Goal: Task Accomplishment & Management: Complete application form

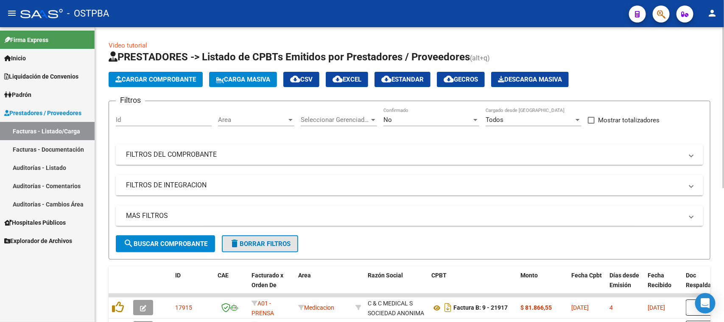
click at [242, 243] on span "delete Borrar Filtros" at bounding box center [260, 244] width 61 height 8
click at [281, 117] on span "Area" at bounding box center [252, 120] width 69 height 8
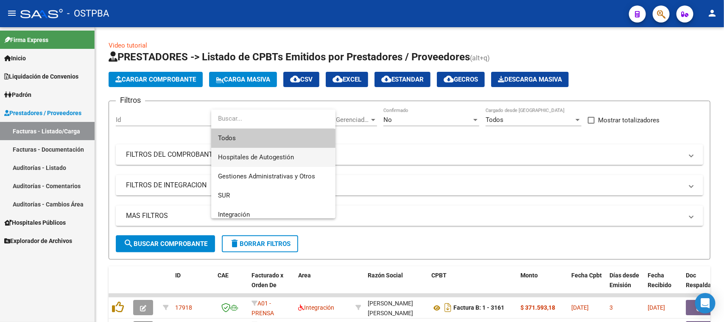
scroll to position [53, 0]
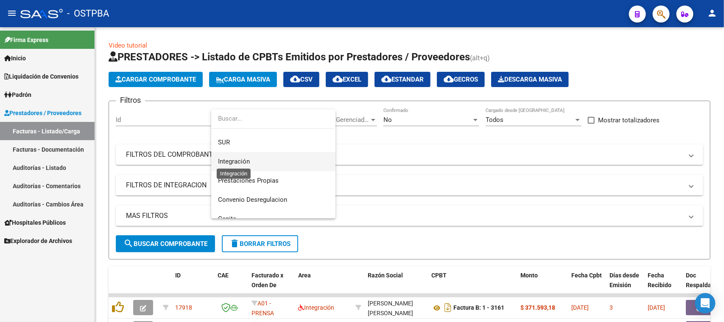
click at [243, 158] on span "Integración" at bounding box center [234, 161] width 32 height 8
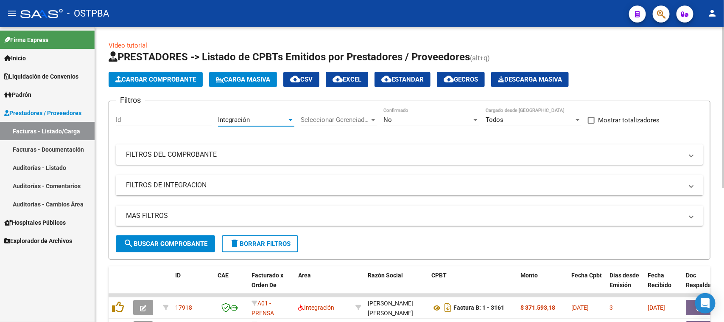
click at [170, 241] on span "search Buscar Comprobante" at bounding box center [166, 244] width 84 height 8
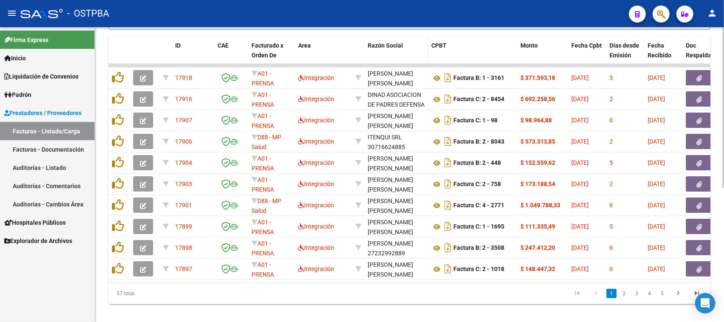
scroll to position [246, 0]
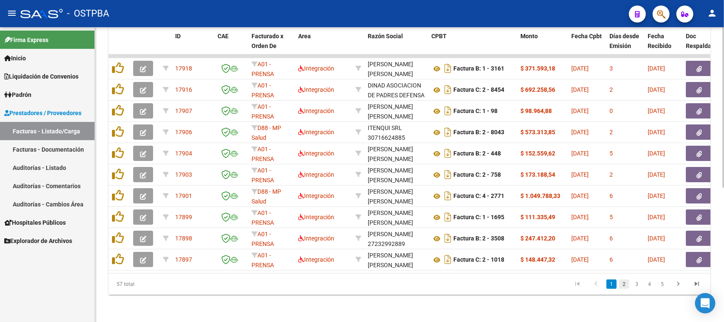
click at [626, 285] on link "2" at bounding box center [625, 283] width 10 height 9
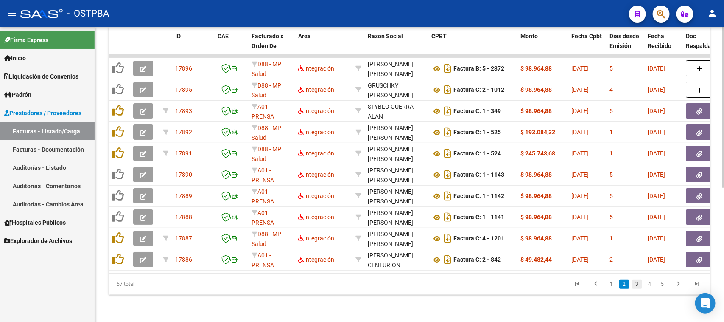
click at [635, 286] on link "3" at bounding box center [637, 283] width 10 height 9
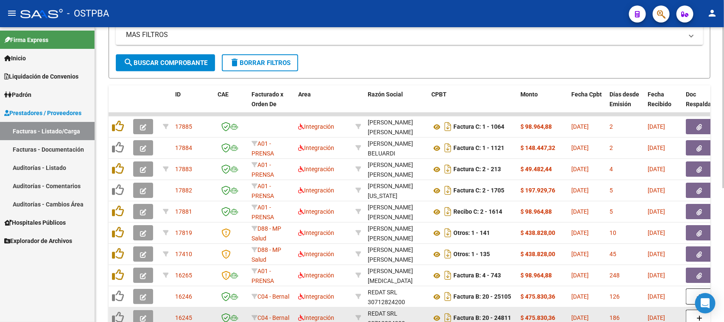
scroll to position [34, 0]
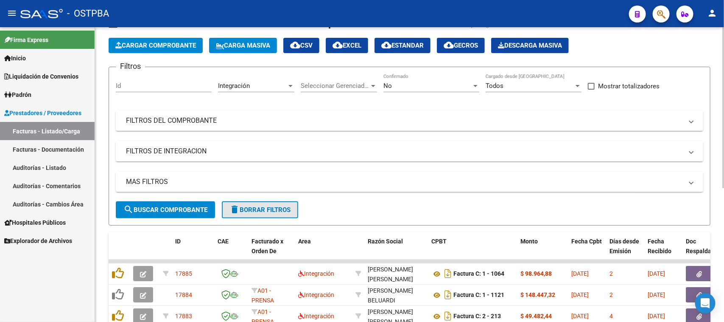
click at [233, 209] on mat-icon "delete" at bounding box center [235, 209] width 10 height 10
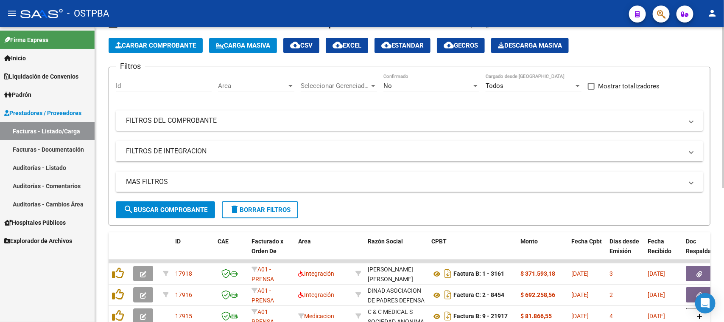
click at [237, 115] on mat-expansion-panel-header "FILTROS DEL COMPROBANTE" at bounding box center [410, 120] width 588 height 20
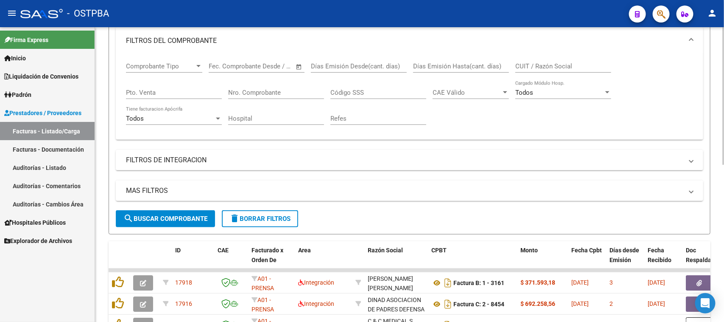
scroll to position [0, 0]
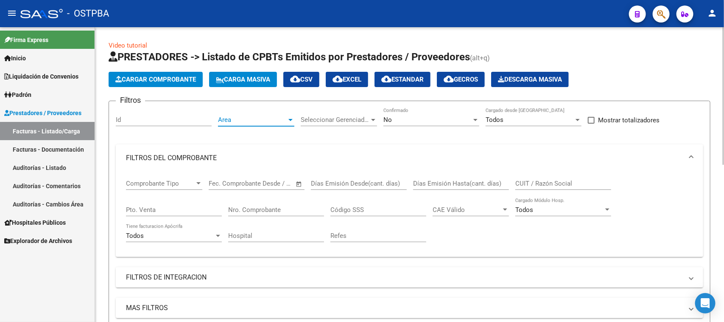
click at [233, 116] on span "Area" at bounding box center [252, 120] width 69 height 8
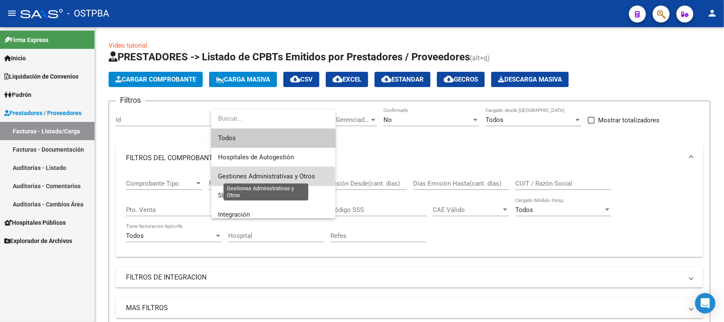
click at [247, 174] on span "Gestiones Administrativas y Otros" at bounding box center [266, 176] width 97 height 8
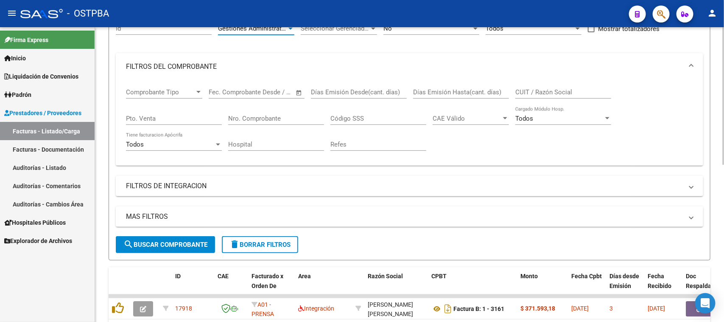
scroll to position [106, 0]
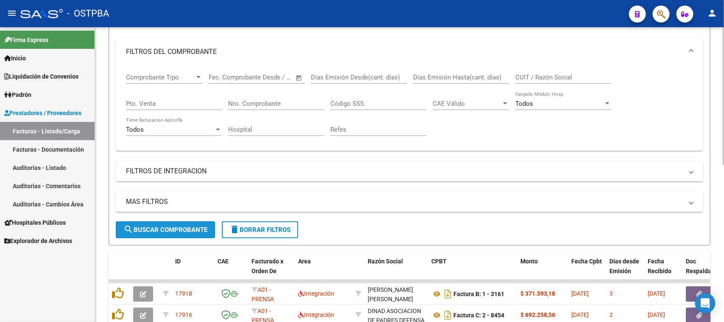
click at [171, 228] on span "search Buscar Comprobante" at bounding box center [166, 230] width 84 height 8
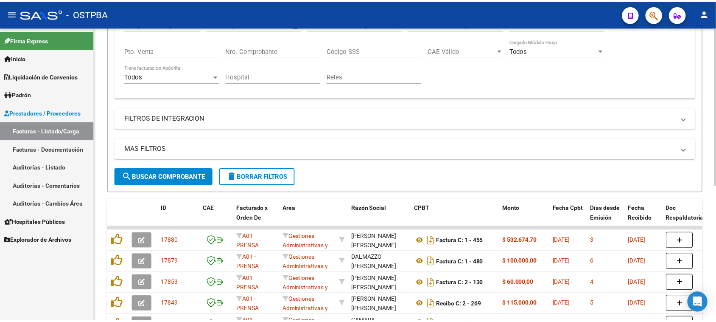
scroll to position [212, 0]
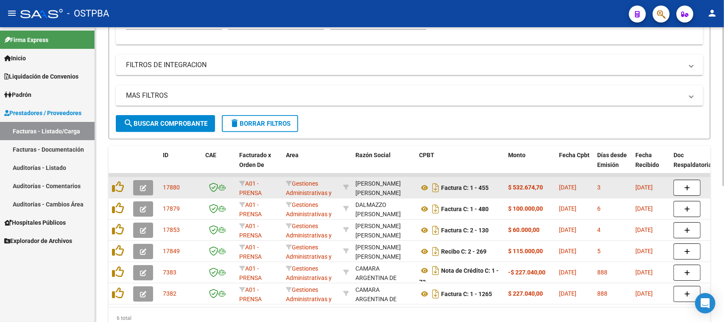
click at [147, 187] on button "button" at bounding box center [143, 187] width 20 height 15
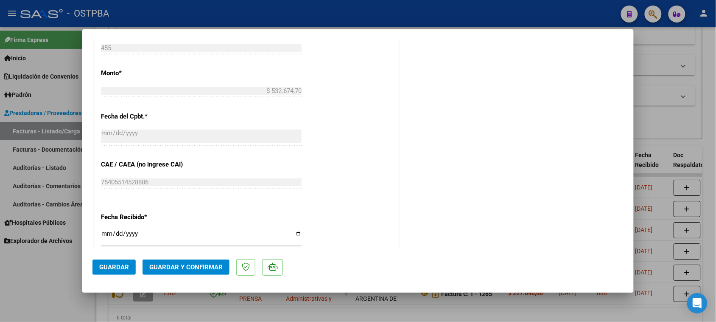
scroll to position [477, 0]
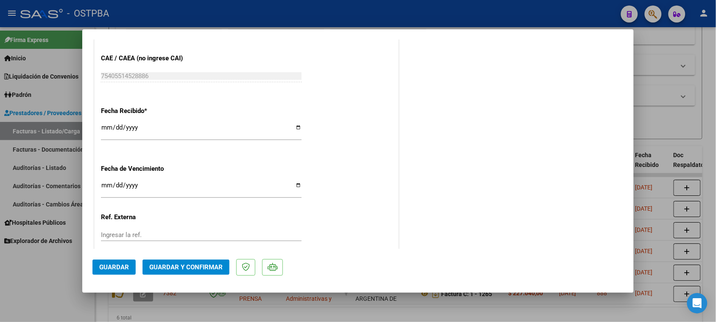
click at [101, 125] on input "[DATE]" at bounding box center [201, 131] width 201 height 14
type input "[DATE]"
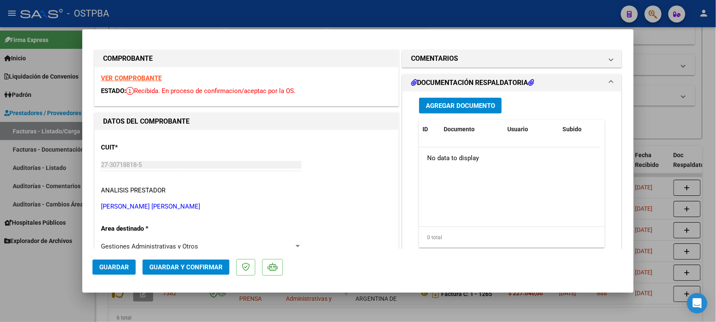
scroll to position [0, 0]
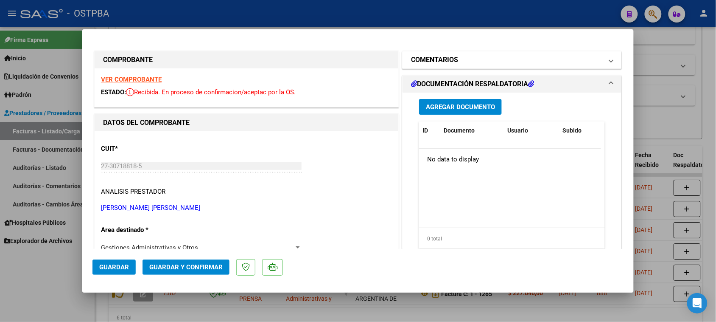
click at [495, 64] on mat-panel-title "COMENTARIOS" at bounding box center [507, 60] width 192 height 10
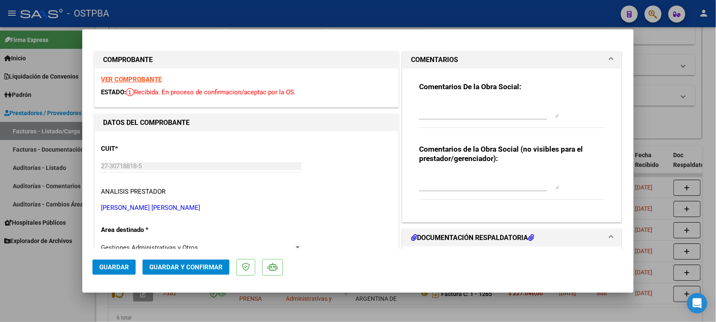
click at [465, 109] on textarea at bounding box center [489, 109] width 140 height 17
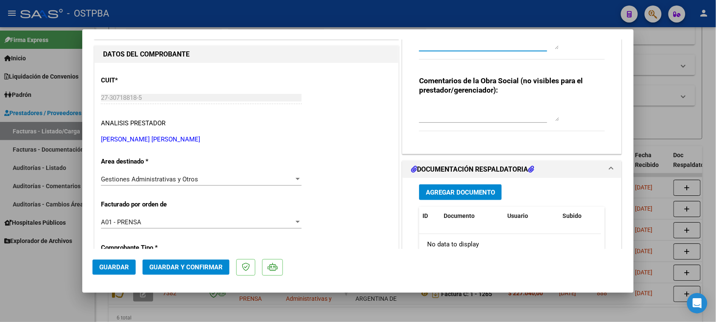
scroll to position [159, 0]
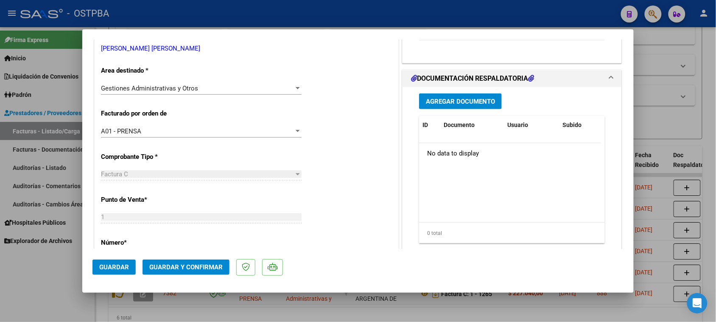
type textarea "HR 127060"
click at [465, 105] on button "Agregar Documento" at bounding box center [460, 101] width 83 height 16
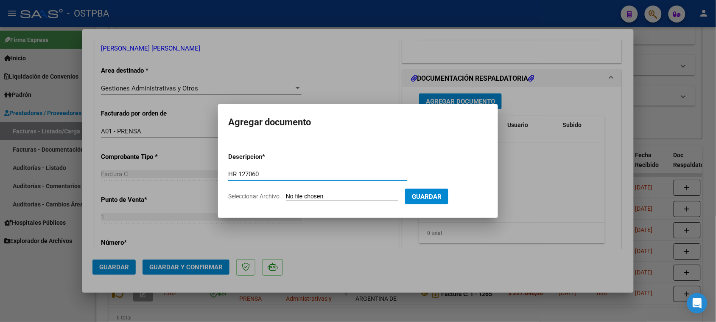
type input "HR 127060"
click at [286, 193] on input "Seleccionar Archivo" at bounding box center [342, 197] width 112 height 8
type input "C:\fakepath\HR 127060.pdf"
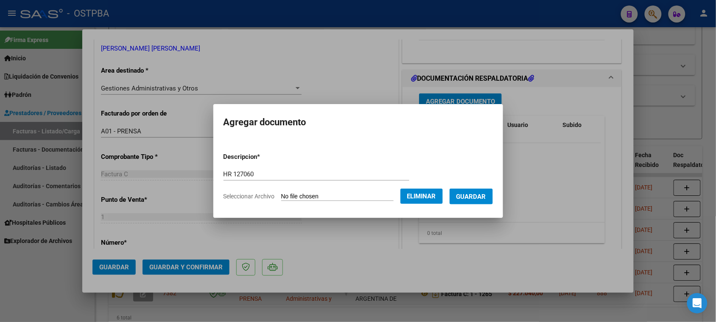
drag, startPoint x: 482, startPoint y: 200, endPoint x: 457, endPoint y: 208, distance: 26.8
click at [482, 200] on button "Guardar" at bounding box center [471, 196] width 43 height 16
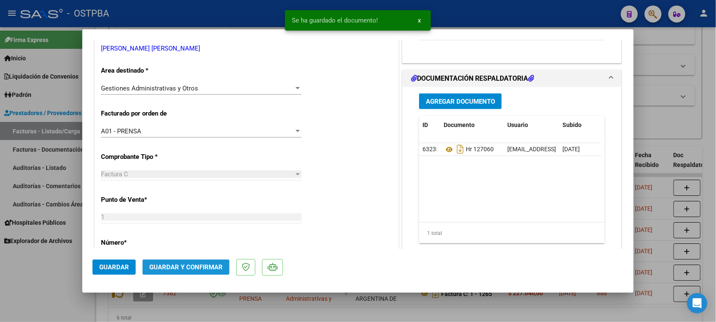
click at [185, 272] on button "Guardar y Confirmar" at bounding box center [186, 266] width 87 height 15
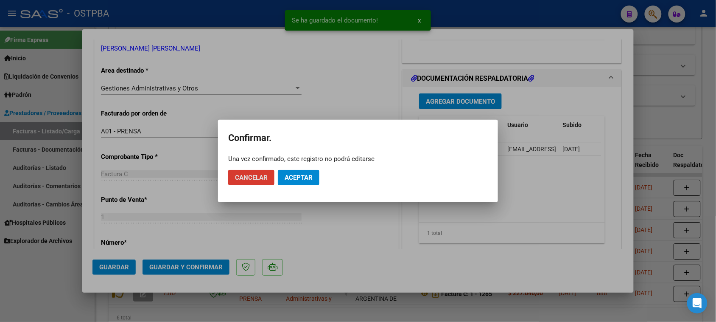
drag, startPoint x: 298, startPoint y: 173, endPoint x: 281, endPoint y: 181, distance: 19.6
click at [296, 175] on span "Aceptar" at bounding box center [299, 178] width 28 height 8
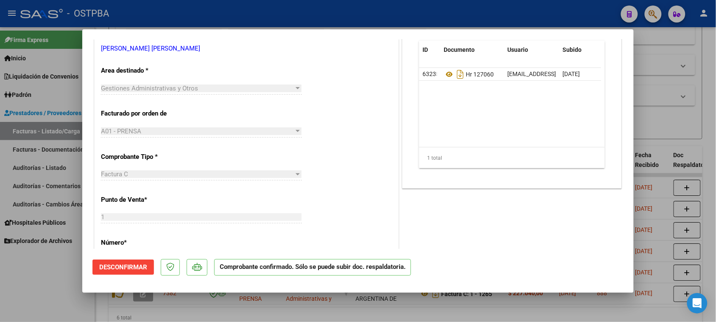
drag, startPoint x: 22, startPoint y: 306, endPoint x: 58, endPoint y: 274, distance: 47.5
click at [21, 306] on div at bounding box center [358, 161] width 716 height 322
type input "$ 0,00"
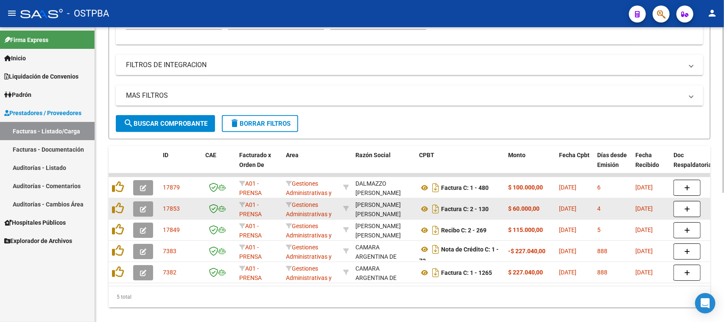
click at [140, 210] on icon "button" at bounding box center [143, 209] width 6 height 6
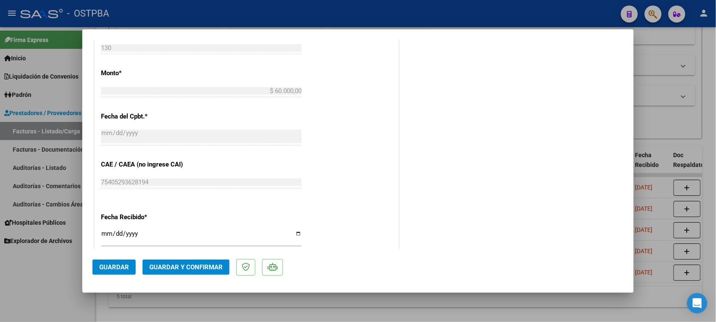
scroll to position [477, 0]
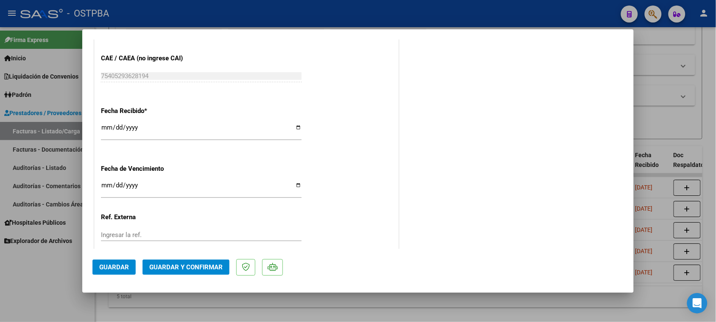
click at [104, 130] on input "[DATE]" at bounding box center [201, 131] width 201 height 14
type input "[DATE]"
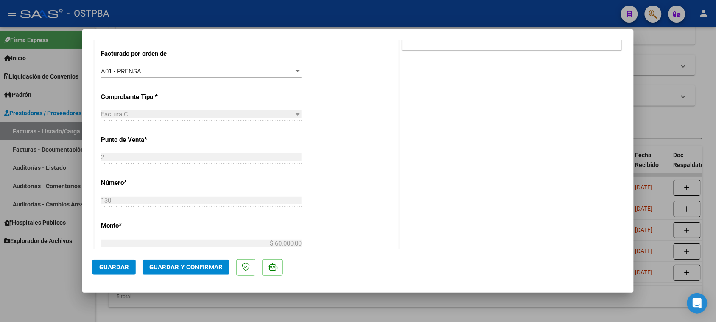
scroll to position [0, 0]
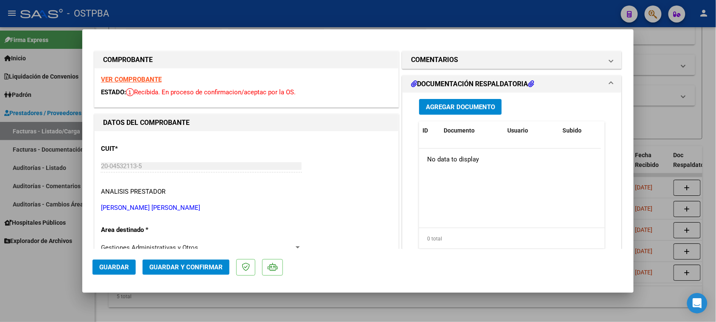
drag, startPoint x: 525, startPoint y: 62, endPoint x: 512, endPoint y: 81, distance: 23.5
click at [525, 62] on mat-panel-title "COMENTARIOS" at bounding box center [507, 60] width 192 height 10
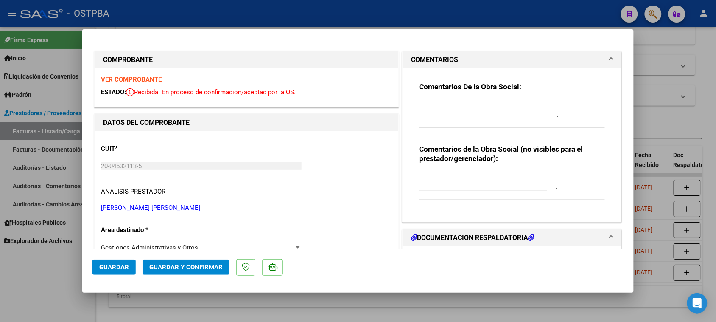
click at [489, 112] on textarea at bounding box center [489, 109] width 140 height 17
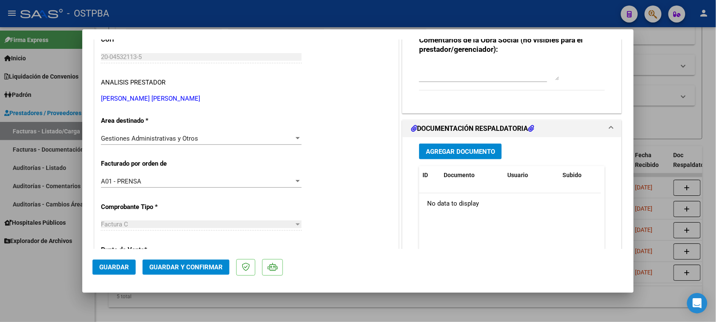
scroll to position [106, 0]
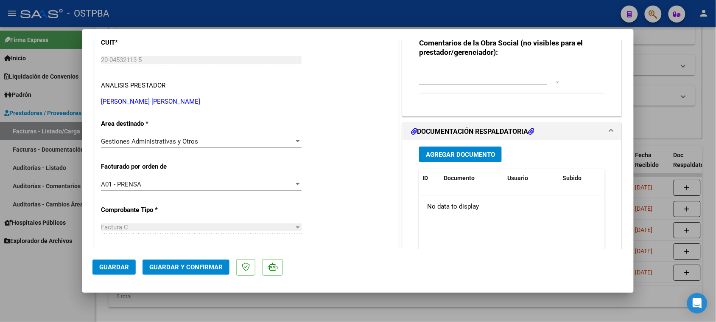
type textarea "HR 127062"
click at [465, 155] on span "Agregar Documento" at bounding box center [460, 155] width 69 height 8
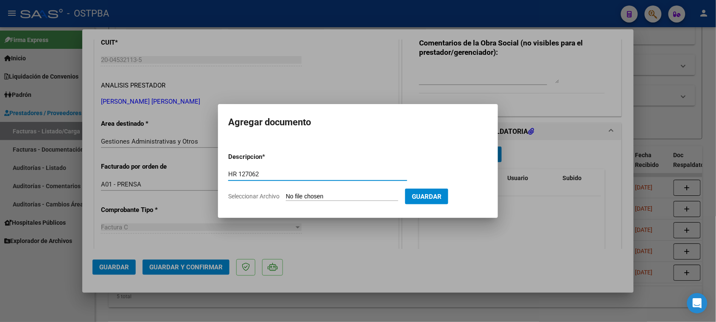
type input "HR 127062"
click at [286, 193] on input "Seleccionar Archivo" at bounding box center [342, 197] width 112 height 8
type input "C:\fakepath\HR 127062.pdf"
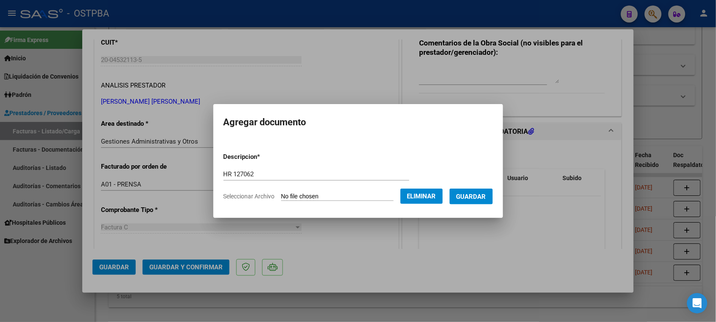
drag, startPoint x: 482, startPoint y: 197, endPoint x: 255, endPoint y: 227, distance: 229.5
click at [472, 198] on span "Guardar" at bounding box center [472, 197] width 30 height 8
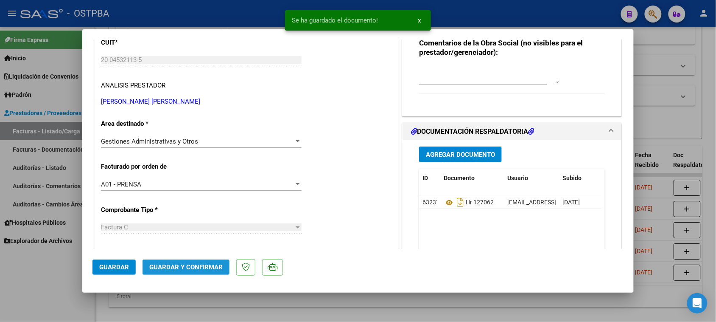
click at [177, 269] on span "Guardar y Confirmar" at bounding box center [185, 267] width 73 height 8
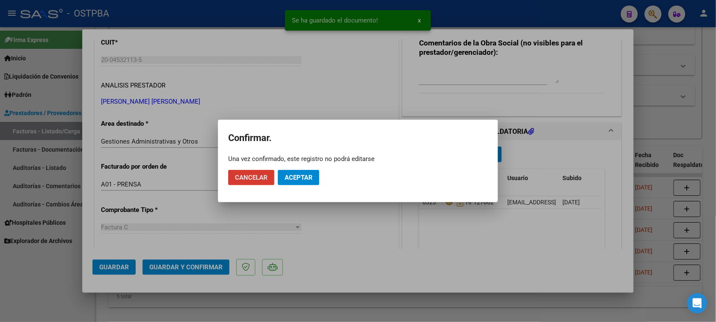
click at [298, 175] on span "Aceptar" at bounding box center [299, 178] width 28 height 8
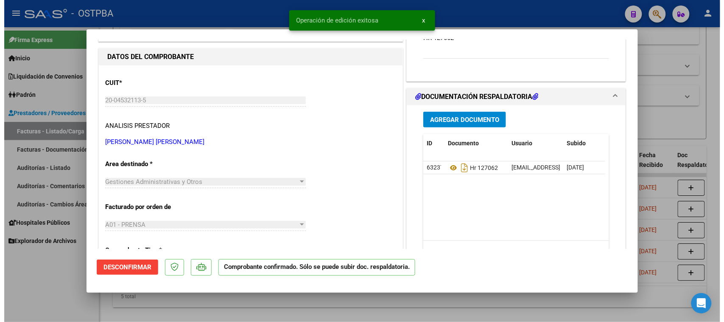
scroll to position [0, 0]
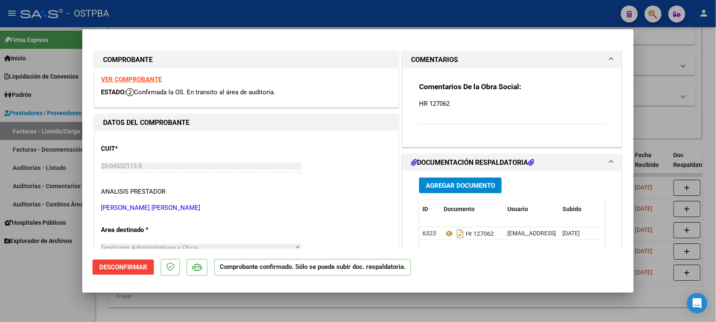
click at [46, 298] on div at bounding box center [358, 161] width 716 height 322
type input "$ 0,00"
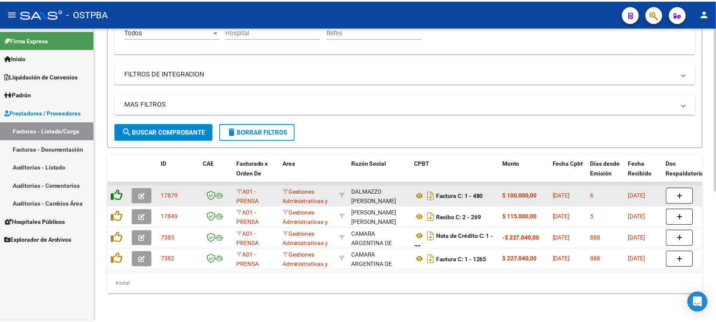
scroll to position [210, 0]
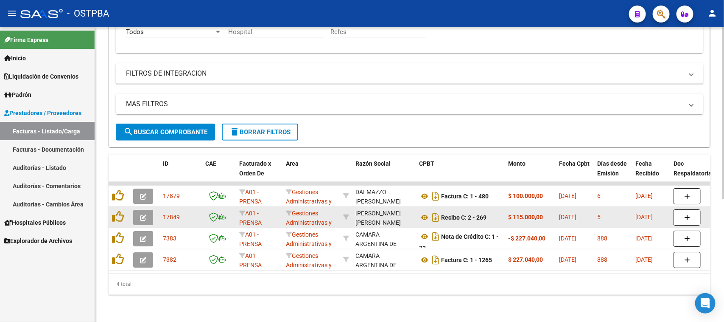
click at [146, 214] on icon "button" at bounding box center [143, 217] width 6 height 6
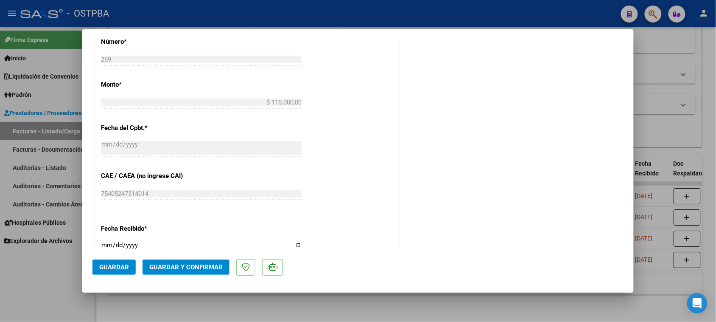
scroll to position [371, 0]
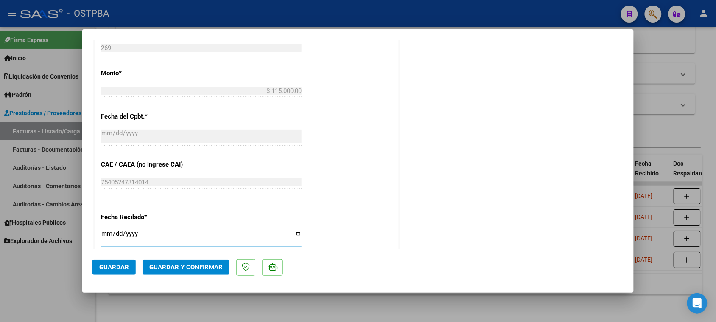
click at [104, 232] on input "[DATE]" at bounding box center [201, 237] width 201 height 14
type input "[DATE]"
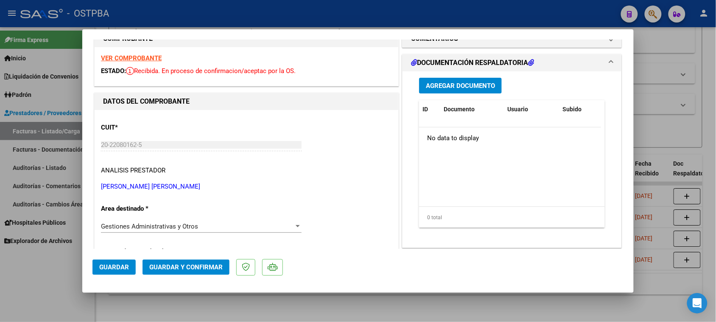
scroll to position [0, 0]
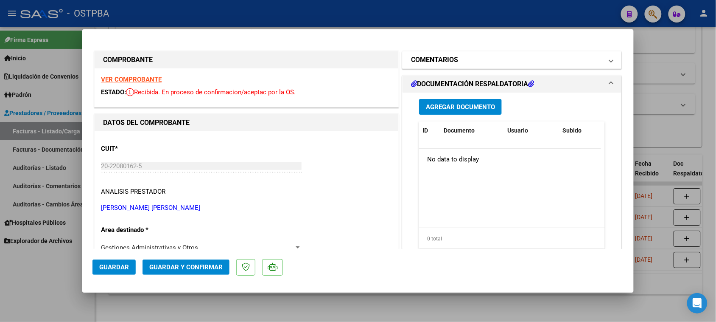
click at [453, 60] on h1 "COMENTARIOS" at bounding box center [434, 60] width 47 height 10
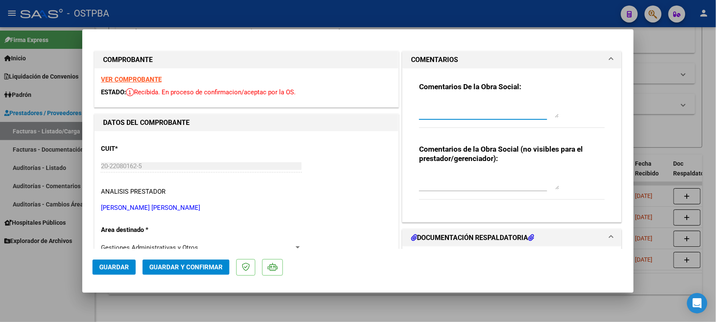
click at [450, 114] on textarea at bounding box center [489, 109] width 140 height 17
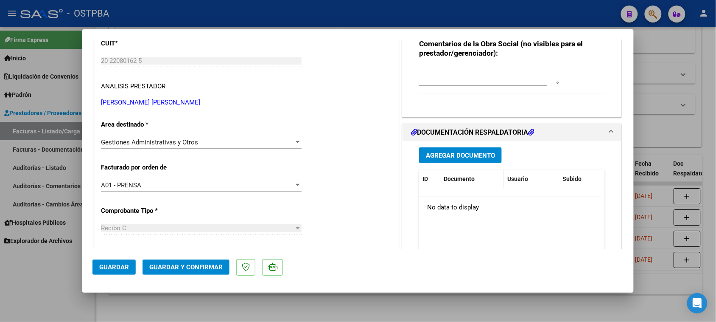
scroll to position [106, 0]
type textarea "HR 127063"
click at [459, 157] on span "Agregar Documento" at bounding box center [460, 155] width 69 height 8
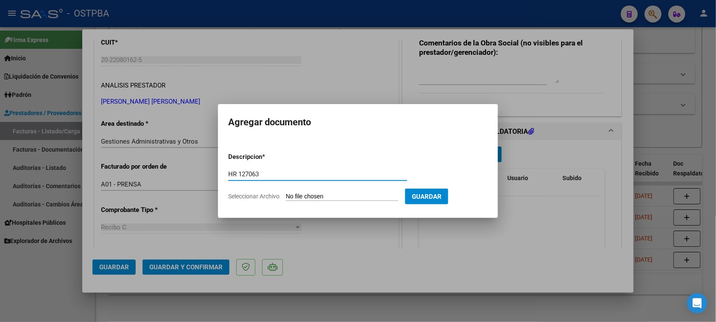
type input "HR 127063"
click at [286, 193] on input "Seleccionar Archivo" at bounding box center [342, 197] width 112 height 8
type input "C:\fakepath\HR 127063.pdf"
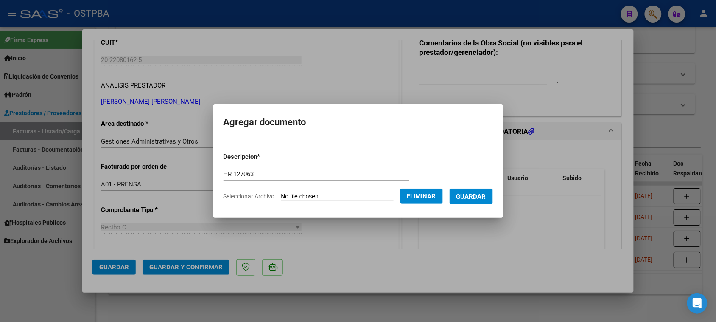
click at [469, 199] on span "Guardar" at bounding box center [472, 197] width 30 height 8
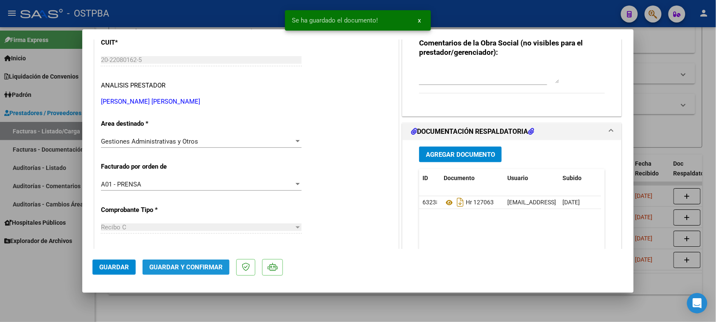
click at [197, 264] on span "Guardar y Confirmar" at bounding box center [185, 267] width 73 height 8
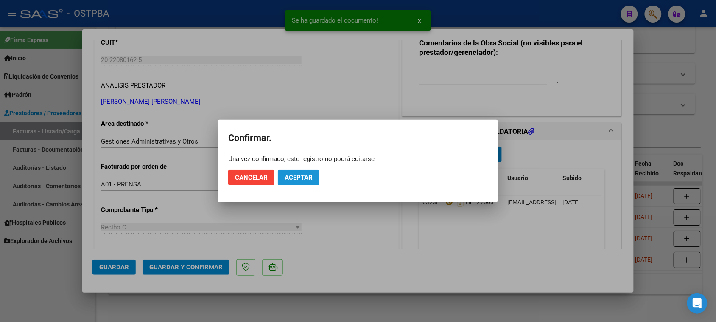
click at [286, 177] on span "Aceptar" at bounding box center [299, 178] width 28 height 8
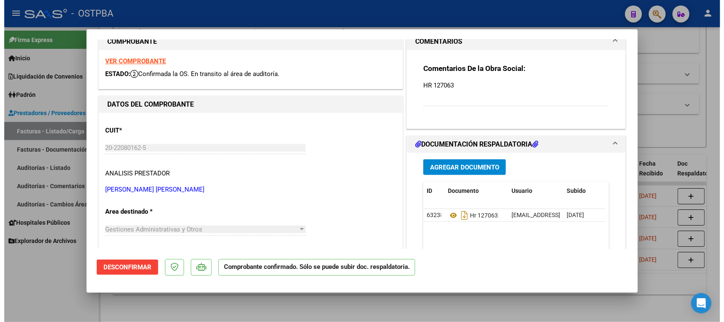
scroll to position [0, 0]
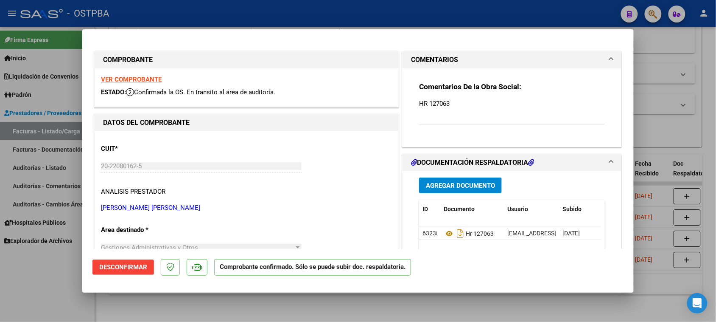
drag, startPoint x: 13, startPoint y: 312, endPoint x: 64, endPoint y: 275, distance: 63.2
click at [15, 307] on div at bounding box center [358, 161] width 716 height 322
type input "$ 0,00"
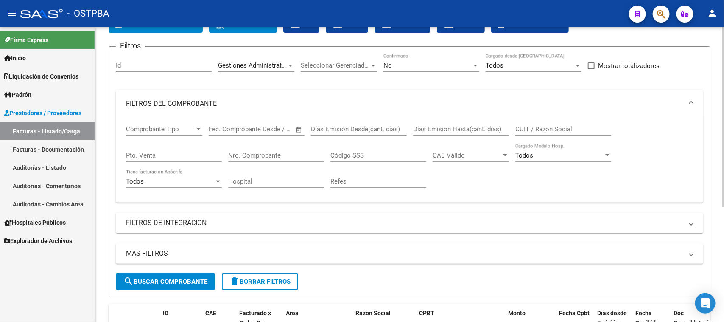
scroll to position [30, 0]
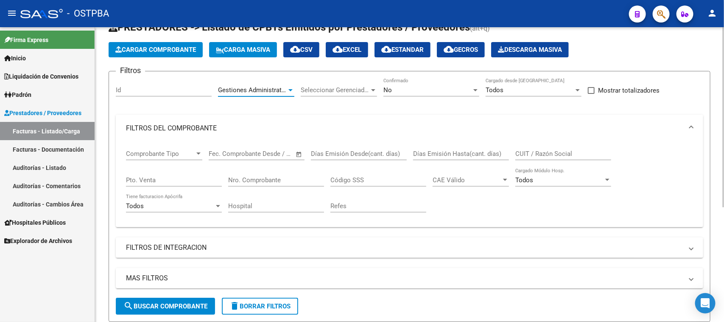
click at [288, 87] on div at bounding box center [291, 90] width 8 height 7
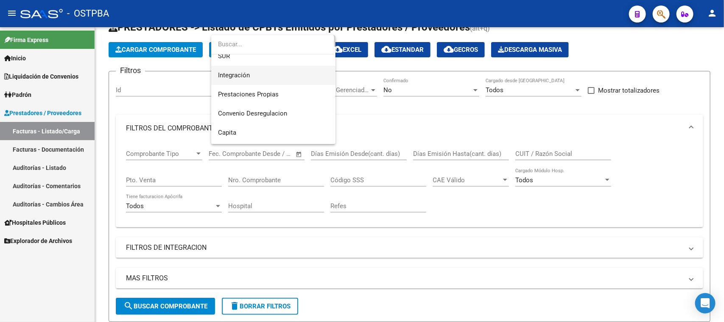
scroll to position [66, 0]
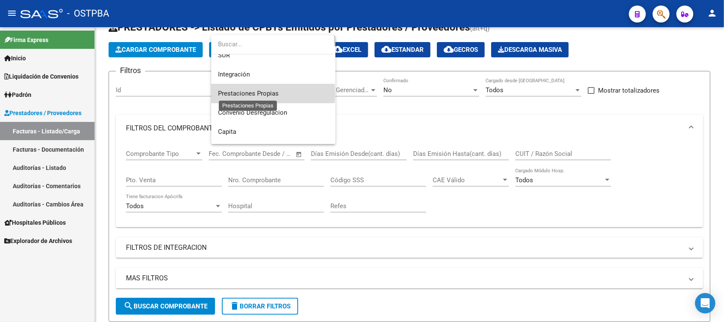
click at [245, 93] on span "Prestaciones Propias" at bounding box center [248, 94] width 61 height 8
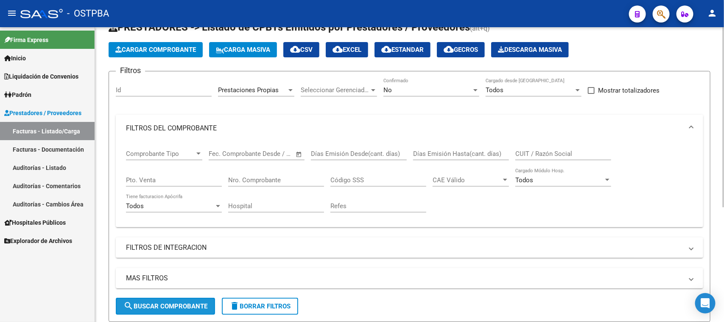
click at [184, 303] on span "search Buscar Comprobante" at bounding box center [166, 306] width 84 height 8
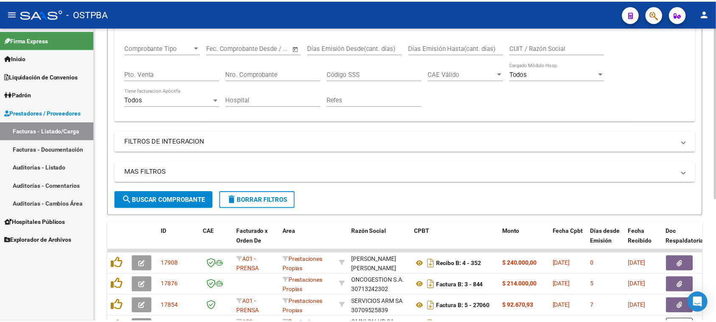
scroll to position [189, 0]
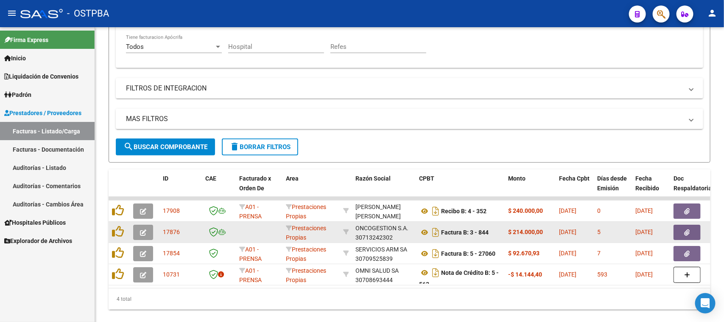
click at [140, 233] on icon "button" at bounding box center [143, 232] width 6 height 6
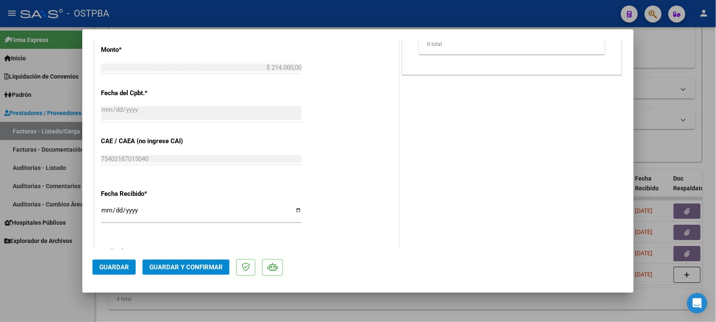
scroll to position [370, 0]
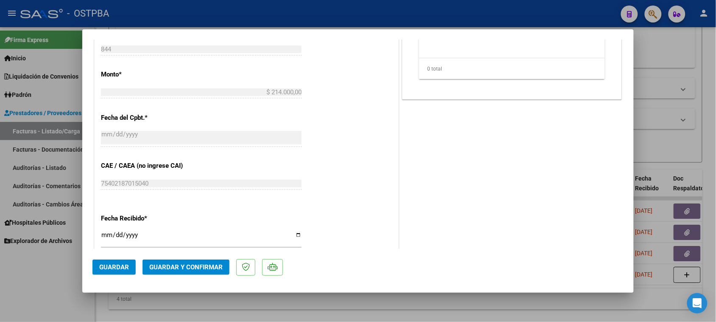
click at [107, 236] on input "[DATE]" at bounding box center [201, 238] width 201 height 14
type input "[DATE]"
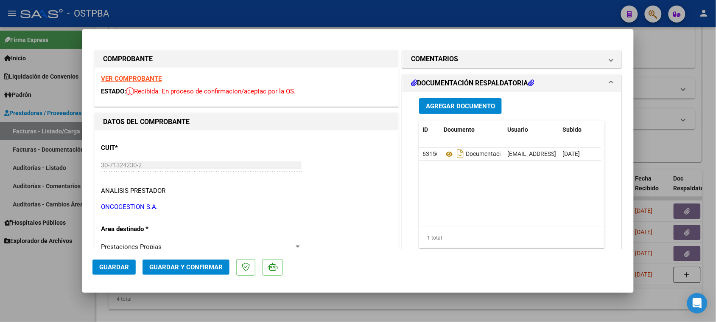
scroll to position [0, 0]
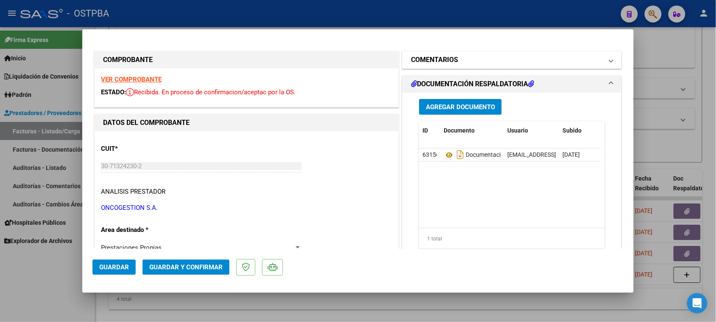
drag, startPoint x: 460, startPoint y: 56, endPoint x: 452, endPoint y: 109, distance: 52.8
click at [459, 57] on mat-panel-title "COMENTARIOS" at bounding box center [507, 60] width 192 height 10
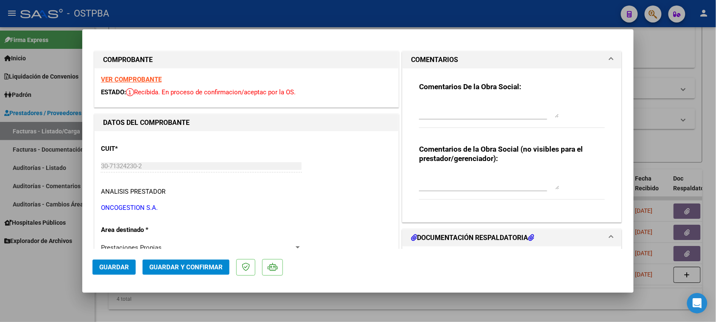
click at [453, 109] on textarea at bounding box center [489, 109] width 140 height 17
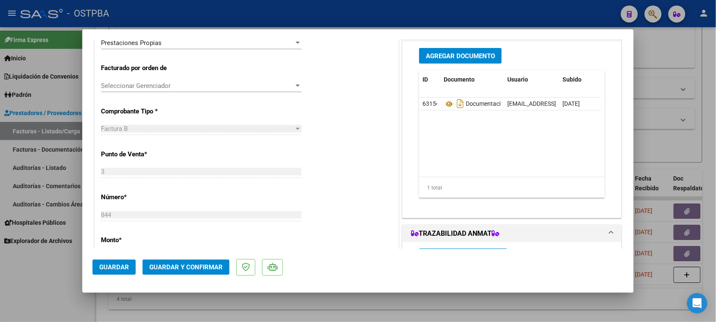
scroll to position [159, 0]
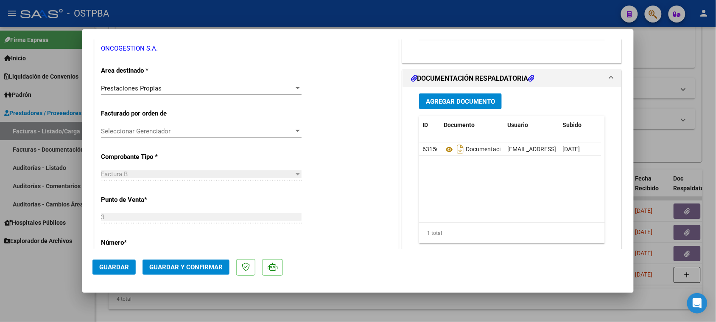
type textarea "HR 127068"
click at [458, 95] on button "Agregar Documento" at bounding box center [460, 101] width 83 height 16
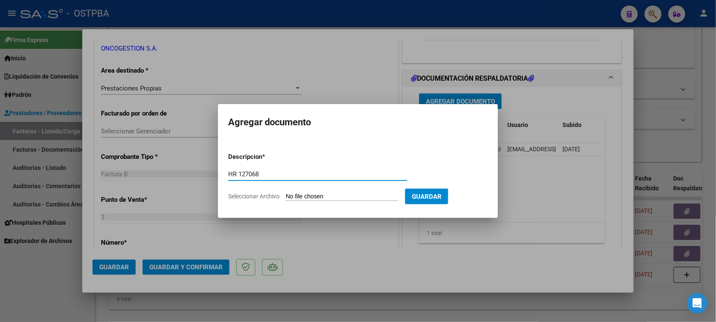
type input "HR 127068"
click at [286, 193] on input "Seleccionar Archivo" at bounding box center [342, 197] width 112 height 8
type input "C:\fakepath\HR 127068.pdf"
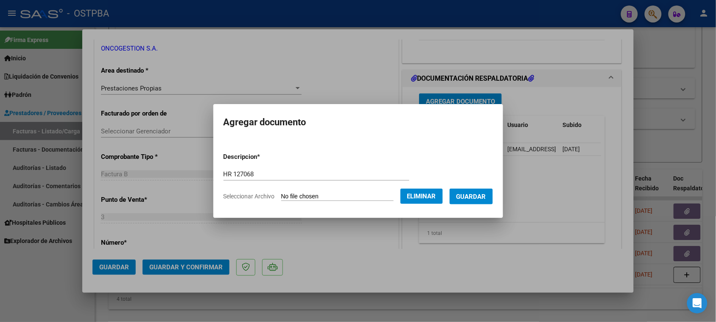
click at [478, 199] on span "Guardar" at bounding box center [472, 197] width 30 height 8
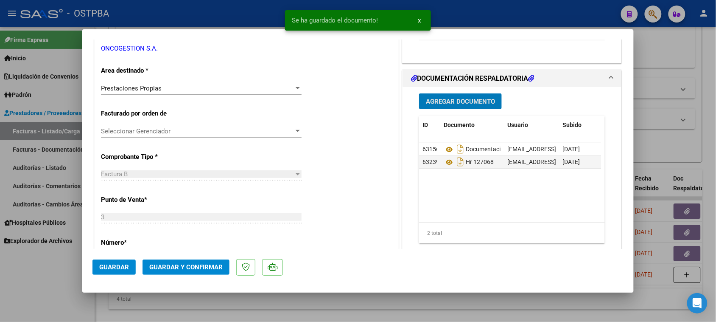
click at [205, 273] on button "Guardar y Confirmar" at bounding box center [186, 266] width 87 height 15
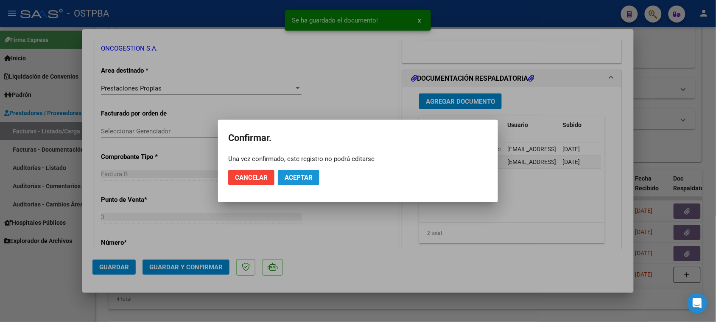
click at [311, 175] on span "Aceptar" at bounding box center [299, 178] width 28 height 8
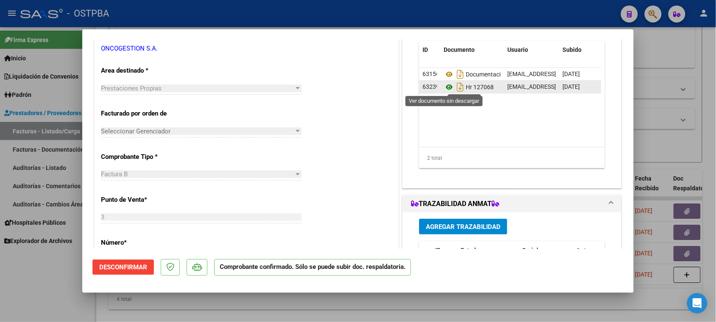
click at [444, 84] on icon at bounding box center [449, 87] width 11 height 10
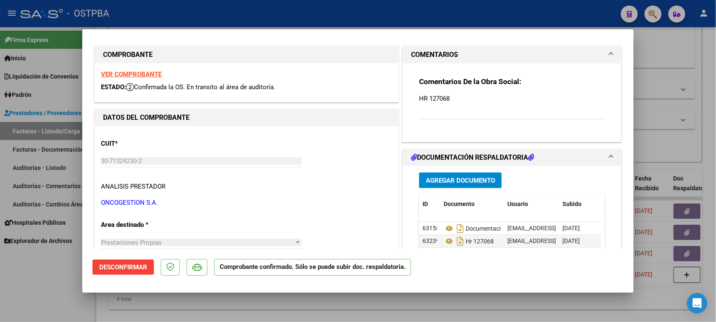
scroll to position [0, 0]
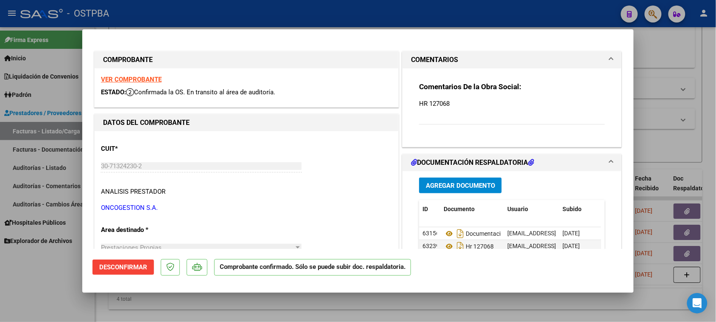
click at [134, 76] on strong "VER COMPROBANTE" at bounding box center [131, 80] width 61 height 8
click at [24, 298] on div at bounding box center [358, 161] width 716 height 322
type input "$ 0,00"
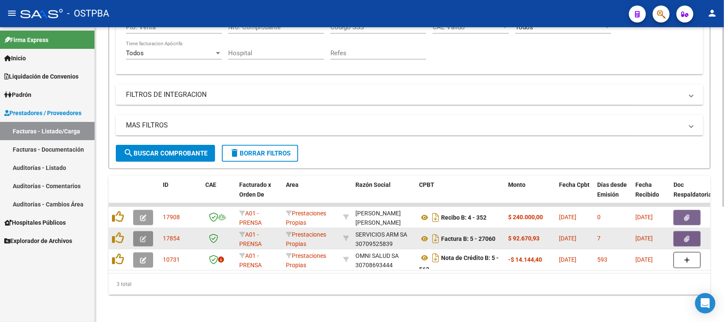
click at [149, 231] on button "button" at bounding box center [143, 238] width 20 height 15
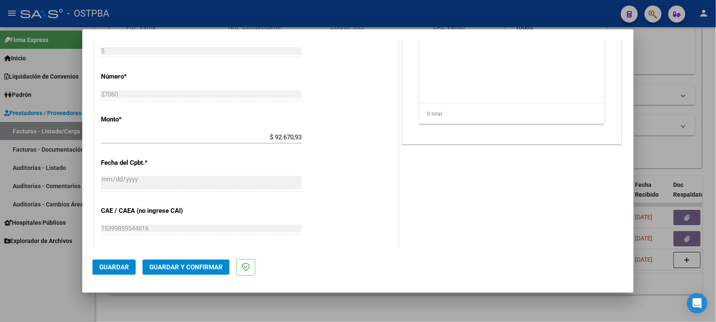
scroll to position [424, 0]
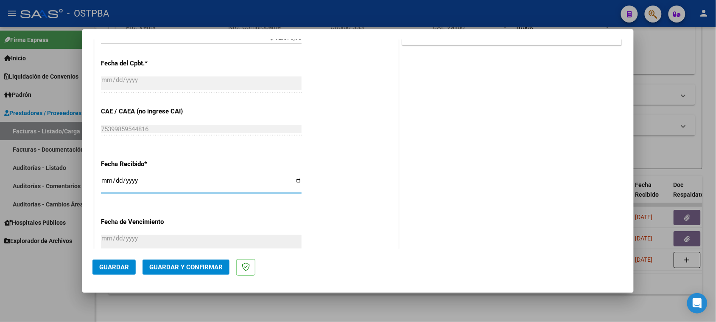
click at [108, 180] on input "[DATE]" at bounding box center [201, 184] width 201 height 14
type input "[DATE]"
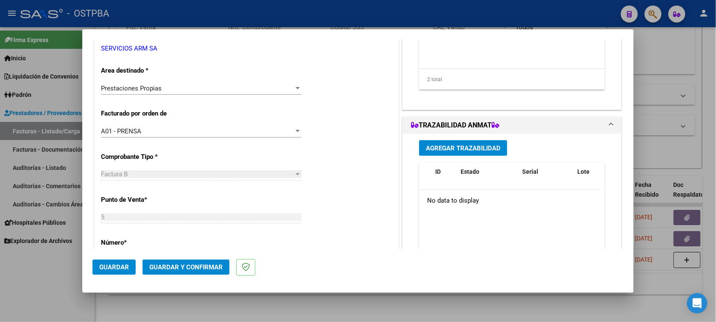
scroll to position [0, 0]
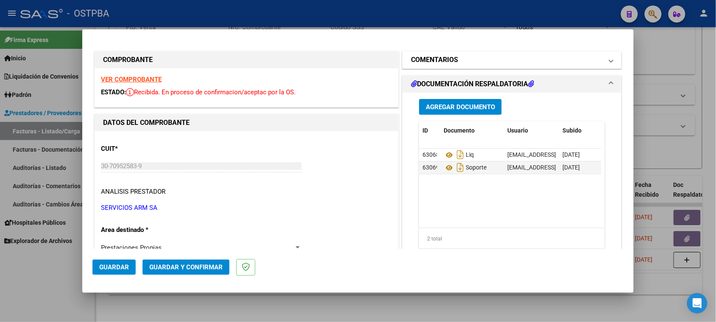
click at [519, 62] on mat-panel-title "COMENTARIOS" at bounding box center [507, 60] width 192 height 10
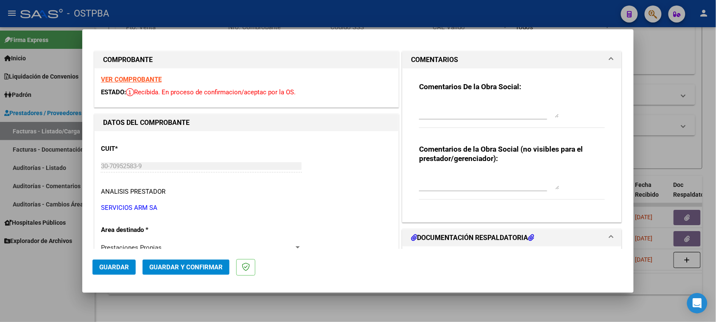
click at [487, 115] on textarea at bounding box center [489, 109] width 140 height 17
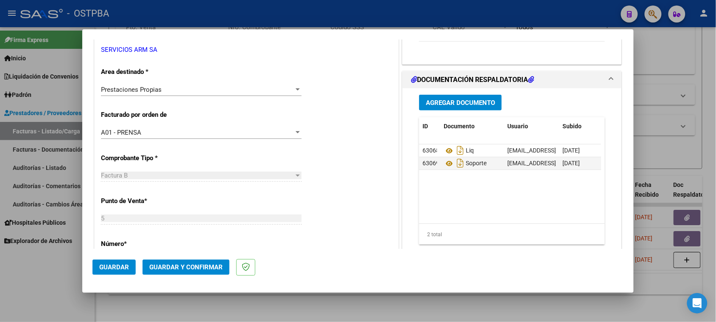
scroll to position [159, 0]
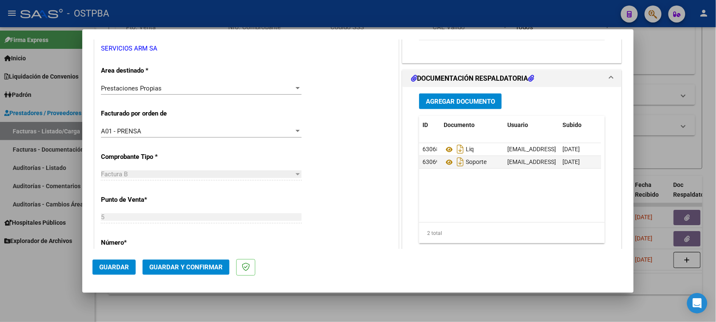
type textarea "HR 127067"
click at [446, 100] on span "Agregar Documento" at bounding box center [460, 102] width 69 height 8
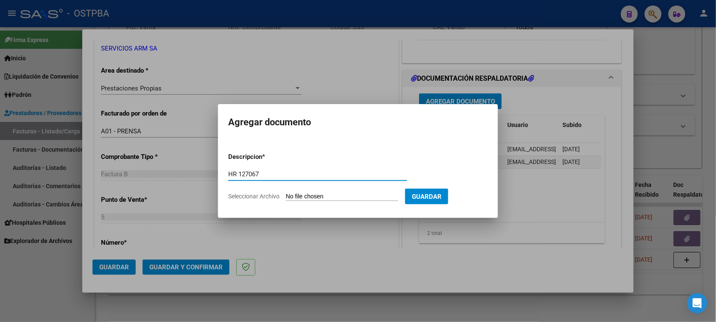
type input "HR 127067"
click at [286, 193] on input "Seleccionar Archivo" at bounding box center [342, 197] width 112 height 8
type input "C:\fakepath\HR 127067.pdf"
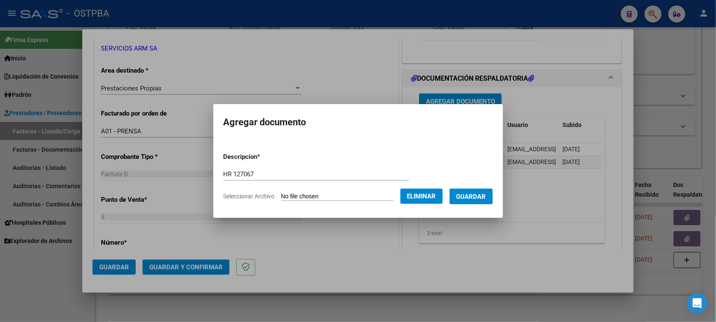
click at [487, 202] on button "Guardar" at bounding box center [471, 196] width 43 height 16
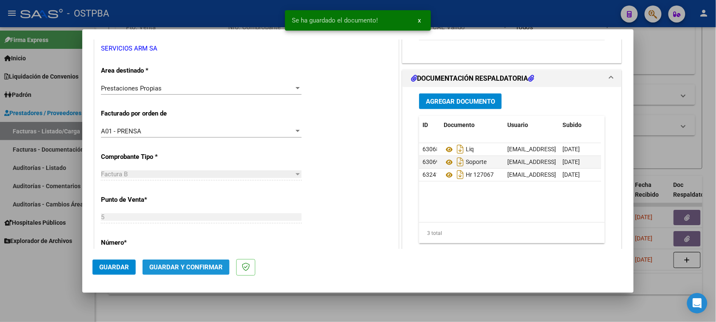
click at [193, 270] on span "Guardar y Confirmar" at bounding box center [185, 267] width 73 height 8
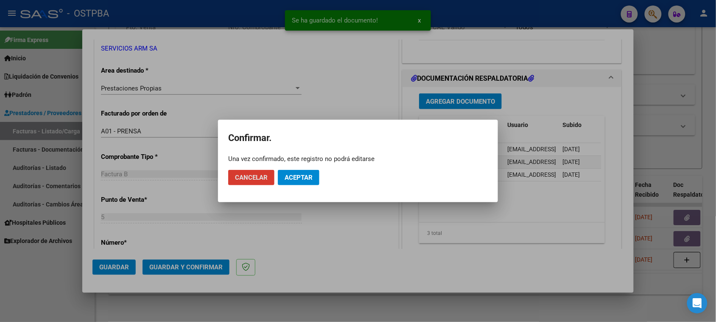
click at [285, 176] on span "Aceptar" at bounding box center [299, 178] width 28 height 8
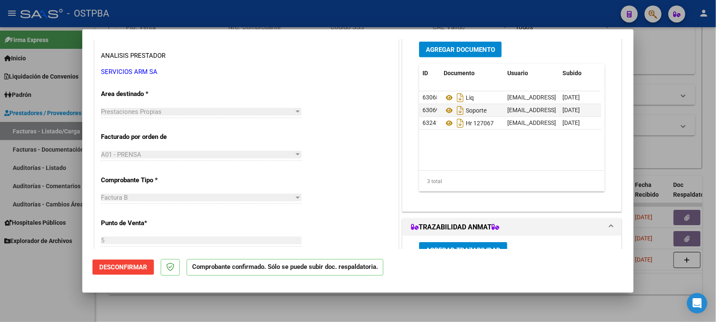
scroll to position [212, 0]
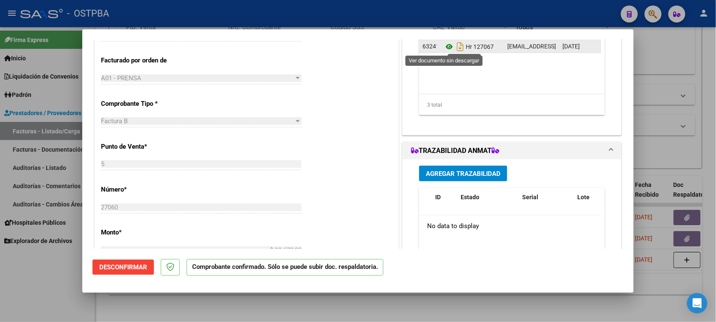
click at [444, 47] on icon at bounding box center [449, 47] width 11 height 10
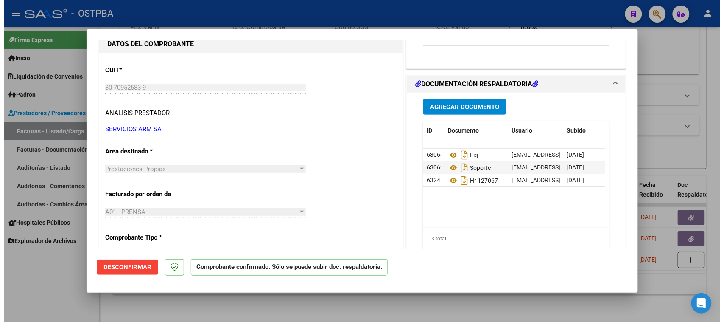
scroll to position [0, 0]
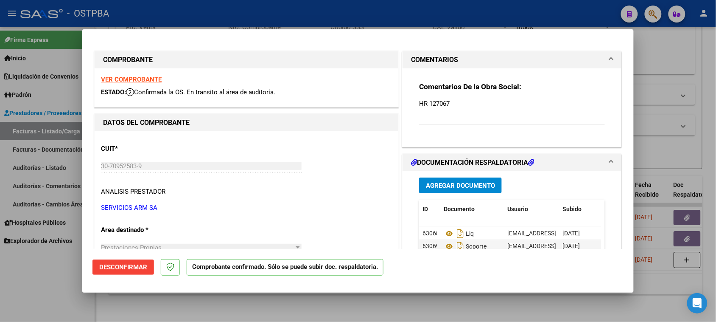
click at [152, 80] on strong "VER COMPROBANTE" at bounding box center [131, 80] width 61 height 8
click at [39, 293] on div at bounding box center [358, 161] width 716 height 322
type input "$ 0,00"
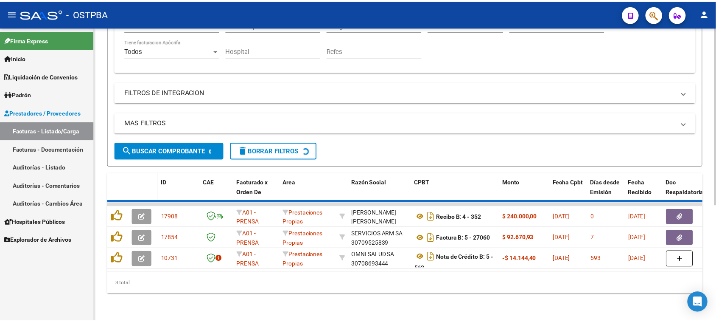
scroll to position [168, 0]
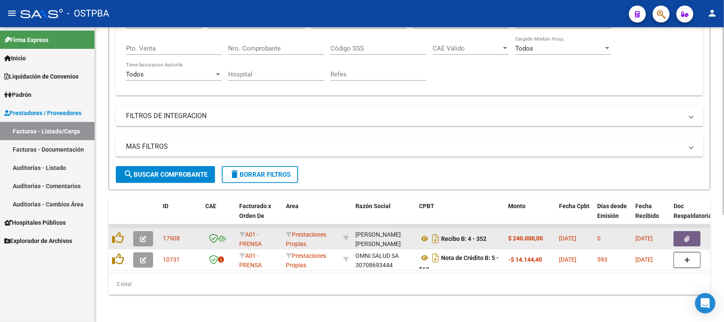
click at [138, 234] on button "button" at bounding box center [143, 238] width 20 height 15
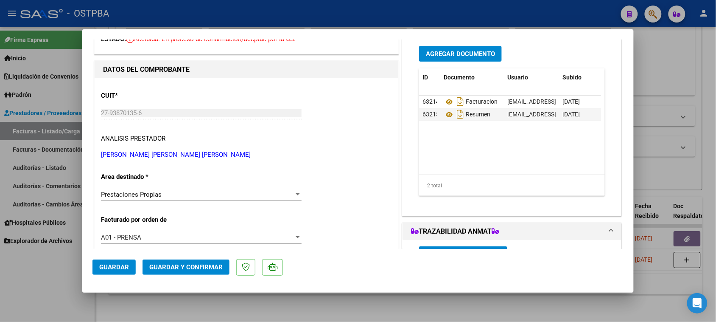
scroll to position [0, 0]
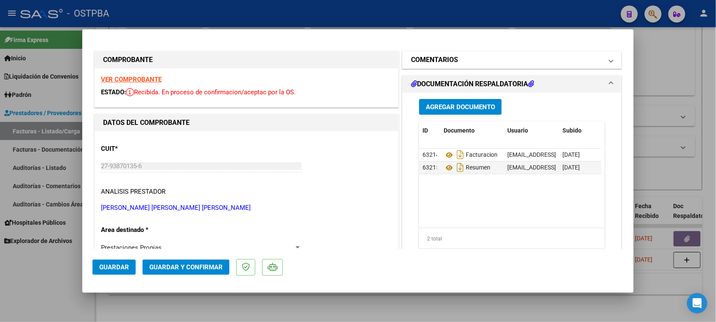
click at [450, 59] on h1 "COMENTARIOS" at bounding box center [434, 60] width 47 height 10
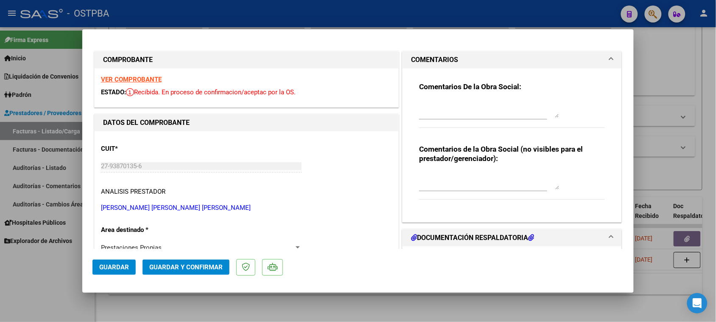
drag, startPoint x: 466, startPoint y: 110, endPoint x: 578, endPoint y: 153, distance: 120.0
click at [467, 111] on textarea at bounding box center [489, 109] width 140 height 17
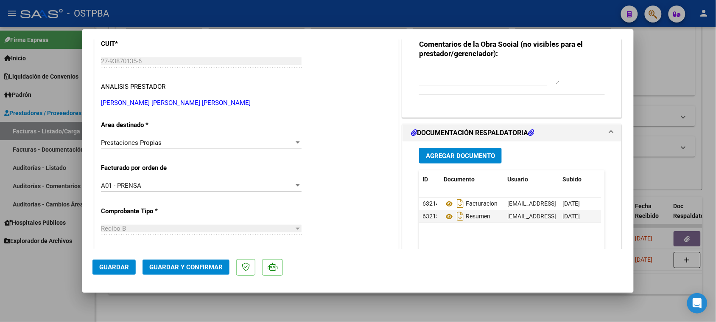
scroll to position [106, 0]
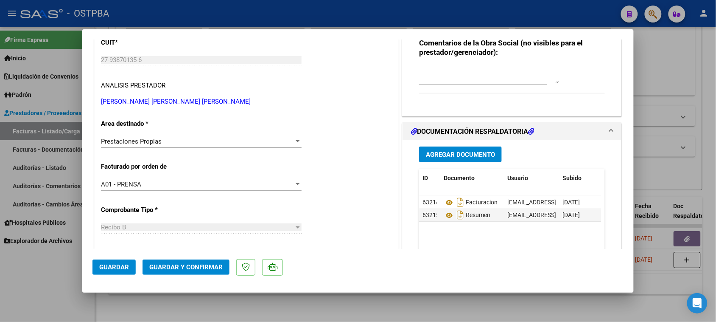
type textarea "HR 127086"
click at [472, 149] on button "Agregar Documento" at bounding box center [460, 154] width 83 height 16
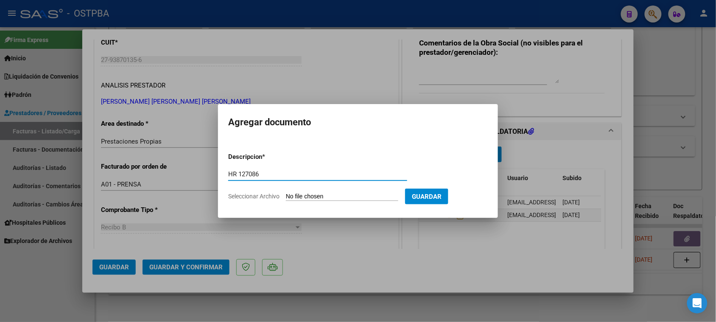
type input "HR 127086"
click at [286, 193] on input "Seleccionar Archivo" at bounding box center [342, 197] width 112 height 8
type input "C:\fakepath\HR 127086.pdf"
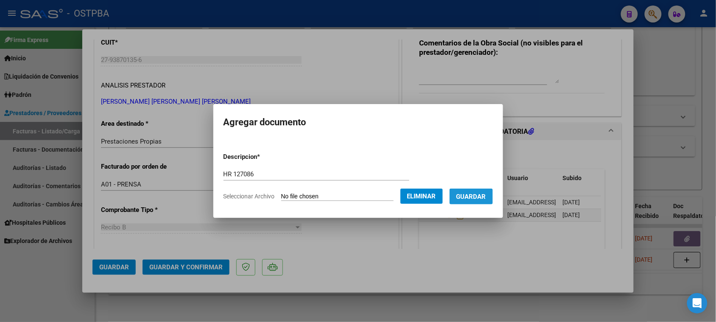
click at [486, 194] on span "Guardar" at bounding box center [472, 197] width 30 height 8
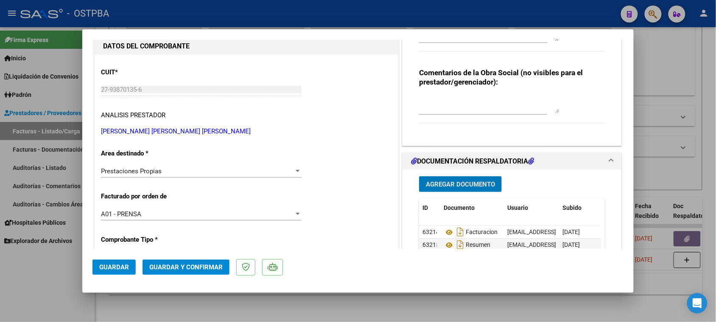
scroll to position [0, 0]
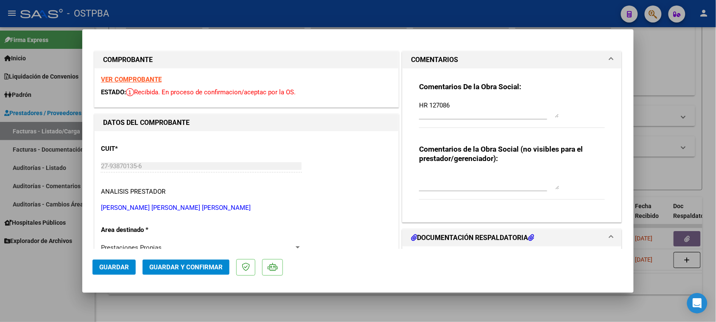
click at [207, 268] on span "Guardar y Confirmar" at bounding box center [185, 267] width 73 height 8
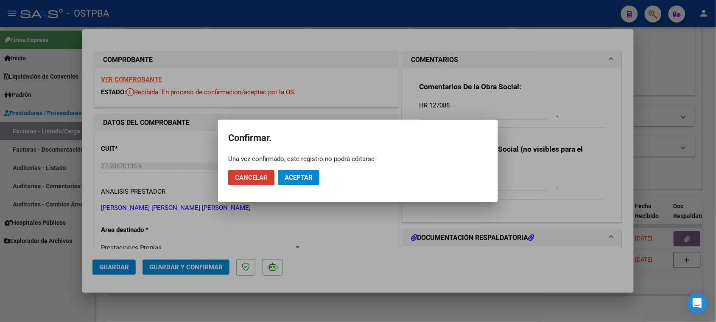
click at [285, 174] on span "Aceptar" at bounding box center [299, 178] width 28 height 8
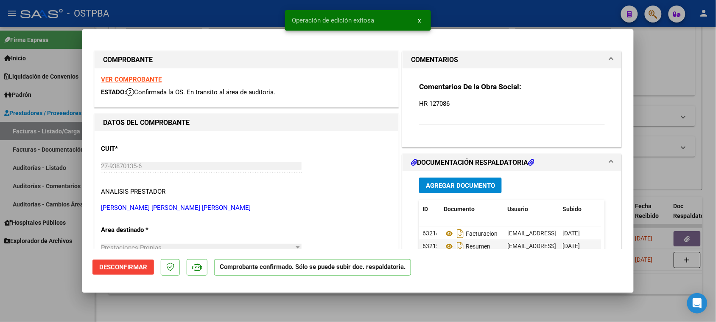
scroll to position [106, 0]
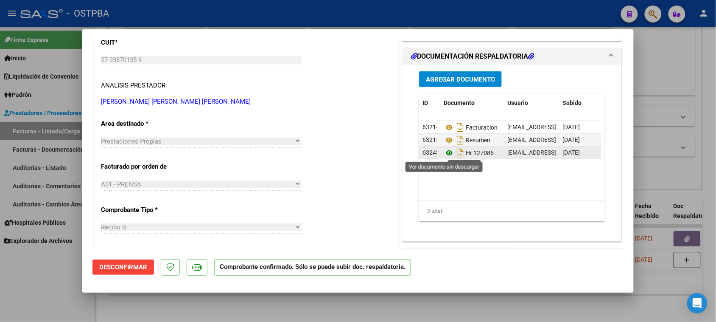
click at [444, 151] on icon at bounding box center [449, 153] width 11 height 10
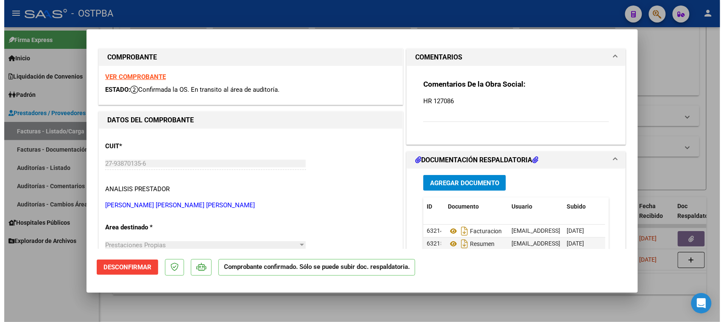
scroll to position [0, 0]
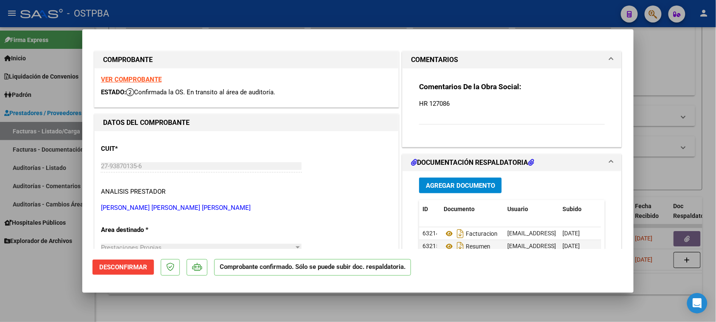
click at [133, 78] on strong "VER COMPROBANTE" at bounding box center [131, 80] width 61 height 8
drag, startPoint x: 25, startPoint y: 307, endPoint x: 326, endPoint y: 147, distance: 340.2
click at [27, 306] on div at bounding box center [358, 161] width 716 height 322
type input "$ 0,00"
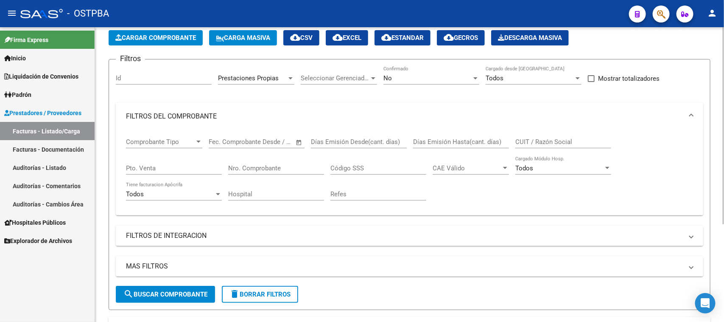
scroll to position [40, 0]
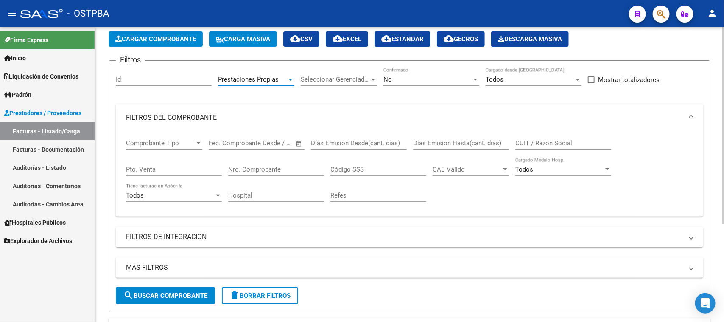
click at [278, 77] on span "Prestaciones Propias" at bounding box center [248, 80] width 61 height 8
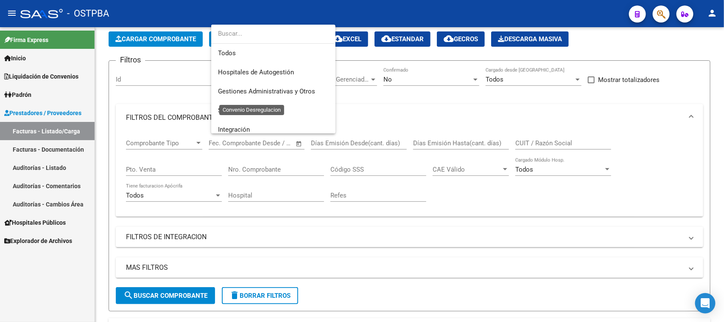
scroll to position [70, 0]
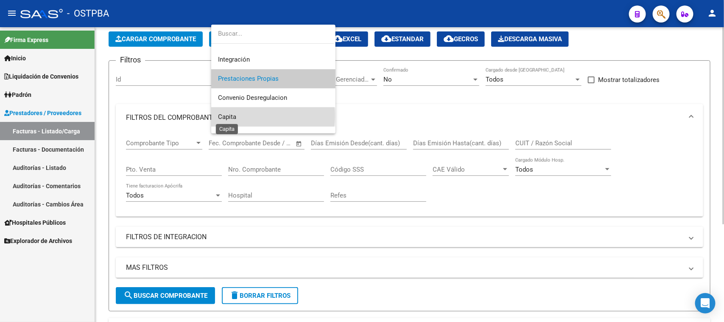
drag, startPoint x: 234, startPoint y: 115, endPoint x: 208, endPoint y: 143, distance: 37.5
click at [234, 115] on span "Capita" at bounding box center [227, 117] width 18 height 8
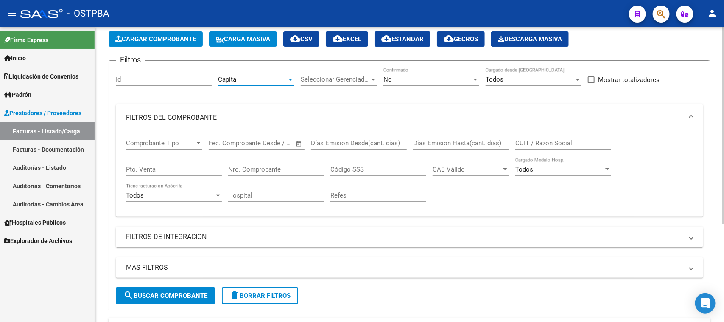
click at [185, 296] on span "search Buscar Comprobante" at bounding box center [166, 296] width 84 height 8
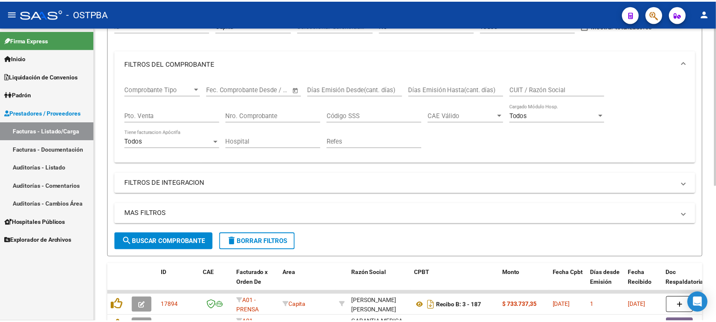
scroll to position [146, 0]
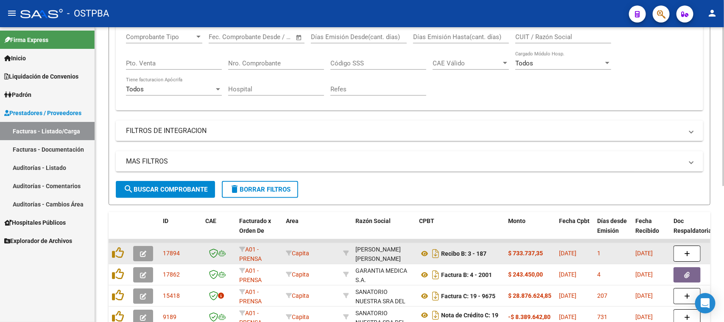
click at [141, 255] on button "button" at bounding box center [143, 253] width 20 height 15
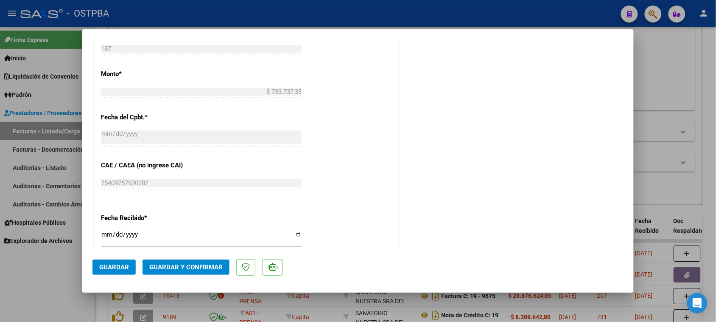
scroll to position [371, 0]
click at [105, 233] on input "[DATE]" at bounding box center [201, 237] width 201 height 14
type input "[DATE]"
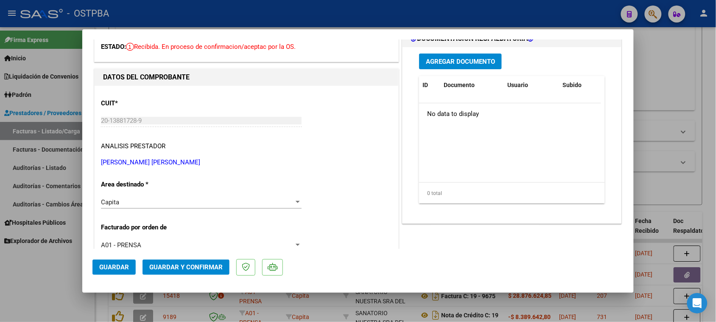
scroll to position [0, 0]
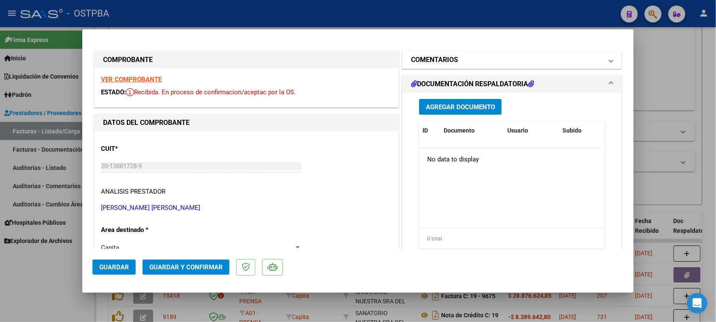
click at [444, 64] on h1 "COMENTARIOS" at bounding box center [434, 60] width 47 height 10
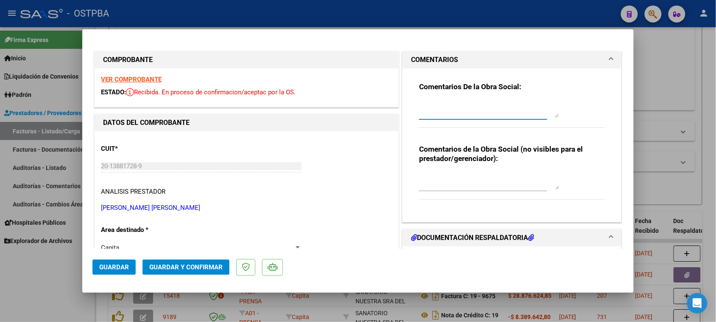
click at [446, 116] on textarea at bounding box center [489, 109] width 140 height 17
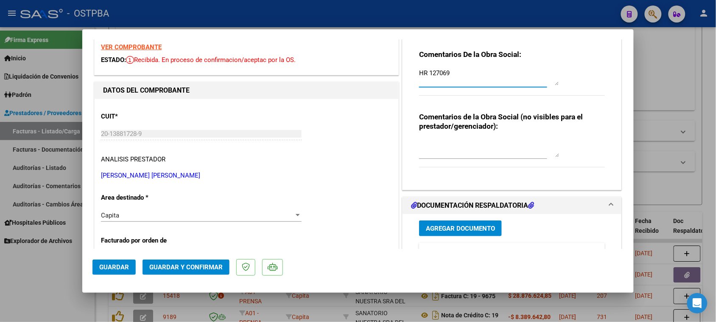
scroll to position [106, 0]
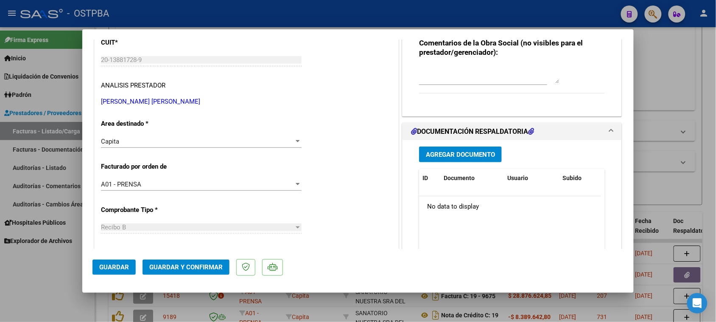
type textarea "HR 127069"
click at [469, 157] on span "Agregar Documento" at bounding box center [460, 155] width 69 height 8
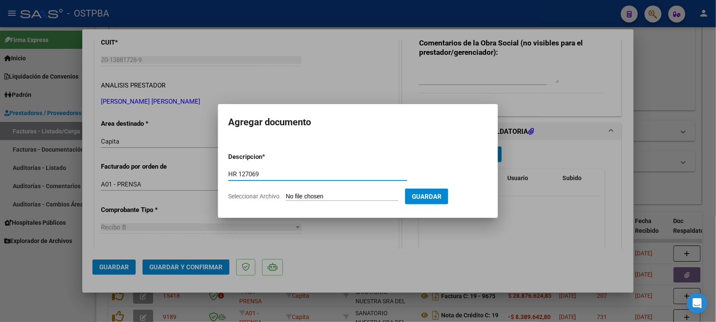
type input "HR 127069"
click at [286, 193] on input "Seleccionar Archivo" at bounding box center [342, 197] width 112 height 8
type input "C:\fakepath\HR 127069.pdf"
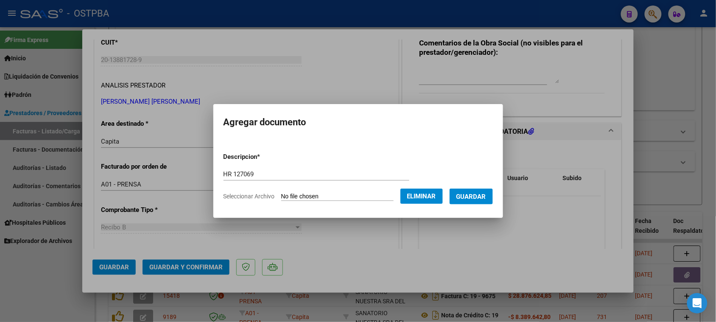
click at [468, 199] on span "Guardar" at bounding box center [472, 197] width 30 height 8
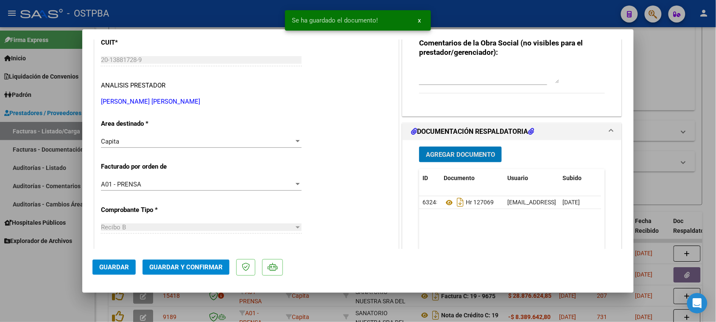
click at [181, 261] on button "Guardar y Confirmar" at bounding box center [186, 266] width 87 height 15
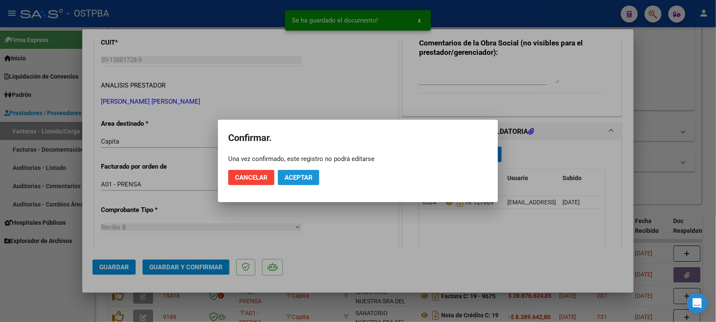
click at [292, 173] on button "Aceptar" at bounding box center [299, 177] width 42 height 15
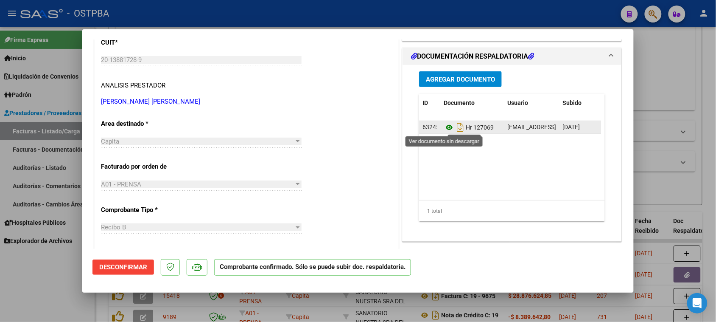
click at [444, 128] on icon at bounding box center [449, 127] width 11 height 10
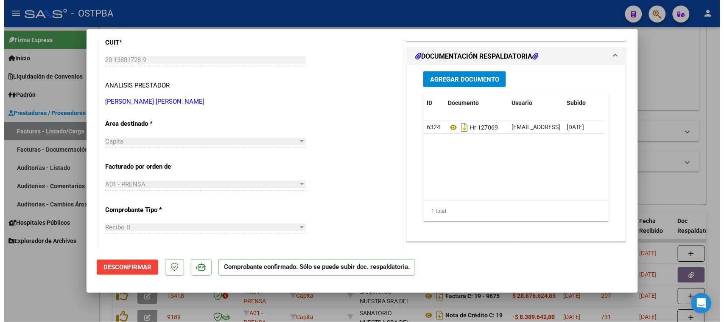
scroll to position [0, 0]
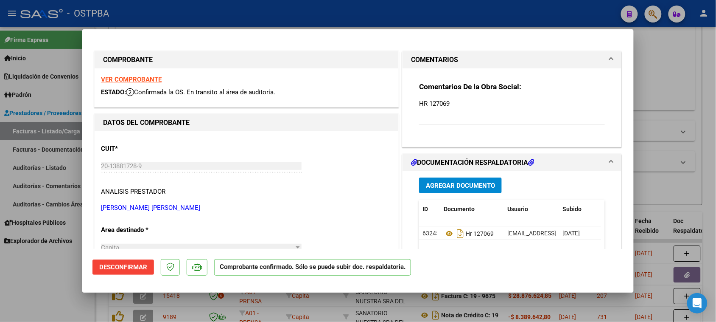
click at [142, 81] on strong "VER COMPROBANTE" at bounding box center [131, 80] width 61 height 8
click at [13, 299] on div at bounding box center [358, 161] width 716 height 322
type input "$ 0,00"
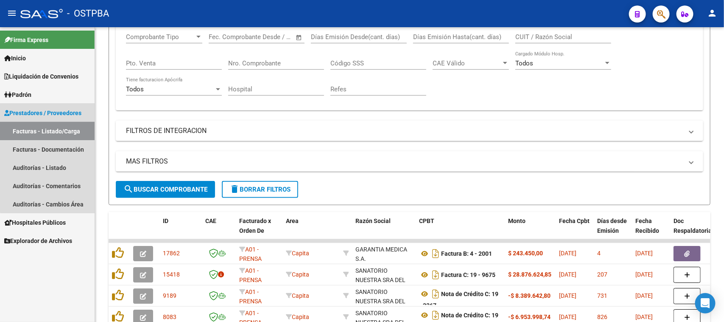
drag, startPoint x: 74, startPoint y: 128, endPoint x: 83, endPoint y: 124, distance: 9.9
click at [73, 128] on link "Facturas - Listado/Carga" at bounding box center [47, 131] width 95 height 18
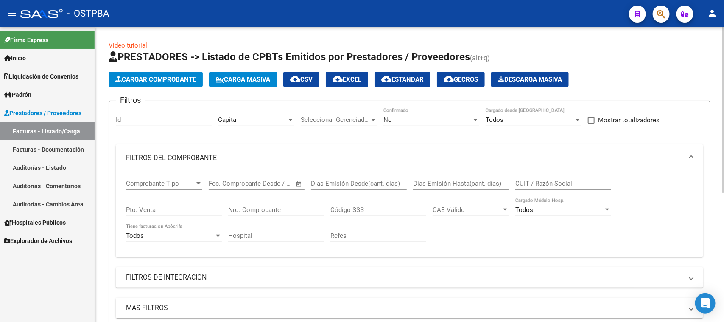
click at [190, 82] on span "Cargar Comprobante" at bounding box center [155, 80] width 81 height 8
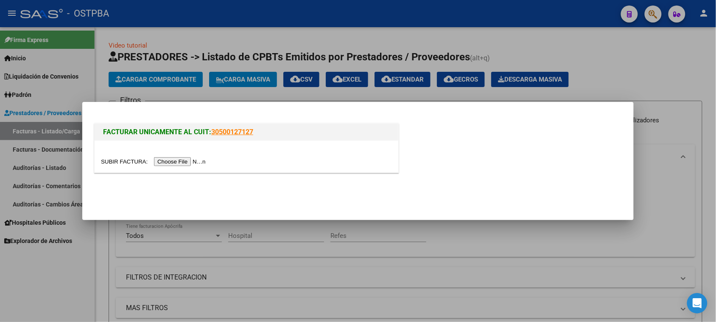
click at [185, 162] on input "file" at bounding box center [154, 161] width 107 height 9
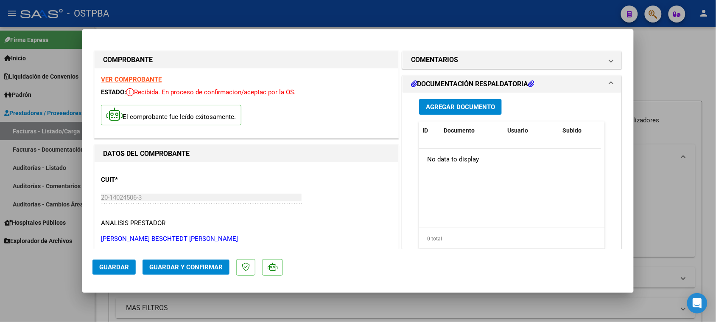
drag, startPoint x: 495, startPoint y: 61, endPoint x: 487, endPoint y: 107, distance: 47.0
click at [495, 62] on mat-panel-title "COMENTARIOS" at bounding box center [507, 60] width 192 height 10
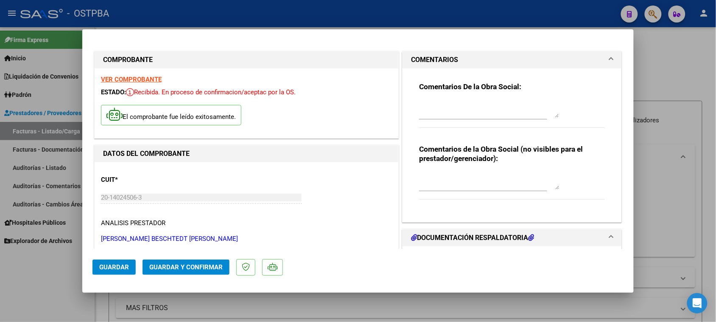
click at [486, 114] on textarea at bounding box center [489, 109] width 140 height 17
type textarea "HR 127064"
click at [120, 270] on span "Guardar" at bounding box center [114, 267] width 30 height 8
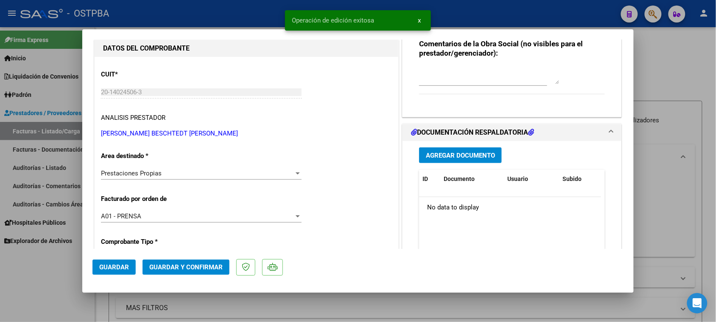
scroll to position [106, 0]
click at [489, 154] on span "Agregar Documento" at bounding box center [460, 155] width 69 height 8
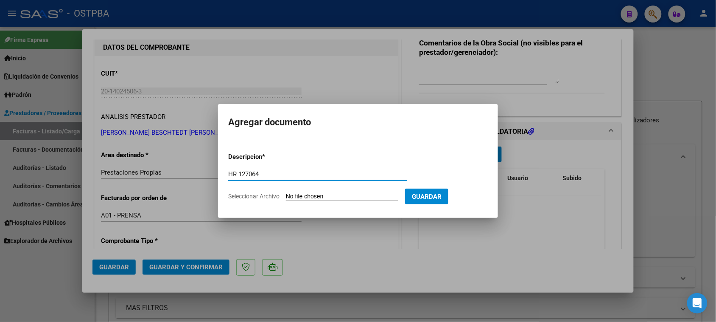
type input "HR 127064"
click at [286, 193] on input "Seleccionar Archivo" at bounding box center [342, 197] width 112 height 8
type input "C:\fakepath\HR 127064.pdf"
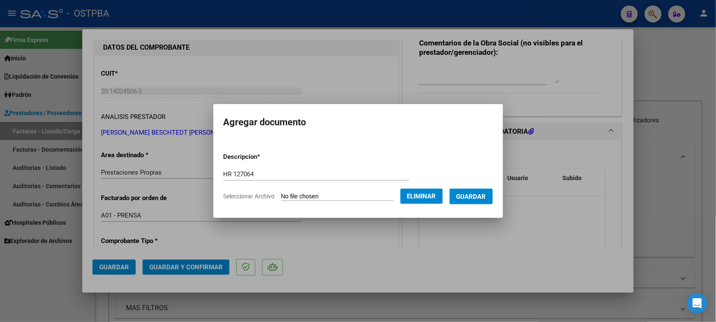
click at [466, 196] on span "Guardar" at bounding box center [472, 197] width 30 height 8
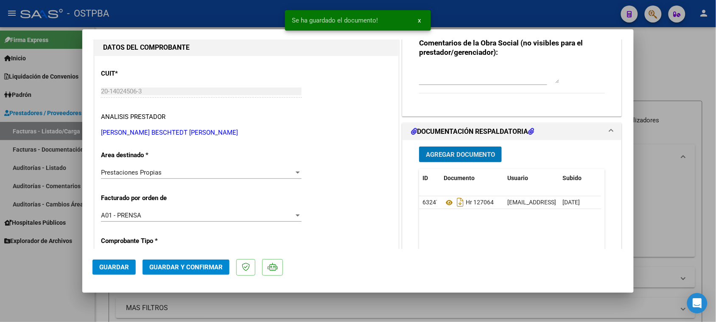
click at [472, 147] on button "Agregar Documento" at bounding box center [460, 154] width 83 height 16
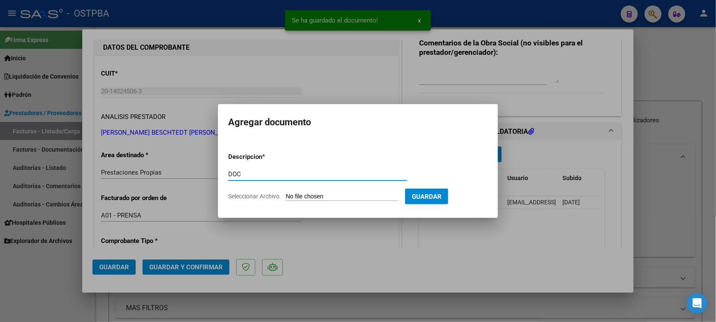
type input "DOC"
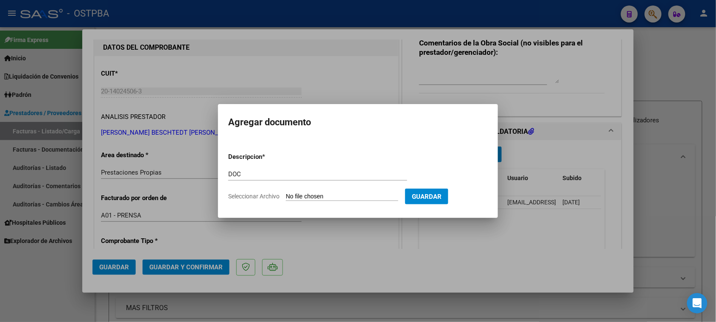
click at [286, 193] on input "Seleccionar Archivo" at bounding box center [342, 197] width 112 height 8
type input "C:\fakepath\OSTPBA SEPTIEMBRE 2025.xlsx"
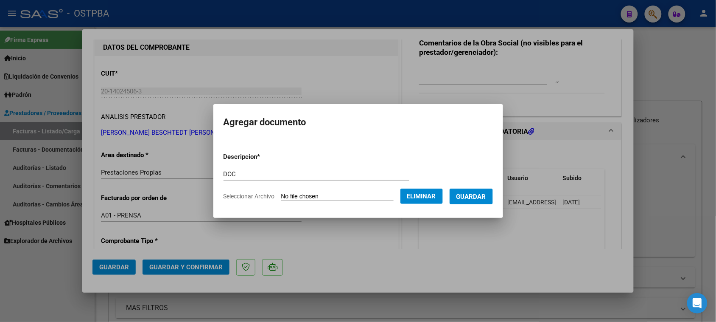
click at [474, 198] on span "Guardar" at bounding box center [472, 197] width 30 height 8
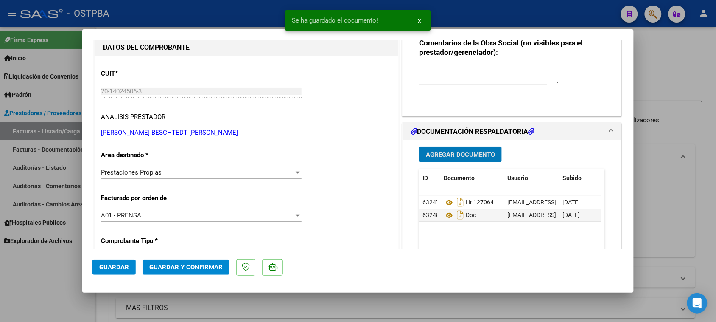
click at [463, 154] on span "Agregar Documento" at bounding box center [460, 155] width 69 height 8
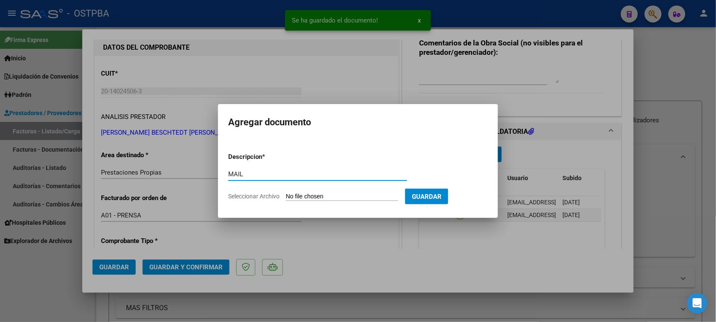
type input "MAIL"
click at [286, 193] on input "Seleccionar Archivo" at bounding box center [342, 197] width 112 height 8
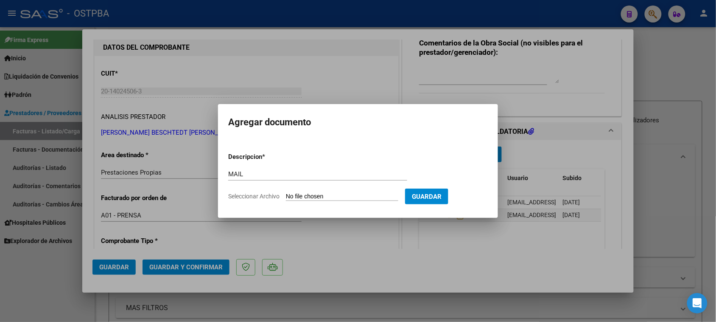
type input "C:\fakepath\Gmail - FACTURA Y RESUMEN DE TRABAJOS MES DE SEPTIEMBRE.pdf"
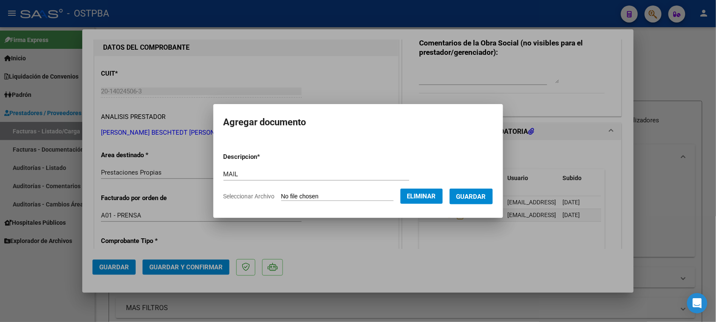
click at [472, 197] on span "Guardar" at bounding box center [472, 197] width 30 height 8
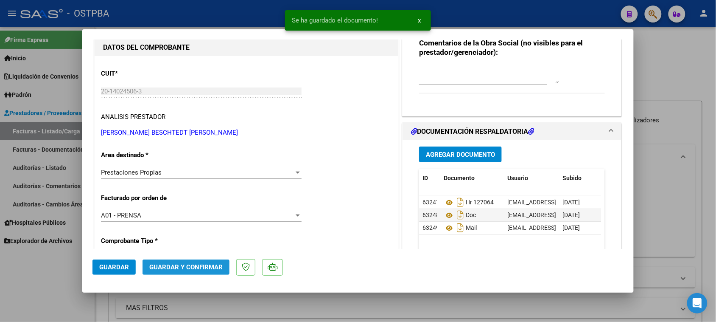
click at [181, 268] on span "Guardar y Confirmar" at bounding box center [185, 267] width 73 height 8
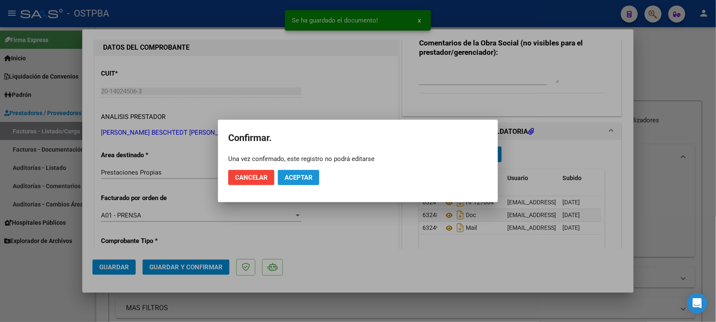
click at [294, 181] on button "Aceptar" at bounding box center [299, 177] width 42 height 15
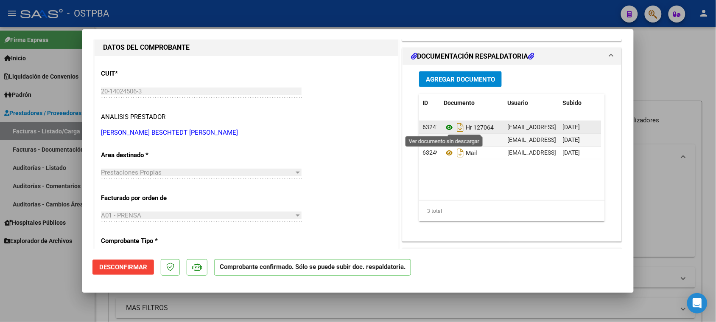
click at [446, 126] on icon at bounding box center [449, 127] width 11 height 10
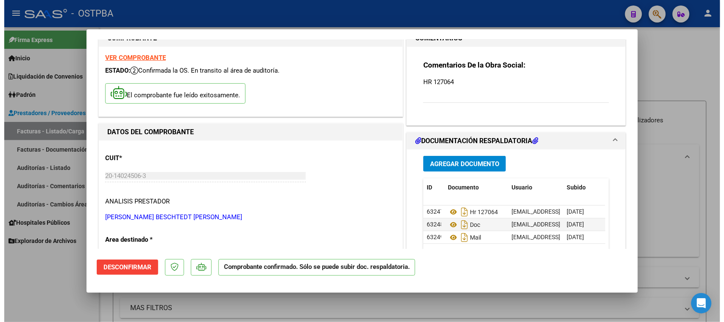
scroll to position [0, 0]
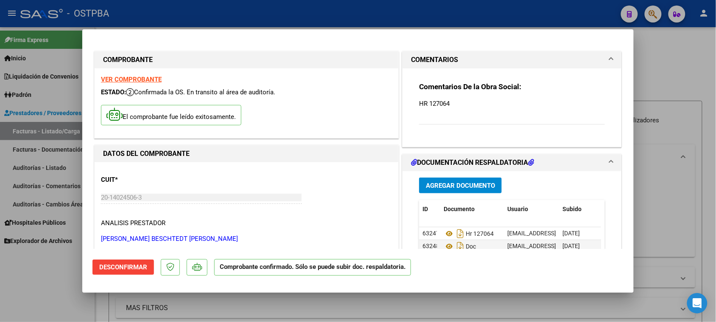
click at [154, 81] on strong "VER COMPROBANTE" at bounding box center [131, 80] width 61 height 8
drag, startPoint x: 45, startPoint y: 301, endPoint x: 59, endPoint y: 279, distance: 26.6
click at [45, 300] on div at bounding box center [358, 161] width 716 height 322
type input "$ 0,00"
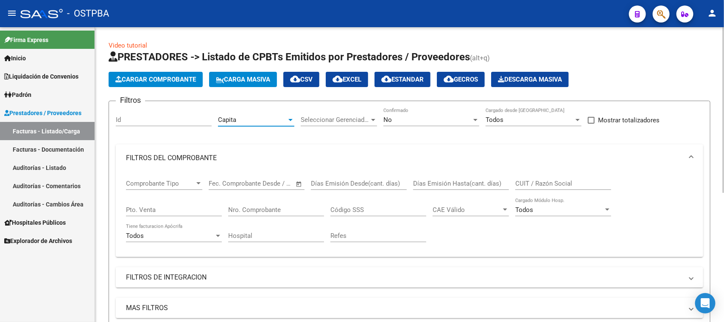
click at [291, 119] on div at bounding box center [291, 120] width 4 height 2
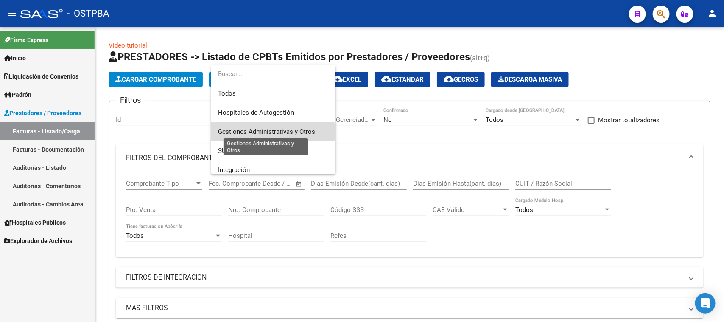
click at [256, 132] on span "Gestiones Administrativas y Otros" at bounding box center [266, 132] width 97 height 8
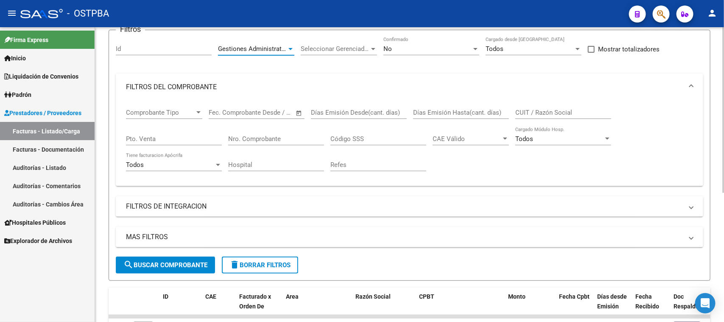
scroll to position [106, 0]
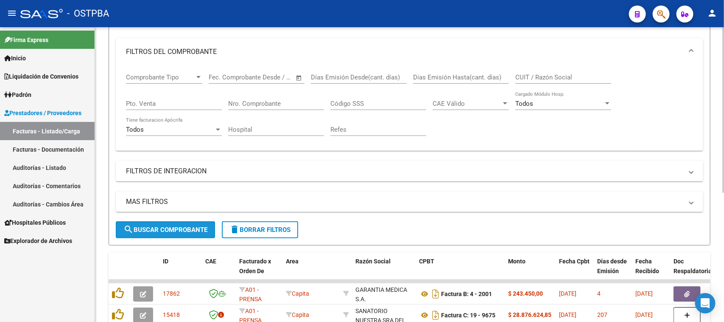
click at [193, 226] on span "search Buscar Comprobante" at bounding box center [166, 230] width 84 height 8
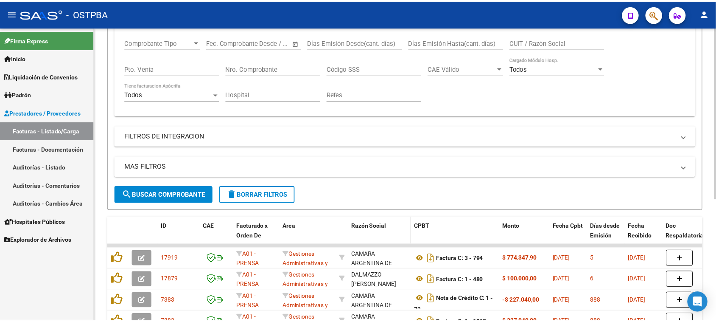
scroll to position [159, 0]
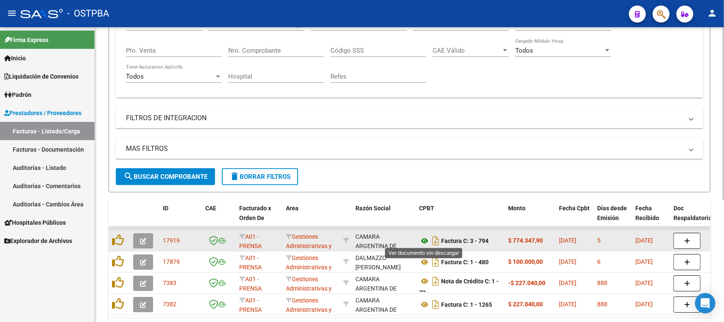
click at [424, 238] on icon at bounding box center [424, 241] width 11 height 10
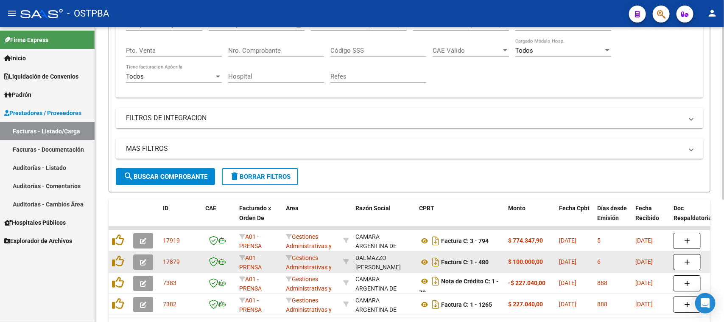
click at [140, 261] on icon "button" at bounding box center [143, 262] width 6 height 6
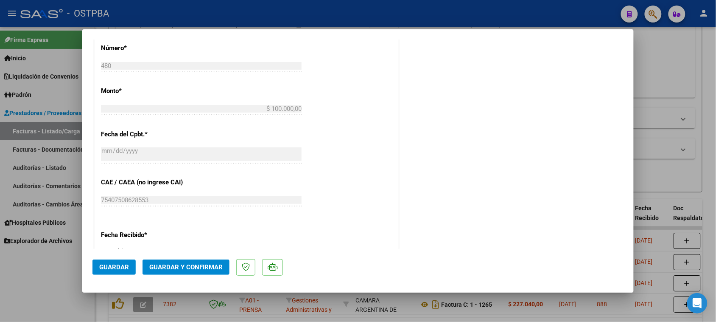
scroll to position [371, 0]
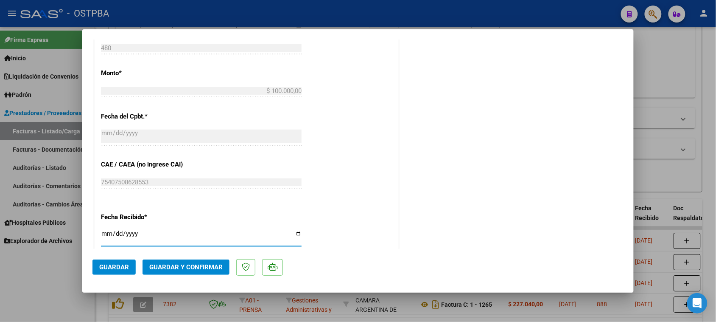
click at [107, 234] on input "[DATE]" at bounding box center [201, 237] width 201 height 14
type input "[DATE]"
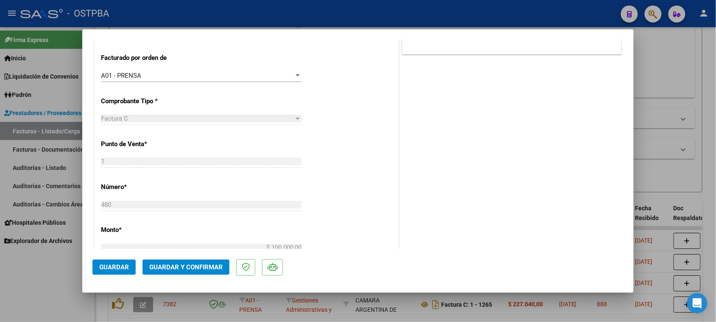
scroll to position [0, 0]
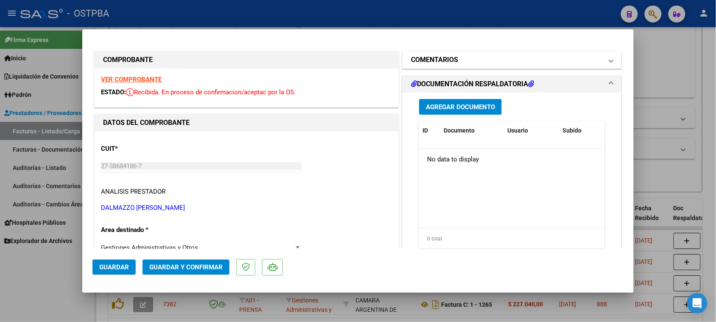
click at [465, 60] on mat-panel-title "COMENTARIOS" at bounding box center [507, 60] width 192 height 10
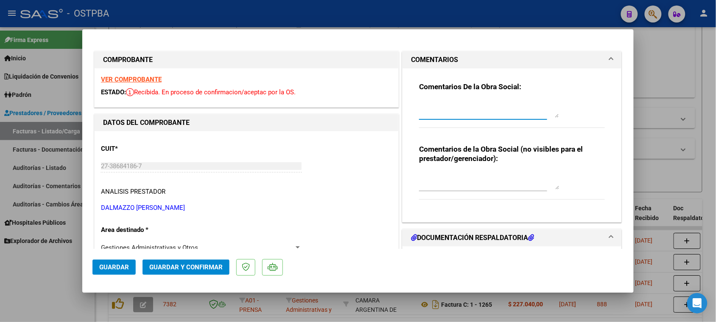
click at [451, 112] on textarea at bounding box center [489, 109] width 140 height 17
type textarea "HR 127061"
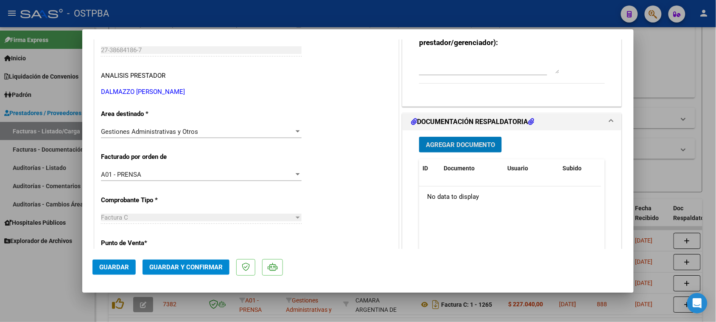
click at [442, 143] on span "Agregar Documento" at bounding box center [460, 145] width 69 height 8
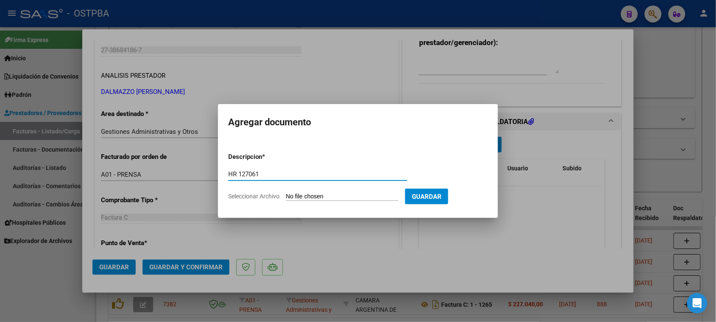
type input "HR 127061"
click at [286, 193] on input "Seleccionar Archivo" at bounding box center [342, 197] width 112 height 8
type input "C:\fakepath\HR 127061.pdf"
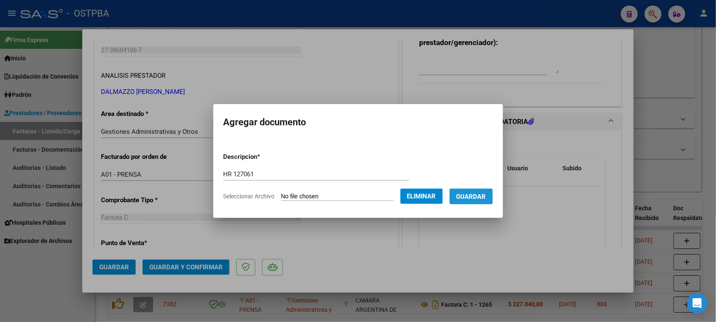
drag, startPoint x: 472, startPoint y: 193, endPoint x: 359, endPoint y: 222, distance: 116.8
click at [472, 193] on span "Guardar" at bounding box center [472, 197] width 30 height 8
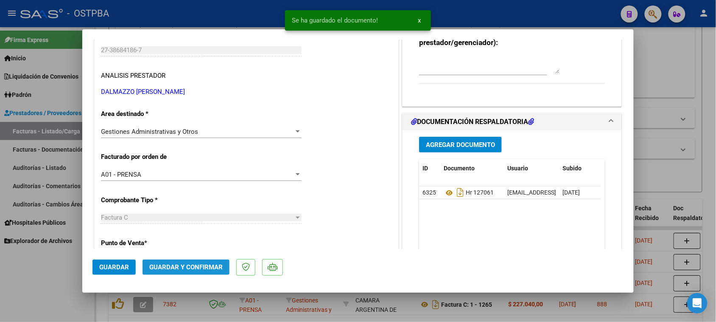
click at [187, 270] on span "Guardar y Confirmar" at bounding box center [185, 267] width 73 height 8
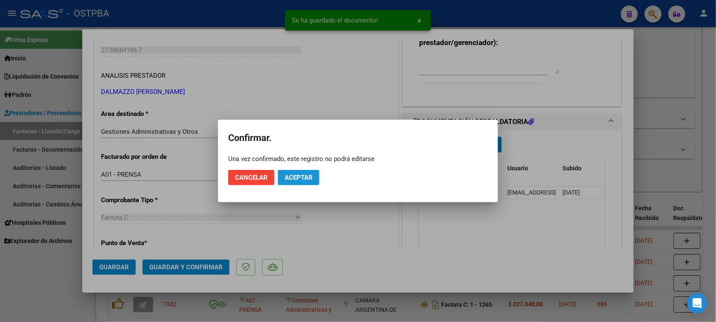
click at [289, 175] on span "Aceptar" at bounding box center [299, 178] width 28 height 8
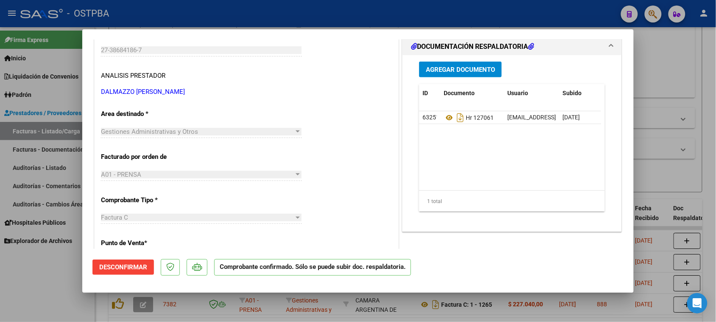
click at [39, 291] on div at bounding box center [358, 161] width 716 height 322
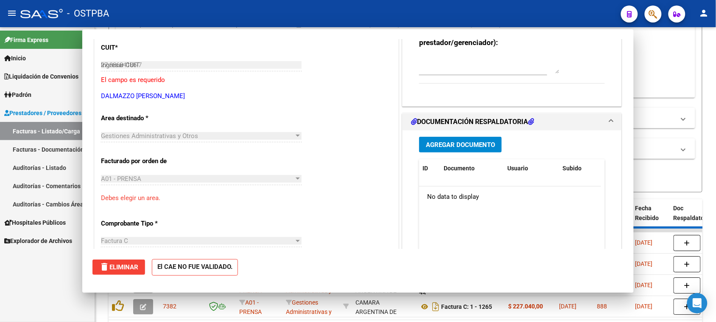
type input "$ 0,00"
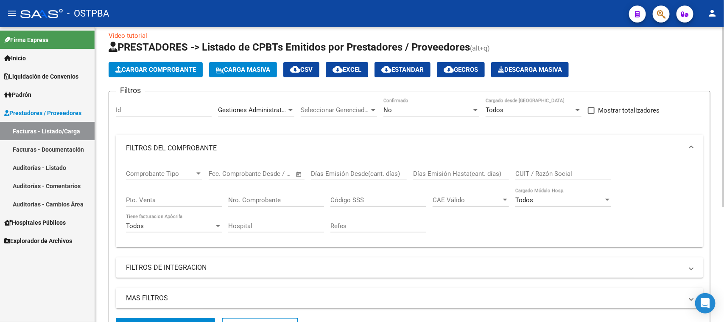
scroll to position [0, 0]
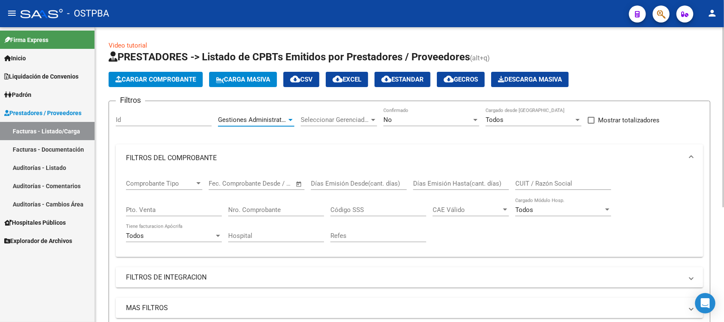
click at [254, 119] on span "Gestiones Administrativas y Otros" at bounding box center [266, 120] width 97 height 8
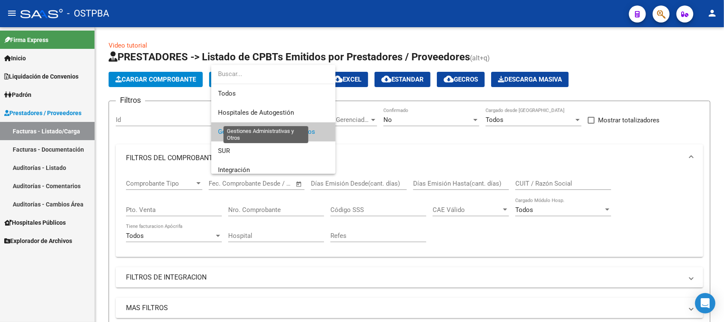
scroll to position [13, 0]
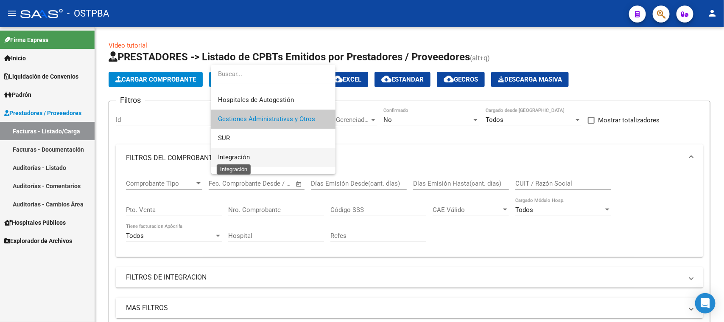
click at [243, 158] on span "Integración" at bounding box center [234, 157] width 32 height 8
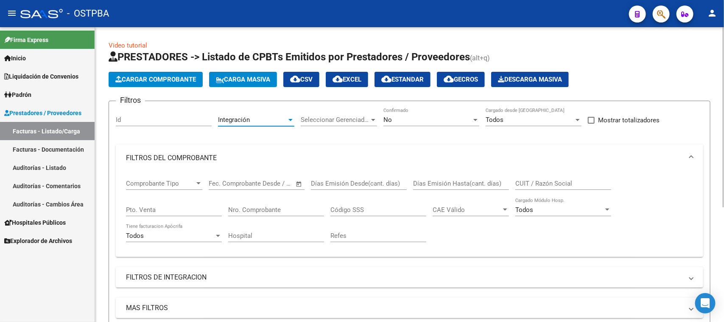
click at [287, 117] on div at bounding box center [291, 119] width 8 height 7
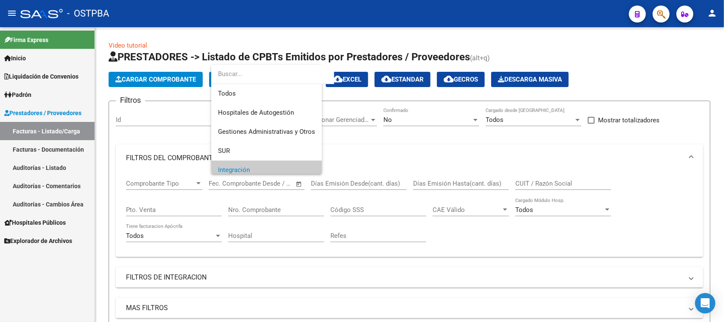
scroll to position [51, 0]
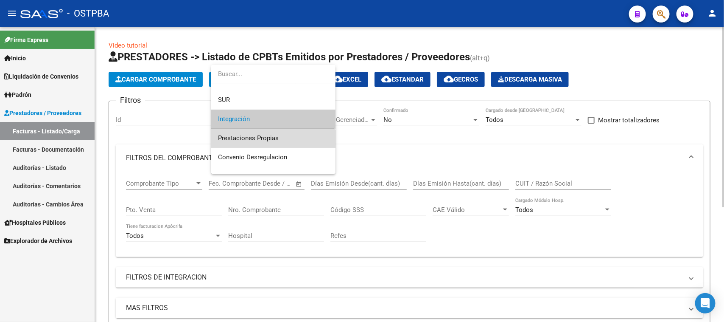
drag, startPoint x: 269, startPoint y: 142, endPoint x: 234, endPoint y: 183, distance: 53.6
click at [268, 142] on span "Prestaciones Propias" at bounding box center [273, 138] width 111 height 19
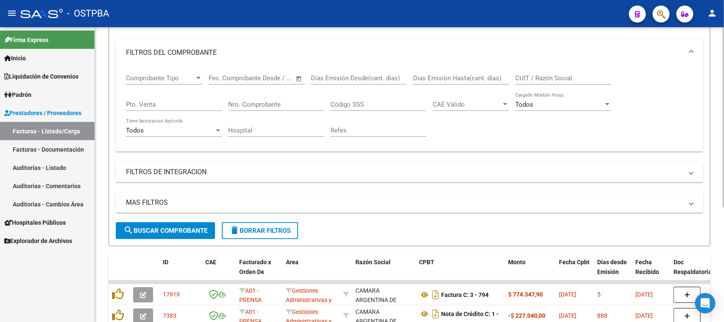
scroll to position [106, 0]
click at [180, 231] on span "search Buscar Comprobante" at bounding box center [166, 230] width 84 height 8
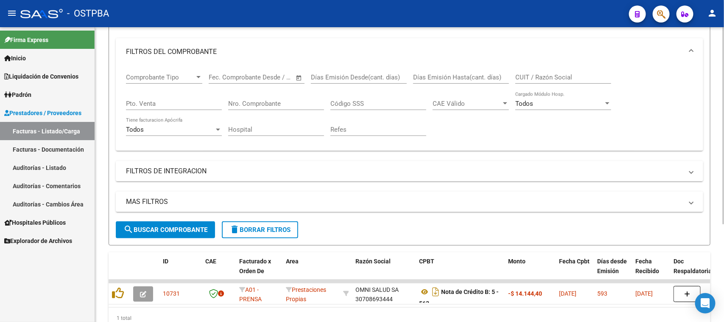
scroll to position [0, 0]
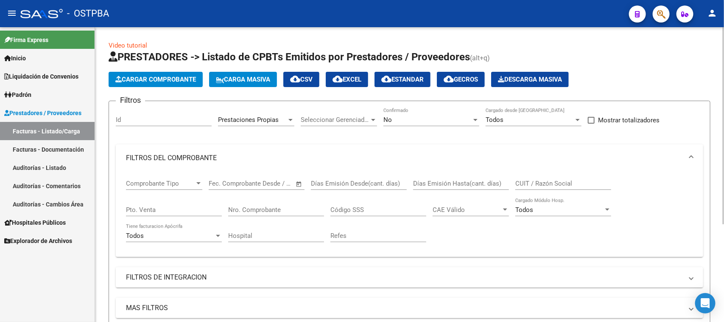
click at [289, 119] on div at bounding box center [291, 120] width 4 height 2
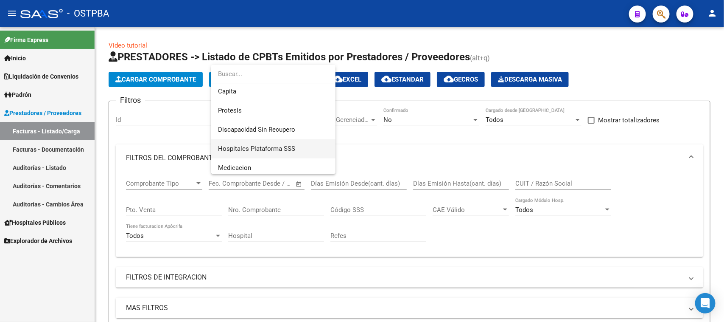
scroll to position [139, 0]
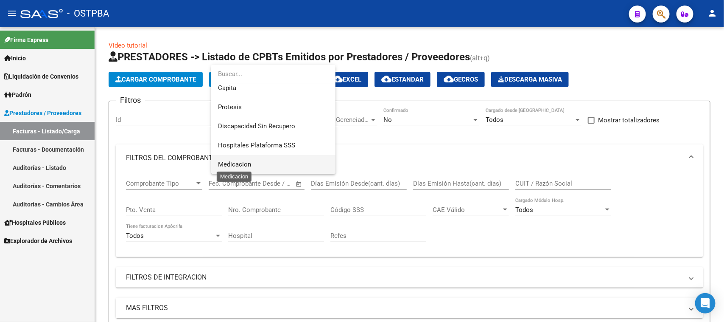
click at [236, 163] on span "Medicacion" at bounding box center [234, 164] width 33 height 8
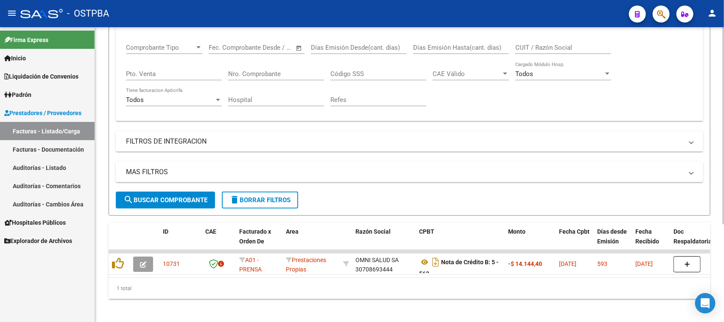
scroll to position [146, 0]
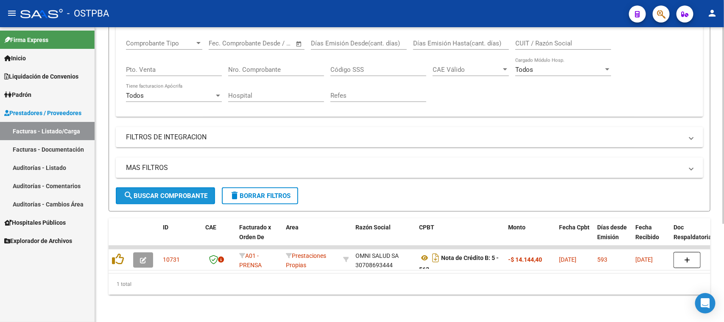
click at [190, 187] on button "search Buscar Comprobante" at bounding box center [165, 195] width 99 height 17
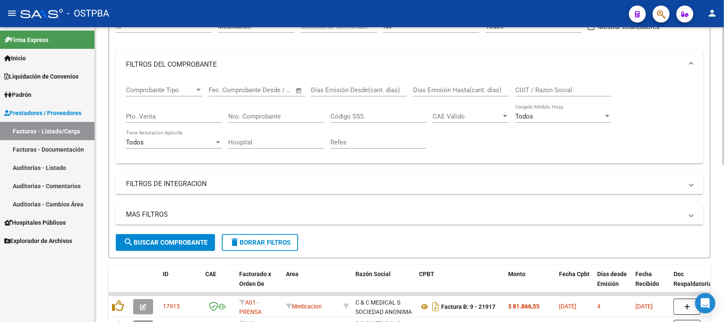
scroll to position [40, 0]
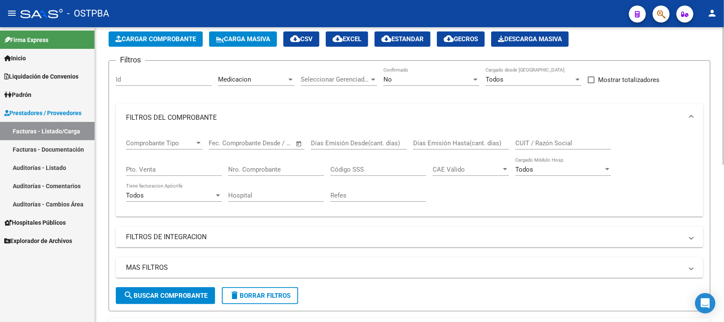
drag, startPoint x: 256, startPoint y: 163, endPoint x: 304, endPoint y: 173, distance: 48.9
click at [259, 163] on div "Nro. Comprobante" at bounding box center [276, 166] width 96 height 18
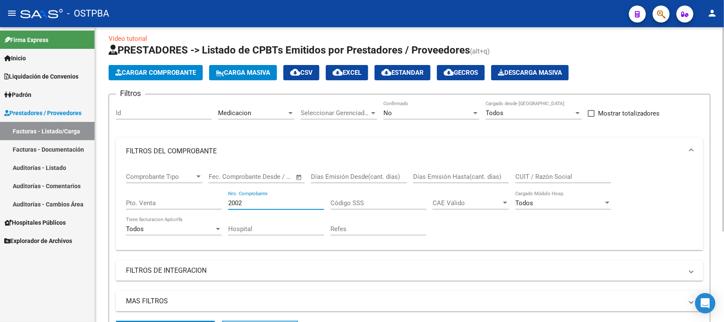
scroll to position [0, 0]
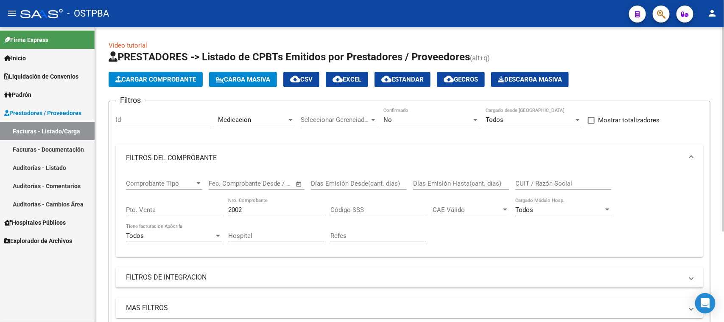
click at [262, 115] on div "Medicacion Area" at bounding box center [256, 117] width 76 height 18
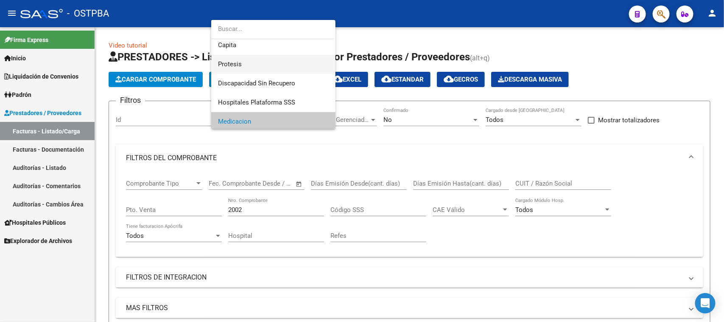
scroll to position [139, 0]
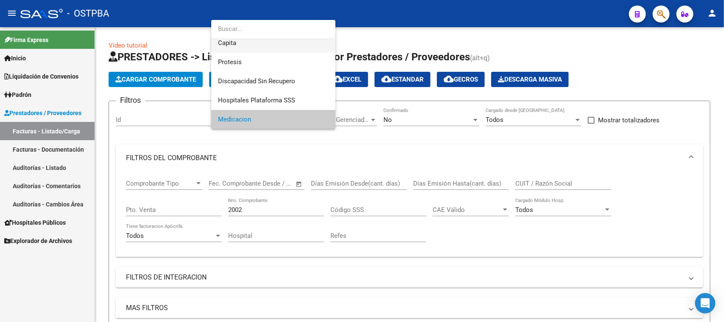
click at [239, 39] on span "Capita" at bounding box center [273, 43] width 111 height 19
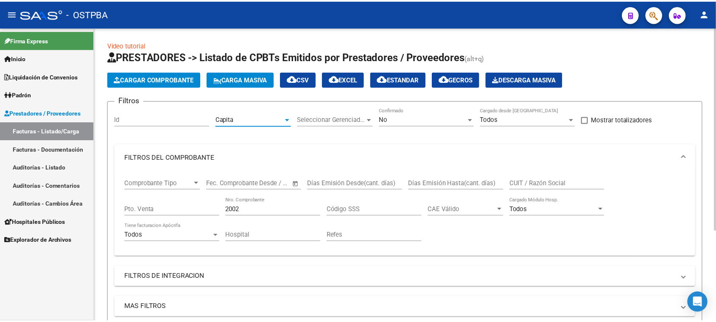
scroll to position [106, 0]
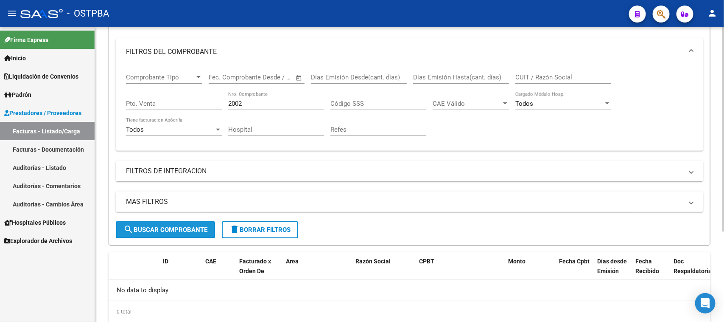
drag, startPoint x: 206, startPoint y: 224, endPoint x: 222, endPoint y: 152, distance: 74.3
click at [206, 226] on span "search Buscar Comprobante" at bounding box center [166, 230] width 84 height 8
click at [251, 104] on input "2002" at bounding box center [276, 104] width 96 height 8
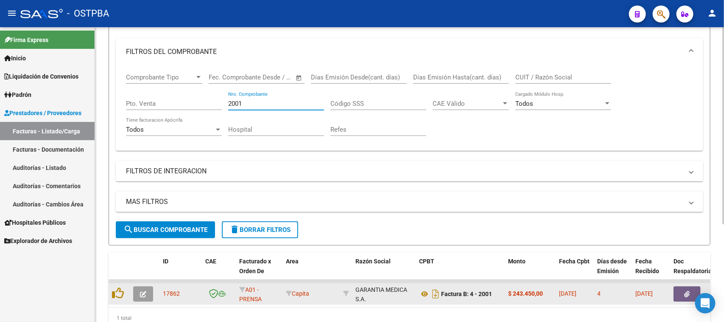
type input "2001"
click at [140, 291] on icon "button" at bounding box center [143, 294] width 6 height 6
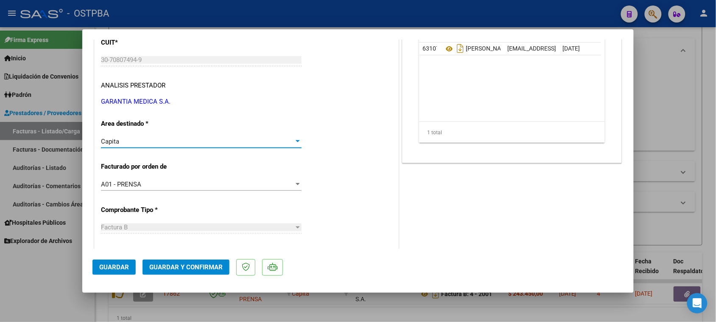
click at [143, 139] on div "Capita" at bounding box center [197, 142] width 193 height 8
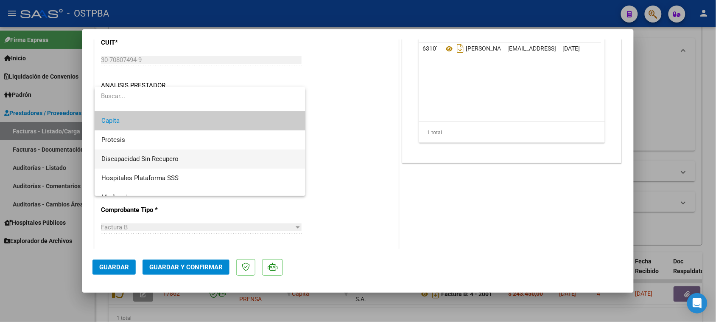
scroll to position [120, 0]
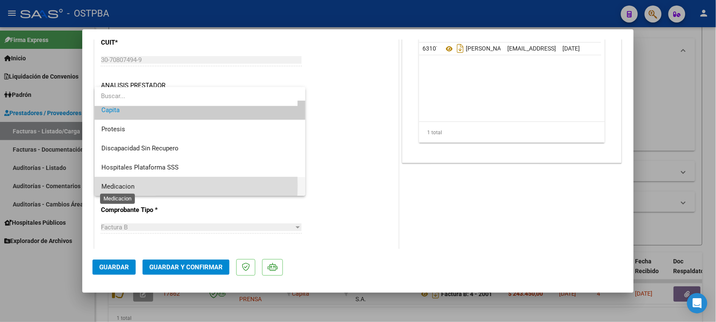
click at [119, 185] on span "Medicacion" at bounding box center [117, 186] width 33 height 8
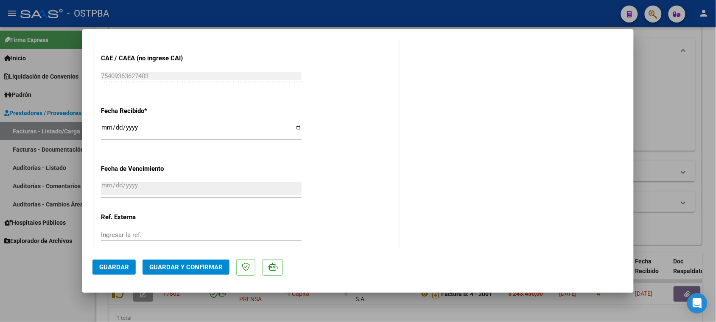
scroll to position [529, 0]
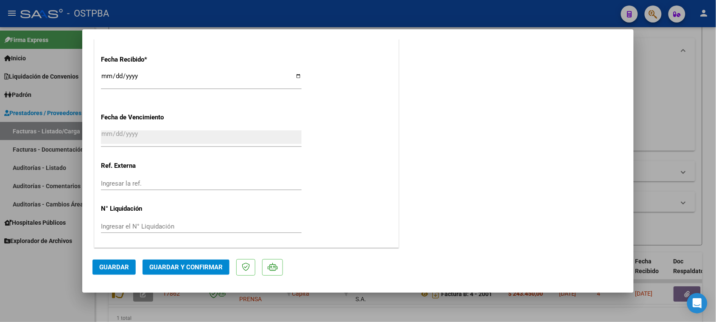
click at [105, 75] on input "[DATE]" at bounding box center [201, 80] width 201 height 14
type input "[DATE]"
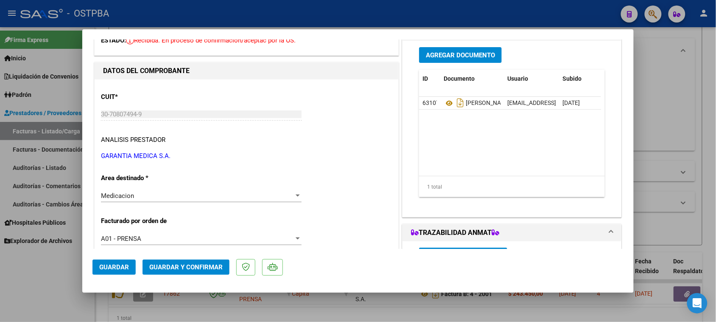
scroll to position [0, 0]
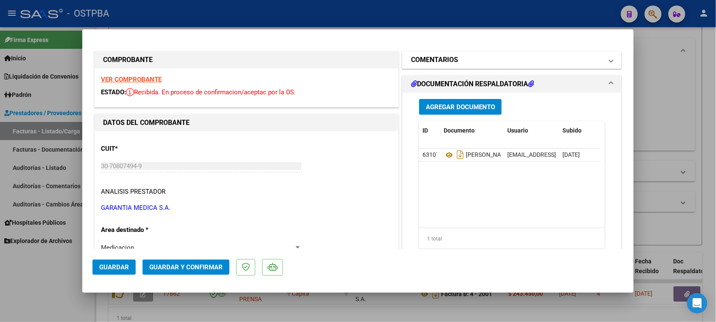
click at [433, 65] on mat-expansion-panel-header "COMENTARIOS" at bounding box center [512, 59] width 219 height 17
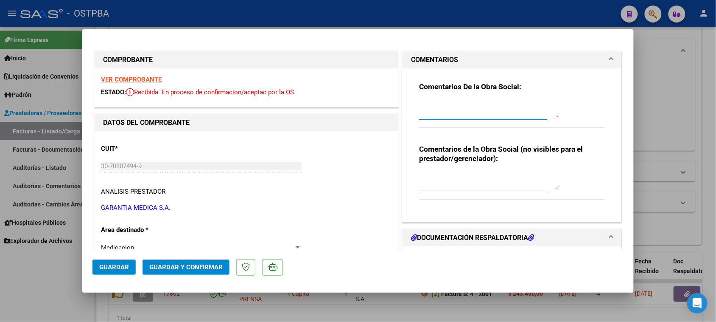
click at [434, 108] on textarea at bounding box center [489, 109] width 140 height 17
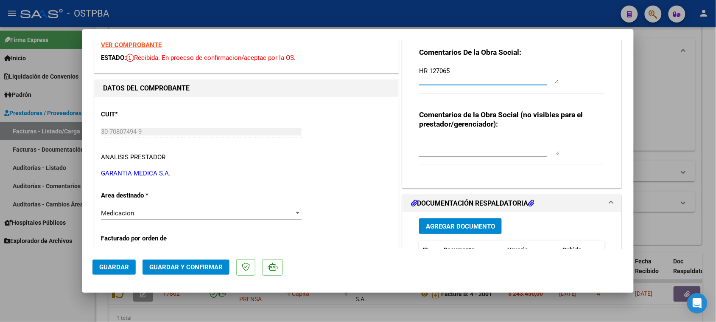
scroll to position [53, 0]
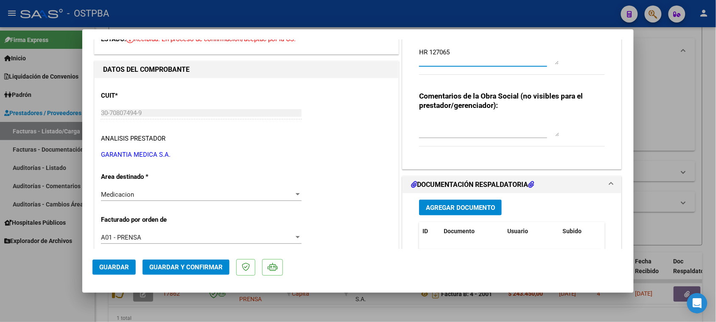
type textarea "HR 127065"
click at [468, 205] on span "Agregar Documento" at bounding box center [460, 208] width 69 height 8
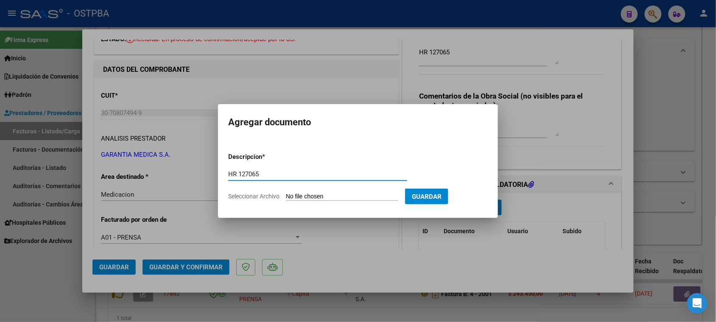
type input "HR 127065"
click at [286, 193] on input "Seleccionar Archivo" at bounding box center [342, 197] width 112 height 8
type input "C:\fakepath\HR 127065.pdf"
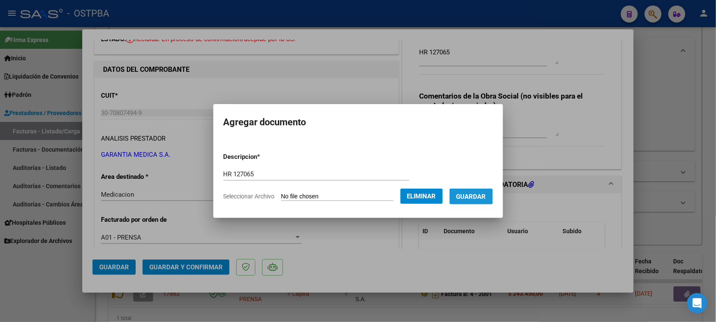
click at [486, 193] on span "Guardar" at bounding box center [472, 197] width 30 height 8
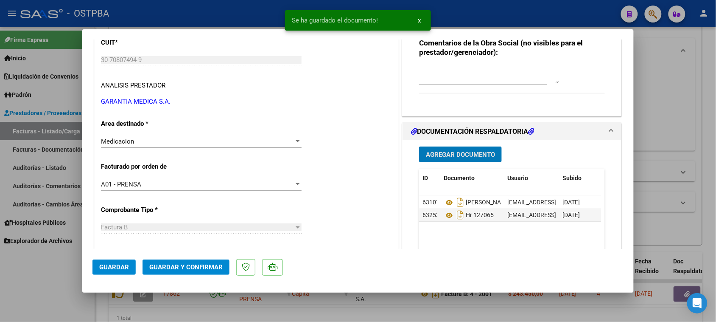
scroll to position [159, 0]
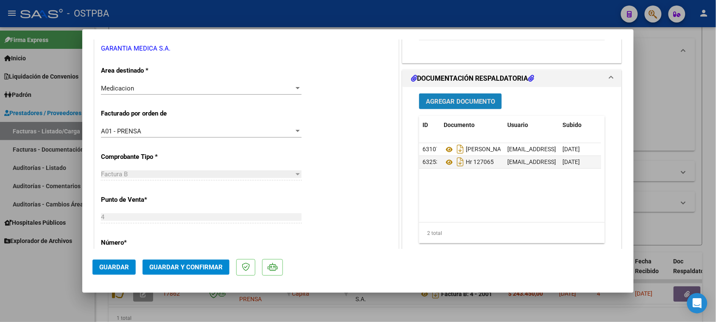
click at [463, 104] on span "Agregar Documento" at bounding box center [460, 102] width 69 height 8
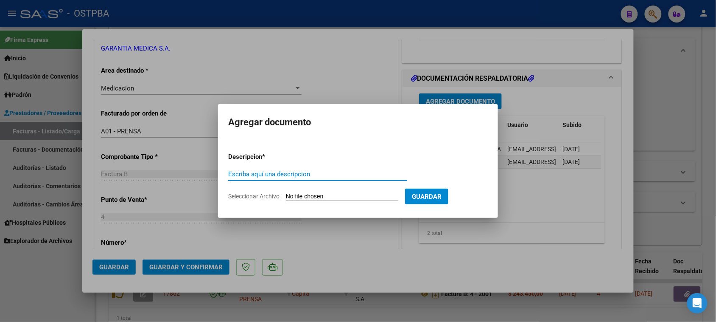
click at [351, 254] on div at bounding box center [358, 161] width 716 height 322
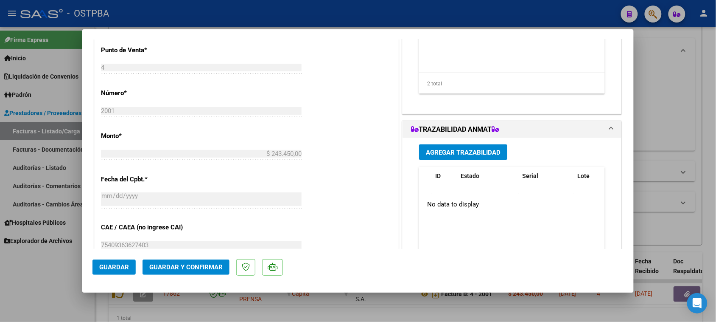
scroll to position [318, 0]
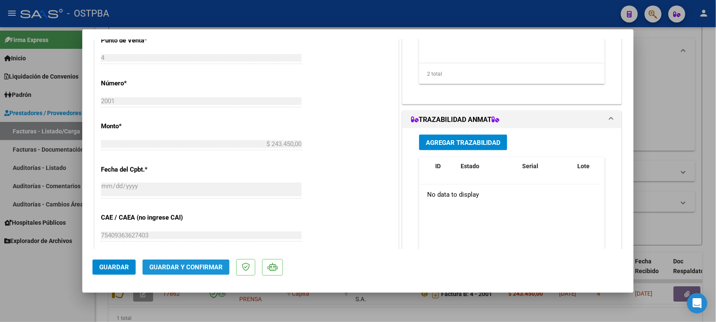
click at [181, 265] on span "Guardar y Confirmar" at bounding box center [185, 267] width 73 height 8
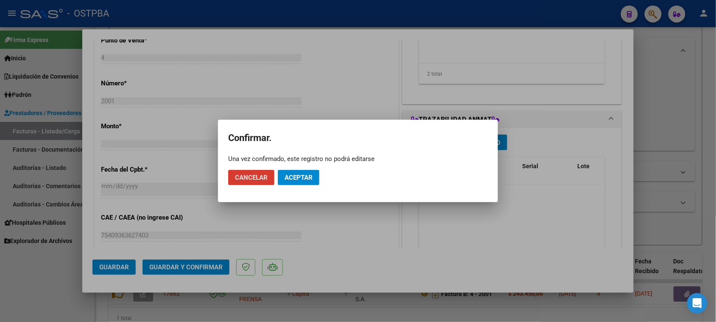
click at [293, 174] on span "Aceptar" at bounding box center [299, 178] width 28 height 8
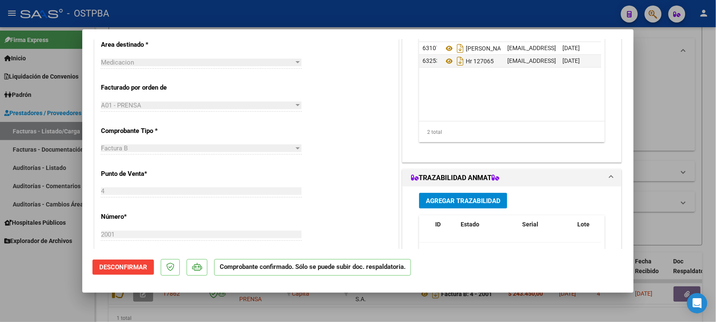
scroll to position [159, 0]
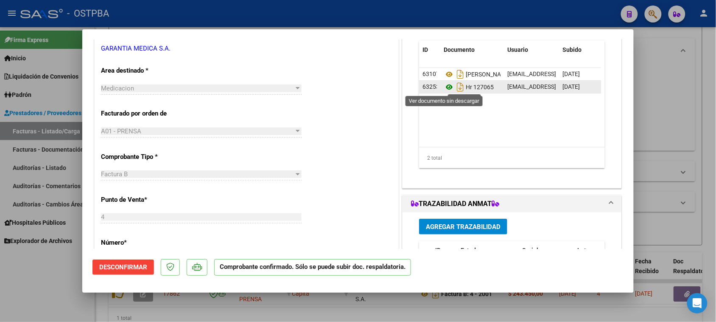
click at [445, 86] on icon at bounding box center [449, 87] width 11 height 10
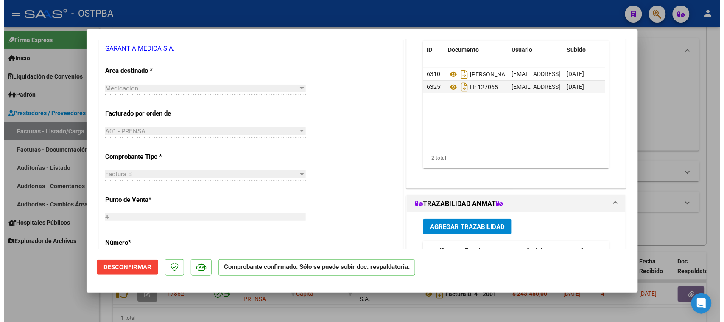
scroll to position [0, 0]
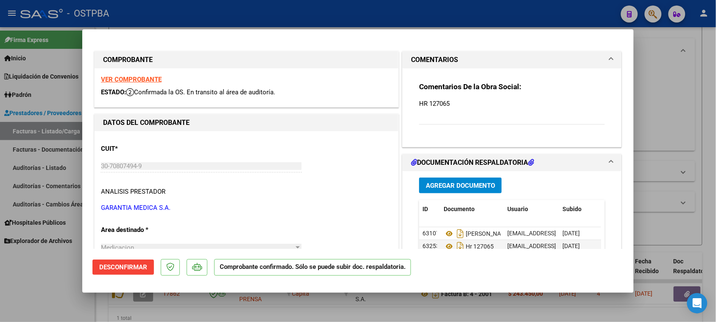
click at [135, 80] on strong "VER COMPROBANTE" at bounding box center [131, 80] width 61 height 8
click at [4, 271] on div at bounding box center [358, 161] width 716 height 322
type input "$ 0,00"
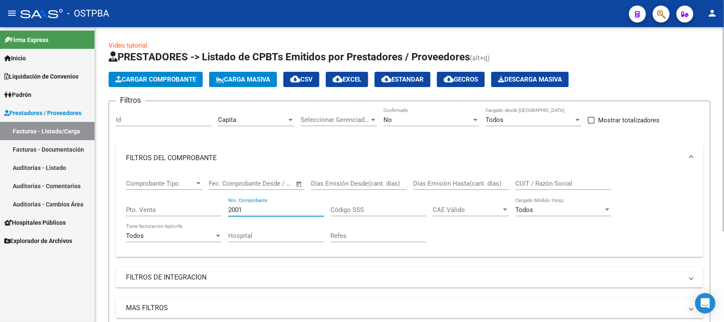
drag, startPoint x: 250, startPoint y: 212, endPoint x: 213, endPoint y: 211, distance: 37.4
click at [213, 211] on div "Comprobante Tipo Comprobante Tipo Fecha inicio – Fecha fin Fec. Comprobante Des…" at bounding box center [409, 210] width 567 height 79
click at [274, 118] on div "Capita" at bounding box center [252, 120] width 69 height 8
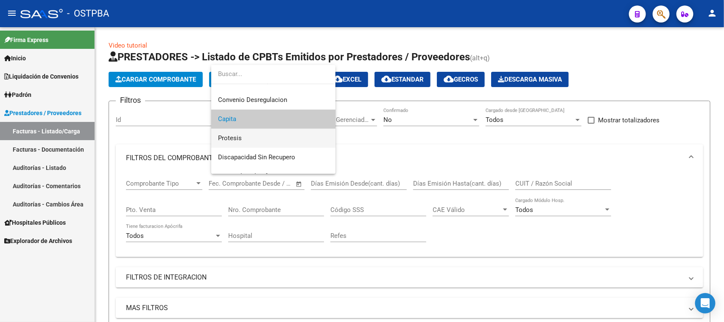
scroll to position [139, 0]
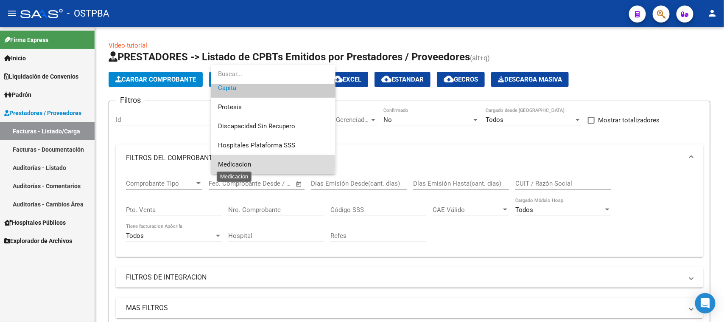
click at [231, 161] on span "Medicacion" at bounding box center [234, 164] width 33 height 8
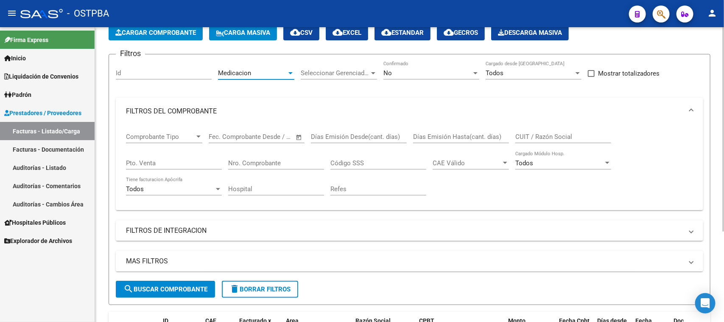
scroll to position [132, 0]
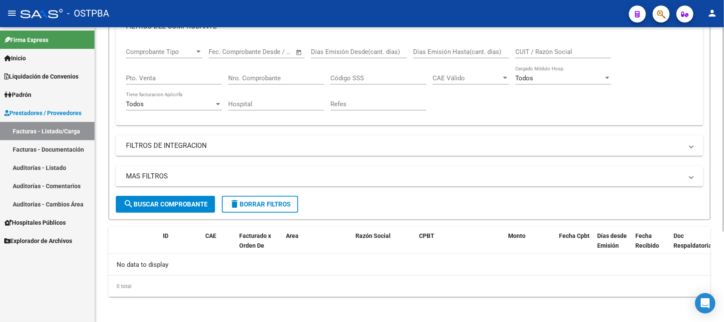
click at [189, 200] on span "search Buscar Comprobante" at bounding box center [166, 204] width 84 height 8
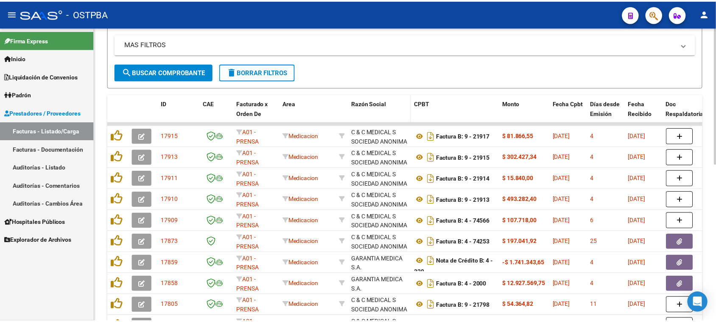
scroll to position [291, 0]
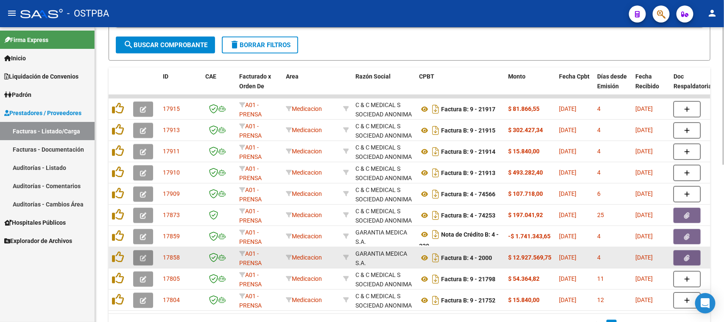
click at [143, 255] on icon "button" at bounding box center [143, 258] width 6 height 6
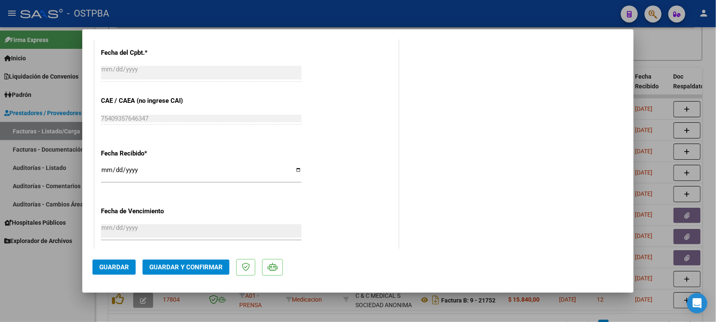
scroll to position [477, 0]
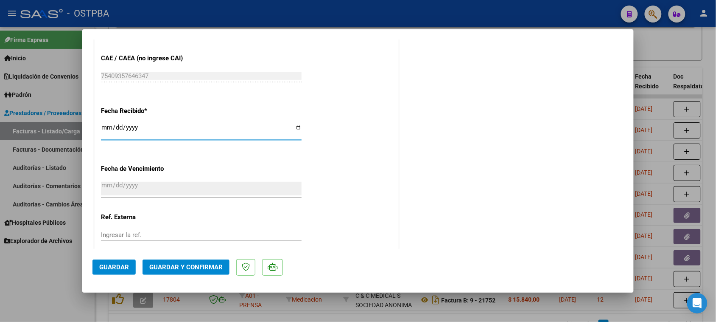
click at [109, 126] on input "[DATE]" at bounding box center [201, 131] width 201 height 14
type input "[DATE]"
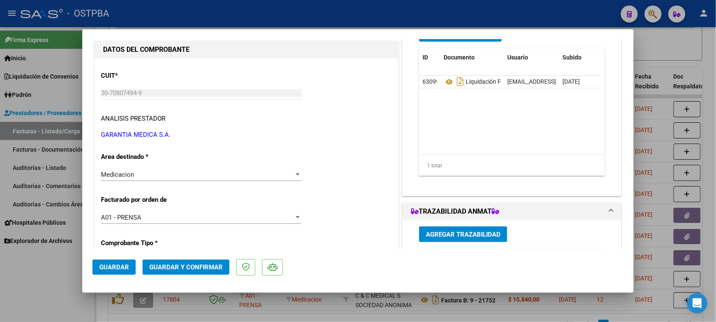
scroll to position [0, 0]
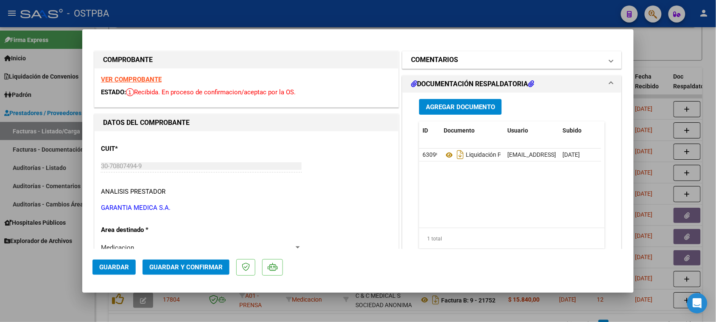
click at [423, 66] on mat-expansion-panel-header "COMENTARIOS" at bounding box center [512, 59] width 219 height 17
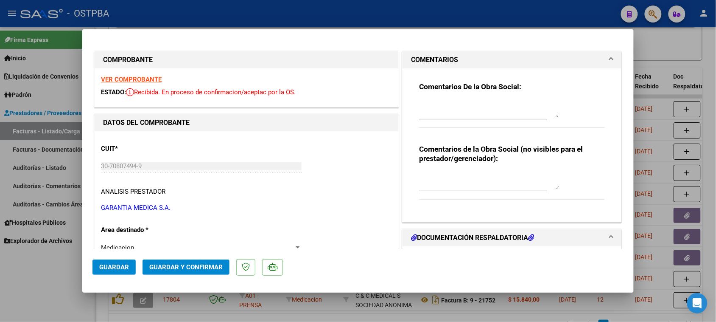
click at [434, 117] on textarea at bounding box center [489, 109] width 140 height 17
type textarea "HR 127066"
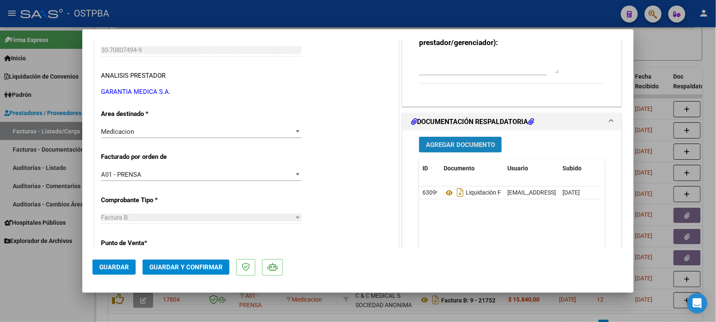
click at [451, 145] on span "Agregar Documento" at bounding box center [460, 145] width 69 height 8
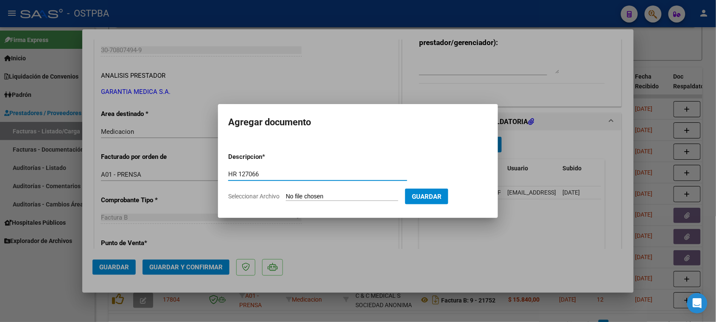
type input "HR 127066"
click at [286, 193] on input "Seleccionar Archivo" at bounding box center [342, 197] width 112 height 8
type input "C:\fakepath\HR 127066.pdf"
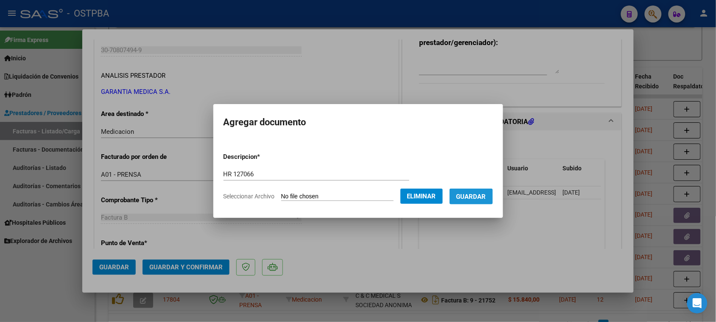
click at [486, 194] on span "Guardar" at bounding box center [472, 197] width 30 height 8
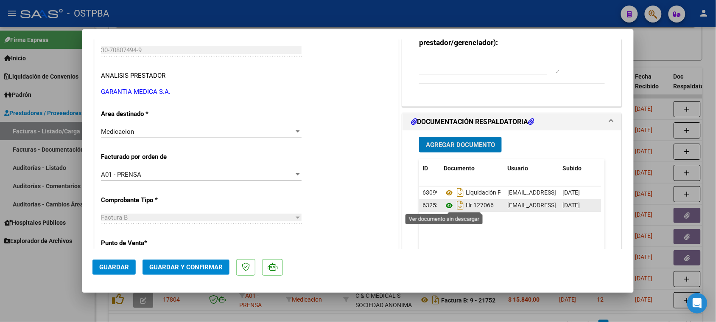
click at [445, 205] on icon at bounding box center [449, 205] width 11 height 10
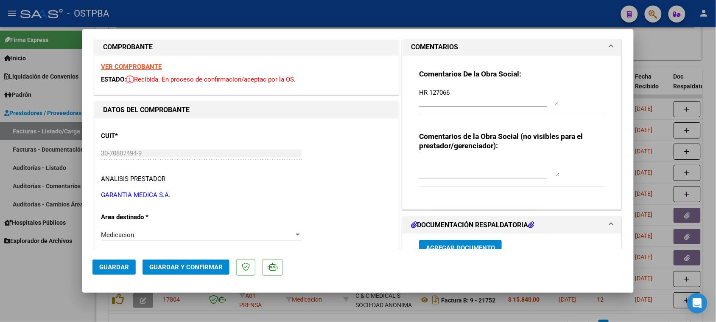
scroll to position [0, 0]
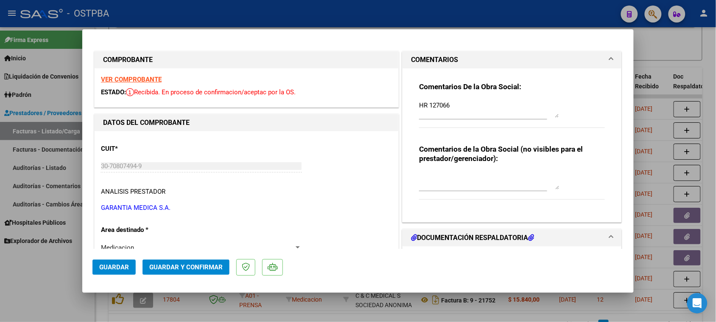
click at [139, 79] on strong "VER COMPROBANTE" at bounding box center [131, 80] width 61 height 8
click at [196, 267] on span "Guardar y Confirmar" at bounding box center [185, 267] width 73 height 8
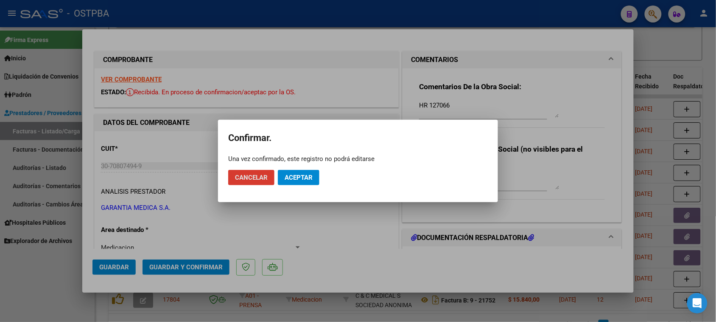
click at [291, 175] on span "Aceptar" at bounding box center [299, 178] width 28 height 8
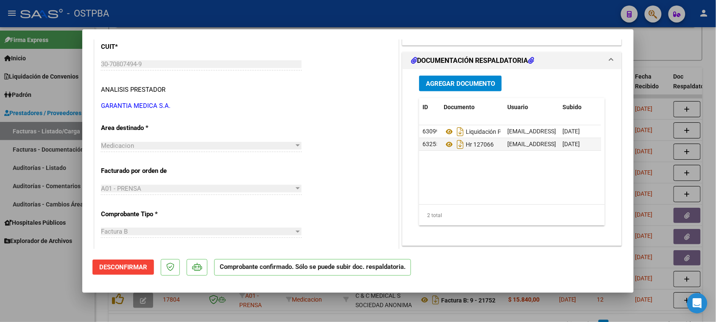
scroll to position [106, 0]
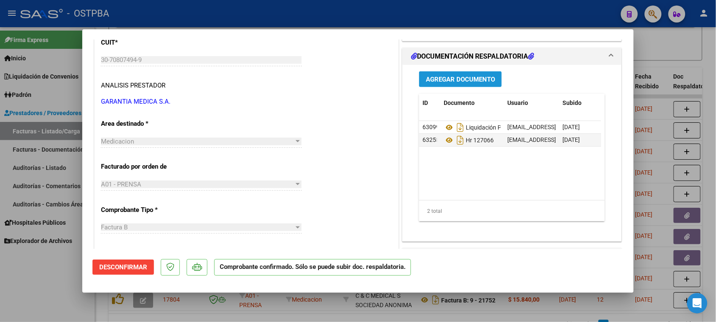
click at [449, 79] on span "Agregar Documento" at bounding box center [460, 80] width 69 height 8
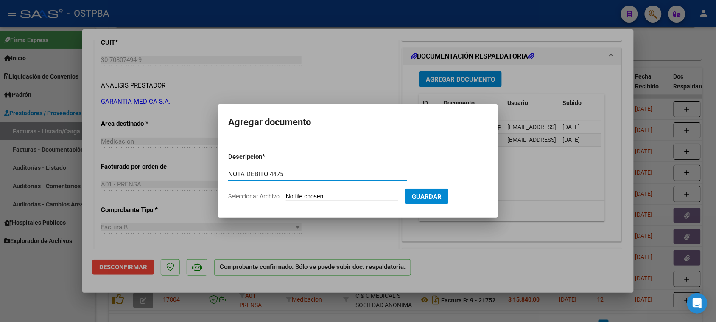
type input "NOTA DEBITO 4475"
click at [286, 193] on input "Seleccionar Archivo" at bounding box center [342, 197] width 112 height 8
type input "C:\fakepath\NOTA DEBITO 4475.pdf"
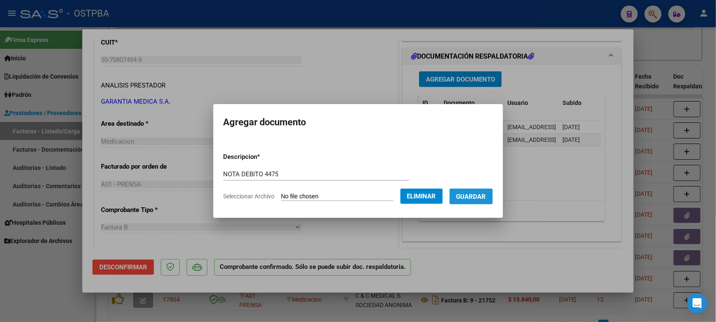
click at [486, 197] on span "Guardar" at bounding box center [472, 197] width 30 height 8
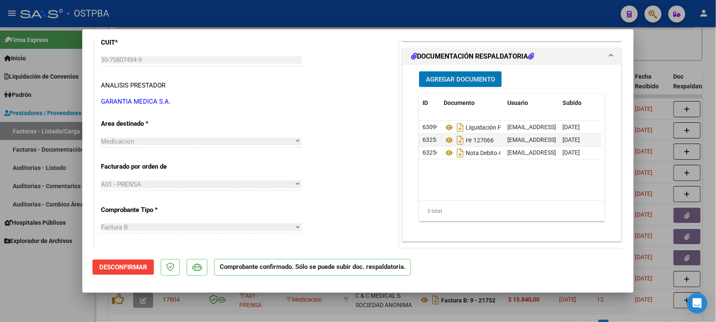
click at [457, 81] on span "Agregar Documento" at bounding box center [460, 80] width 69 height 8
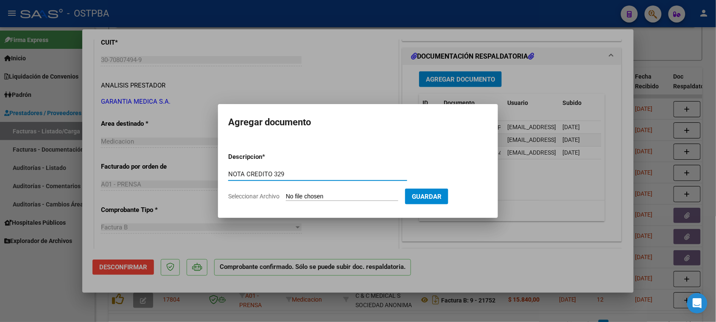
type input "NOTA CREDITO 329"
click at [286, 193] on input "Seleccionar Archivo" at bounding box center [342, 197] width 112 height 8
type input "C:\fakepath\NOTA CREDITO 329.pdf"
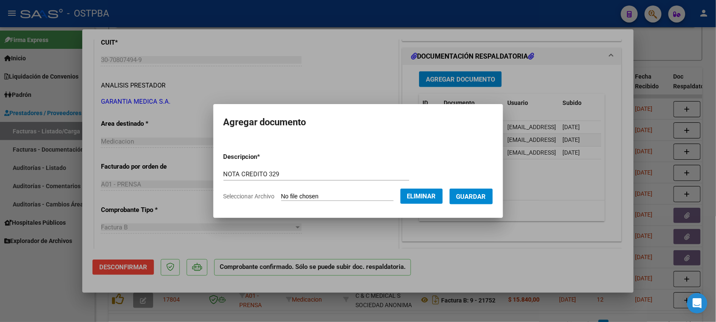
click at [481, 199] on span "Guardar" at bounding box center [472, 197] width 30 height 8
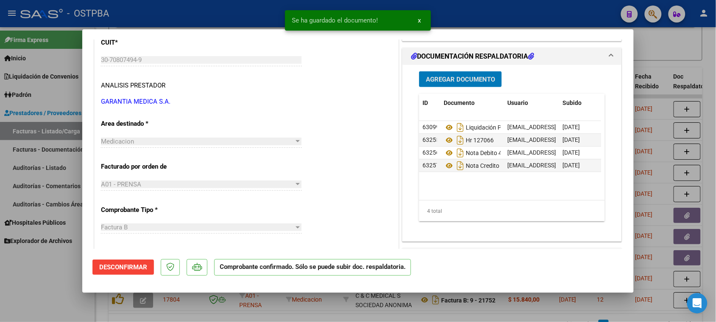
click at [143, 271] on button "Desconfirmar" at bounding box center [124, 266] width 62 height 15
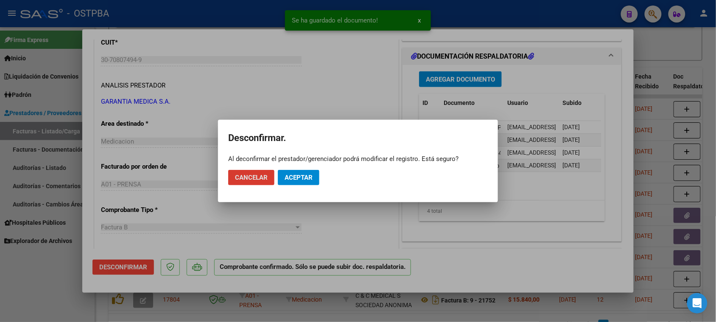
click at [307, 175] on span "Aceptar" at bounding box center [299, 178] width 28 height 8
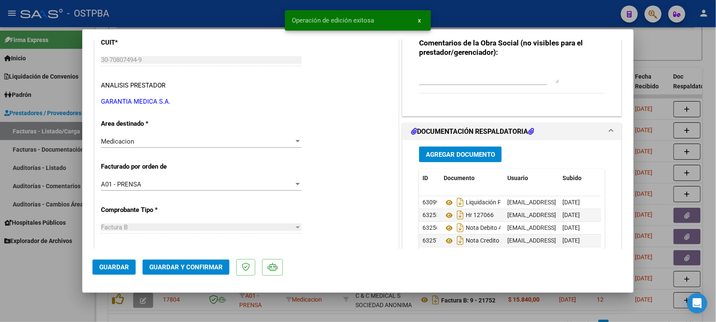
click at [174, 269] on span "Guardar y Confirmar" at bounding box center [185, 267] width 73 height 8
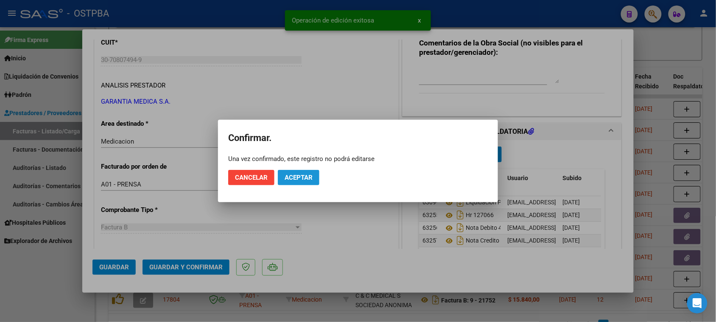
click at [292, 177] on span "Aceptar" at bounding box center [299, 178] width 28 height 8
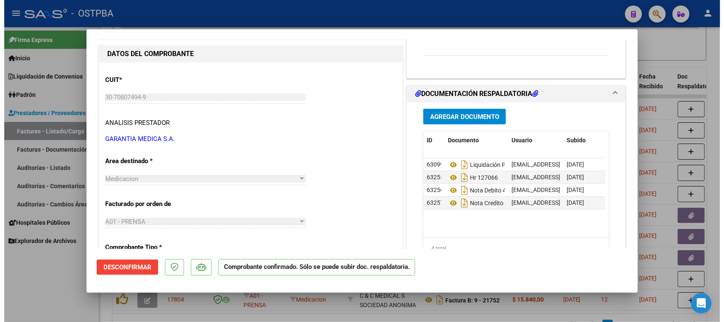
scroll to position [53, 0]
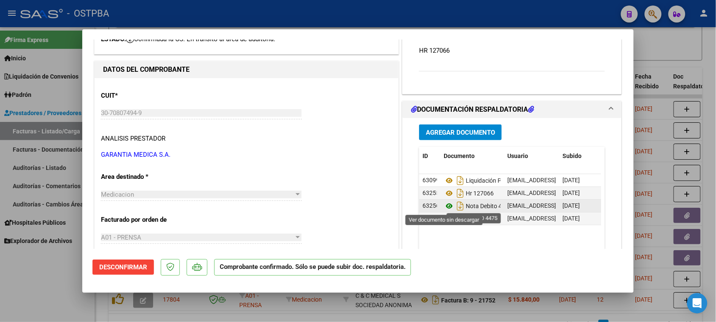
click at [444, 206] on icon at bounding box center [449, 206] width 11 height 10
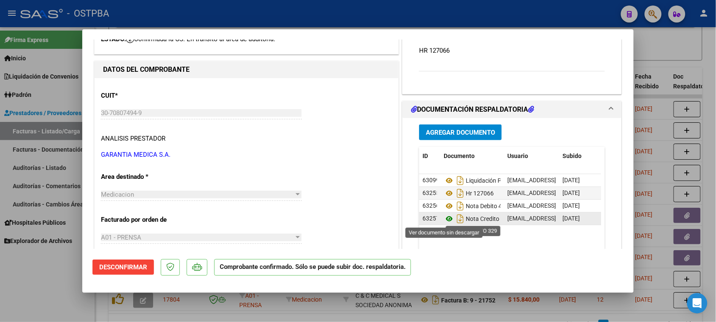
click at [445, 218] on icon at bounding box center [449, 218] width 11 height 10
drag, startPoint x: 22, startPoint y: 291, endPoint x: 28, endPoint y: 281, distance: 11.6
click at [24, 287] on div at bounding box center [358, 161] width 716 height 322
type input "$ 0,00"
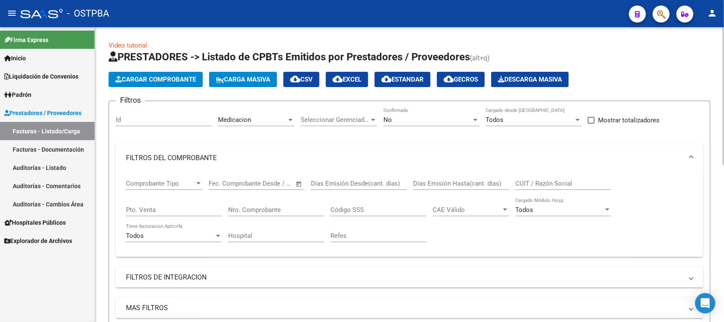
scroll to position [159, 0]
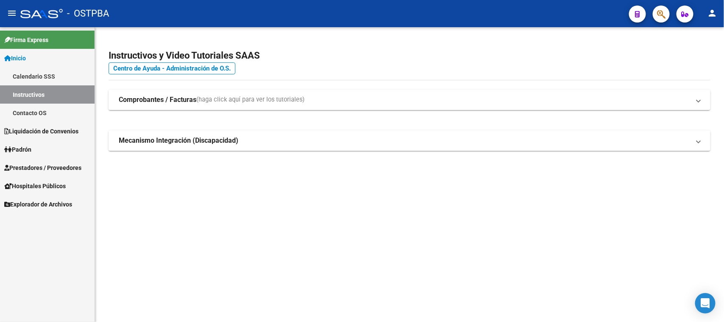
click at [51, 162] on link "Prestadores / Proveedores" at bounding box center [47, 167] width 95 height 18
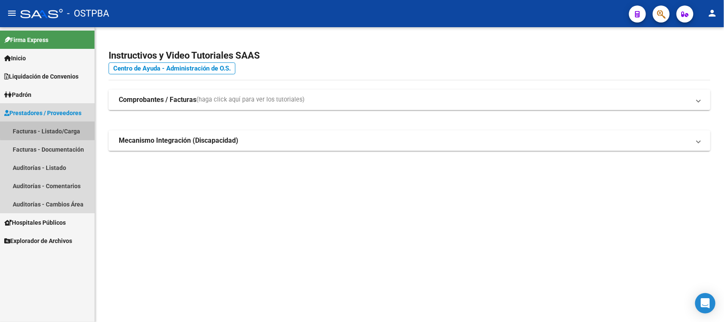
click at [68, 126] on link "Facturas - Listado/Carga" at bounding box center [47, 131] width 95 height 18
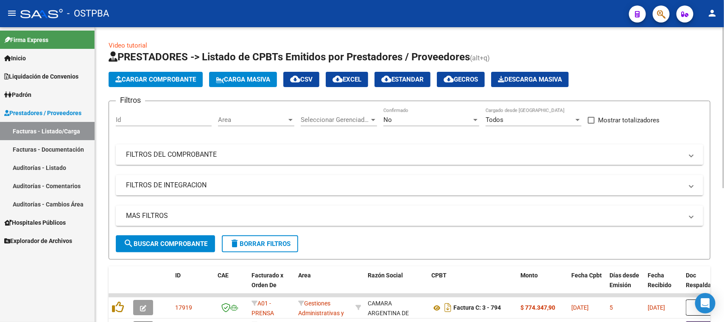
click at [350, 148] on mat-expansion-panel-header "FILTROS DEL COMPROBANTE" at bounding box center [410, 154] width 588 height 20
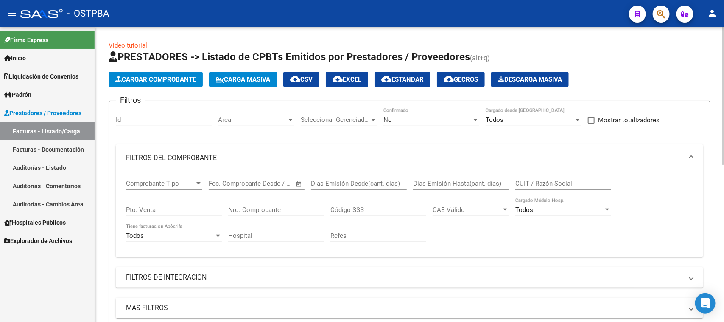
click at [300, 209] on input "Nro. Comprobante" at bounding box center [276, 210] width 96 height 8
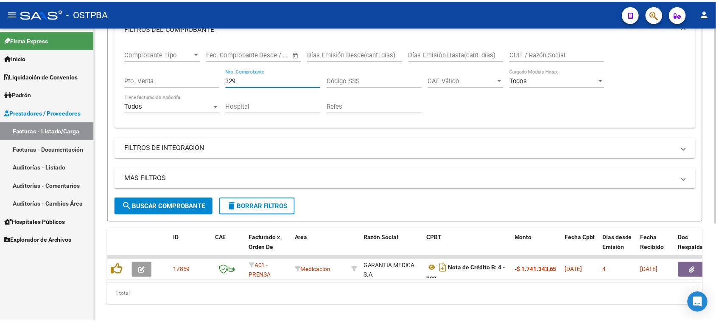
scroll to position [146, 0]
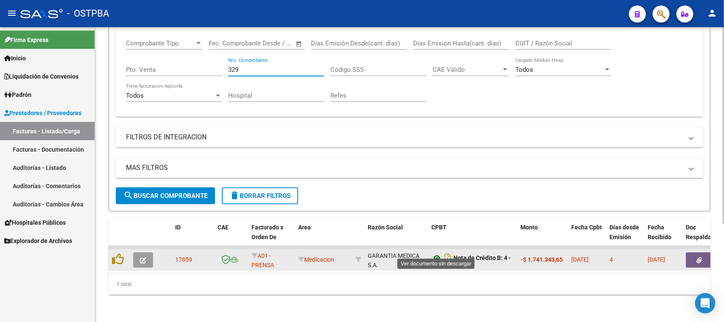
type input "329"
click at [437, 253] on icon at bounding box center [437, 258] width 11 height 10
click at [146, 253] on button "button" at bounding box center [143, 259] width 20 height 15
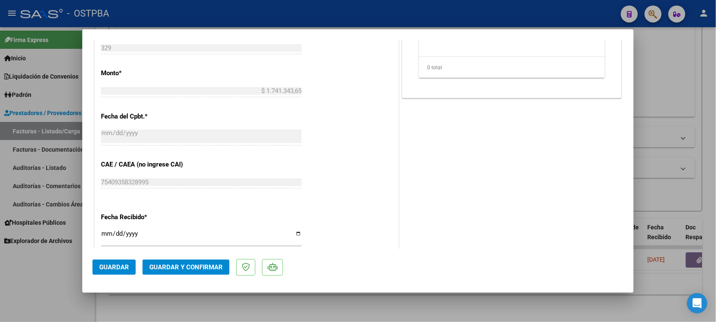
scroll to position [477, 0]
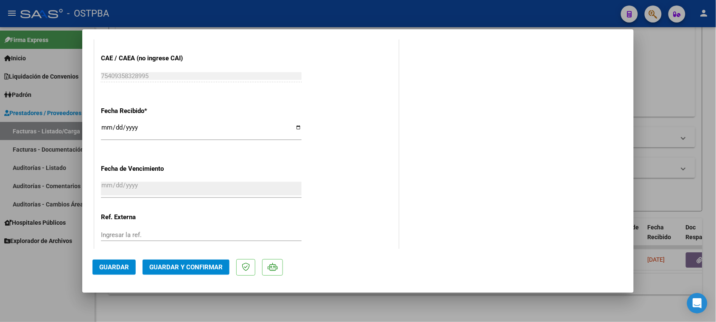
click at [107, 126] on input "[DATE]" at bounding box center [201, 131] width 201 height 14
type input "[DATE]"
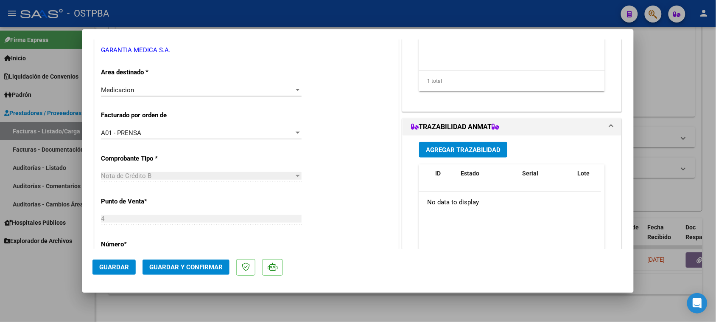
scroll to position [0, 0]
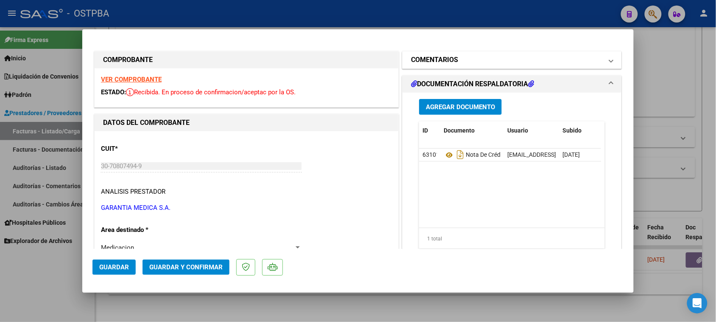
click at [474, 56] on mat-panel-title "COMENTARIOS" at bounding box center [507, 60] width 192 height 10
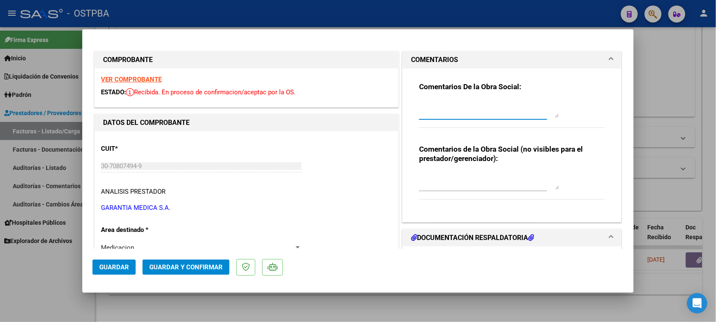
click at [459, 115] on textarea at bounding box center [489, 109] width 140 height 17
click at [501, 112] on textarea "NOTA DEBITO 4475 S/FC 2000 BONIF SEPT 25" at bounding box center [489, 109] width 140 height 17
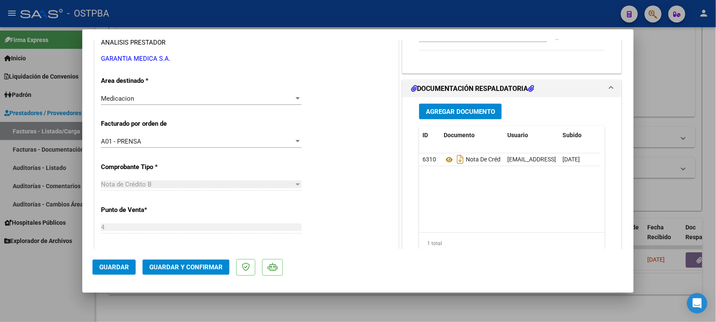
scroll to position [159, 0]
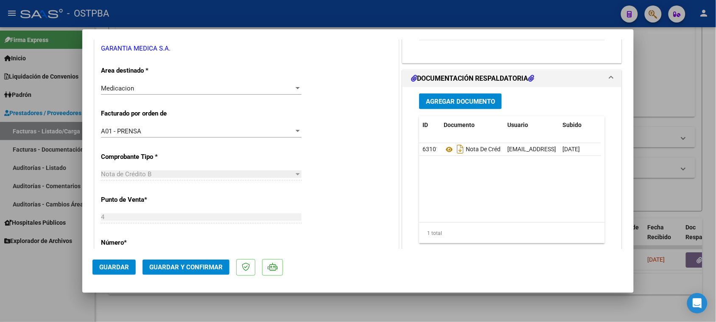
type textarea "NOTA DEBITO 4475 S/FC 2000 BONIF SEPT 25 HR 127066 REC DTOS SET 25"
click at [473, 102] on span "Agregar Documento" at bounding box center [460, 102] width 69 height 8
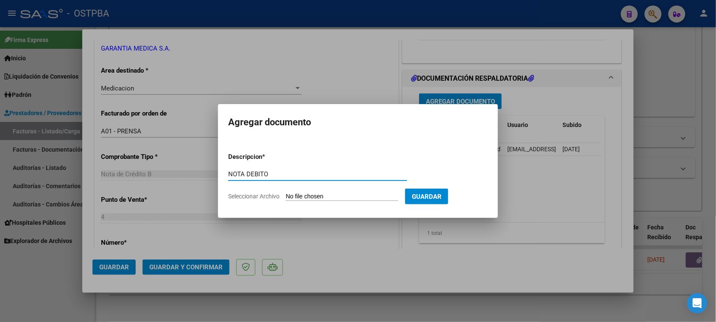
type input "NOTA DEBITO"
click at [295, 197] on input "Seleccionar Archivo" at bounding box center [342, 197] width 112 height 8
type input "C:\fakepath\NOTA DEBITO 4475.pdf"
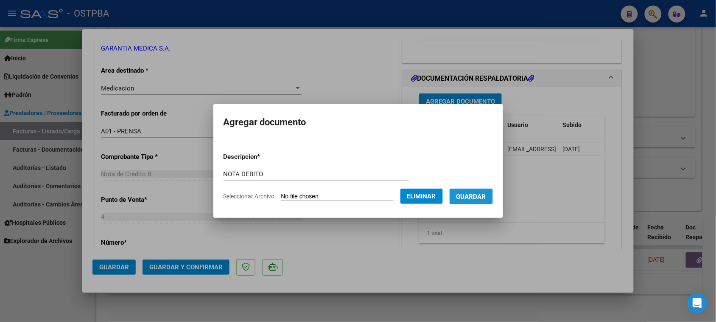
click at [469, 199] on span "Guardar" at bounding box center [472, 197] width 30 height 8
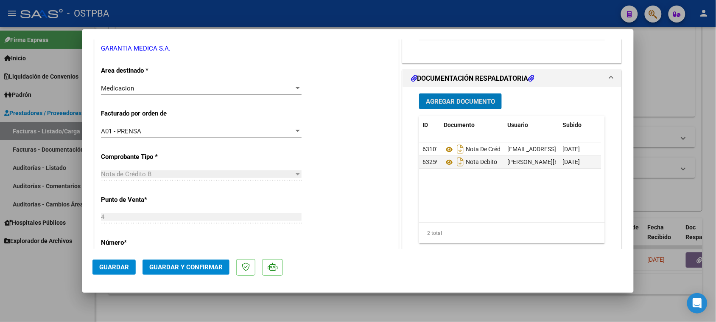
click at [196, 267] on span "Guardar y Confirmar" at bounding box center [185, 267] width 73 height 8
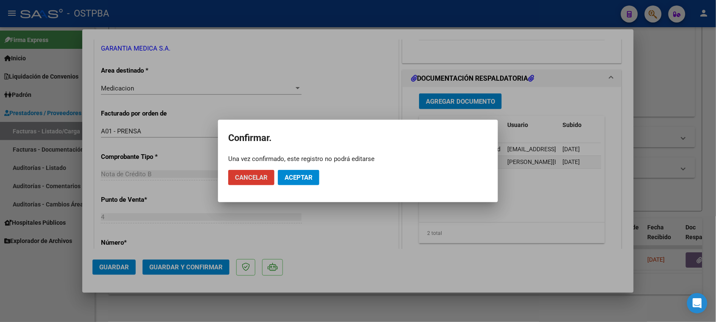
click at [294, 178] on span "Aceptar" at bounding box center [299, 178] width 28 height 8
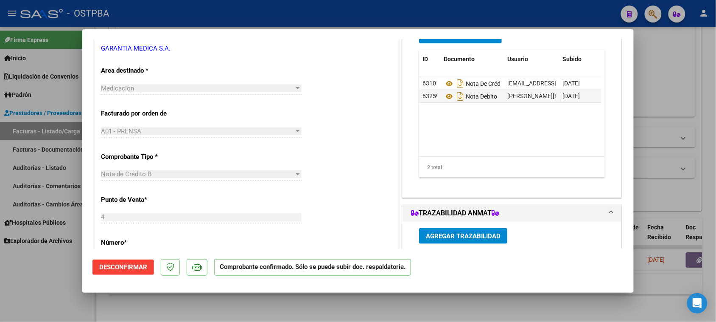
click at [52, 270] on div at bounding box center [358, 161] width 716 height 322
type input "$ 0,00"
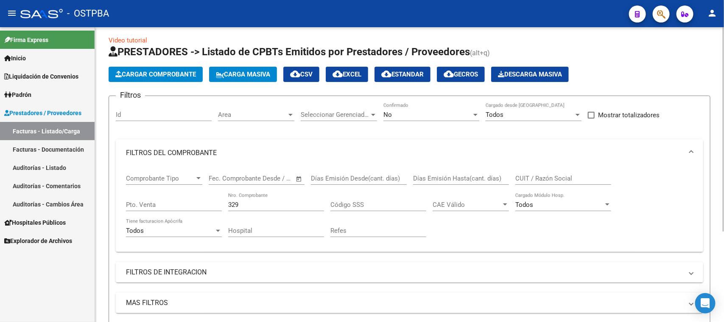
scroll to position [0, 0]
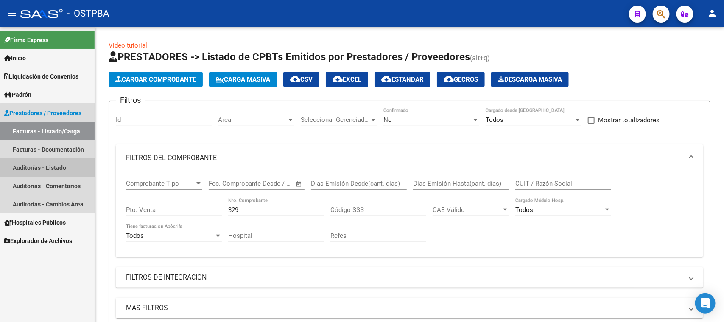
click at [56, 165] on link "Auditorías - Listado" at bounding box center [47, 167] width 95 height 18
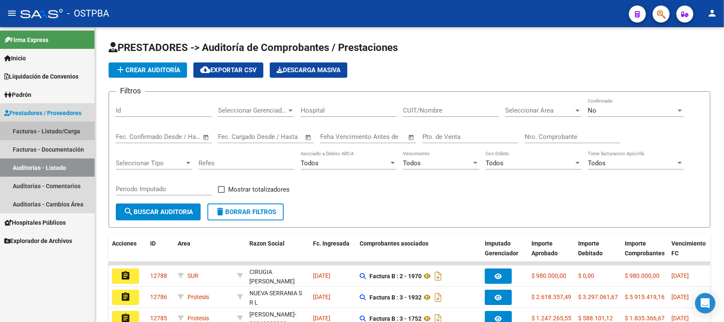
click at [60, 134] on link "Facturas - Listado/Carga" at bounding box center [47, 131] width 95 height 18
